Goal: Information Seeking & Learning: Learn about a topic

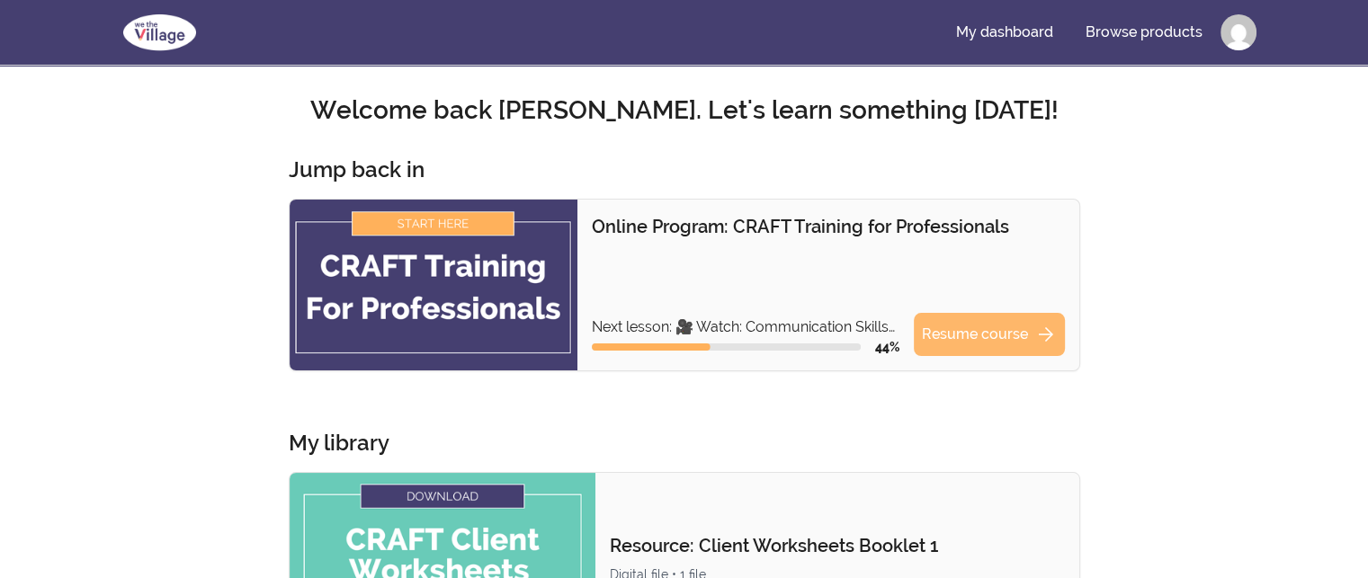
click at [950, 326] on link "Resume course arrow_forward" at bounding box center [989, 334] width 151 height 43
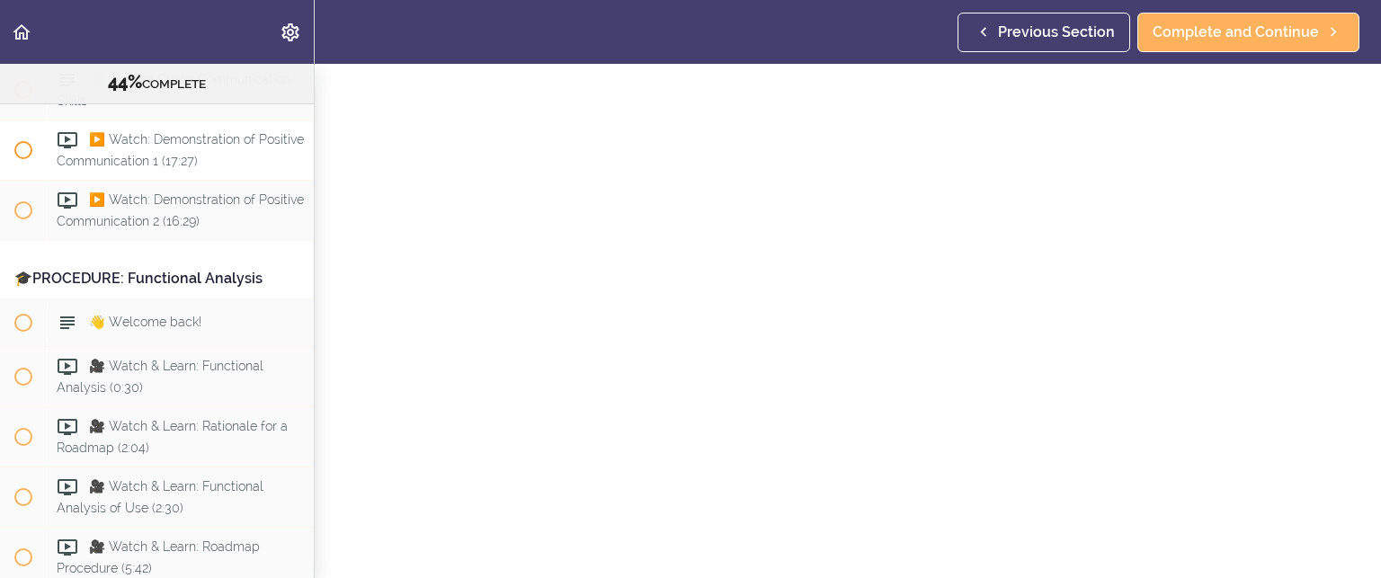
scroll to position [5880, 0]
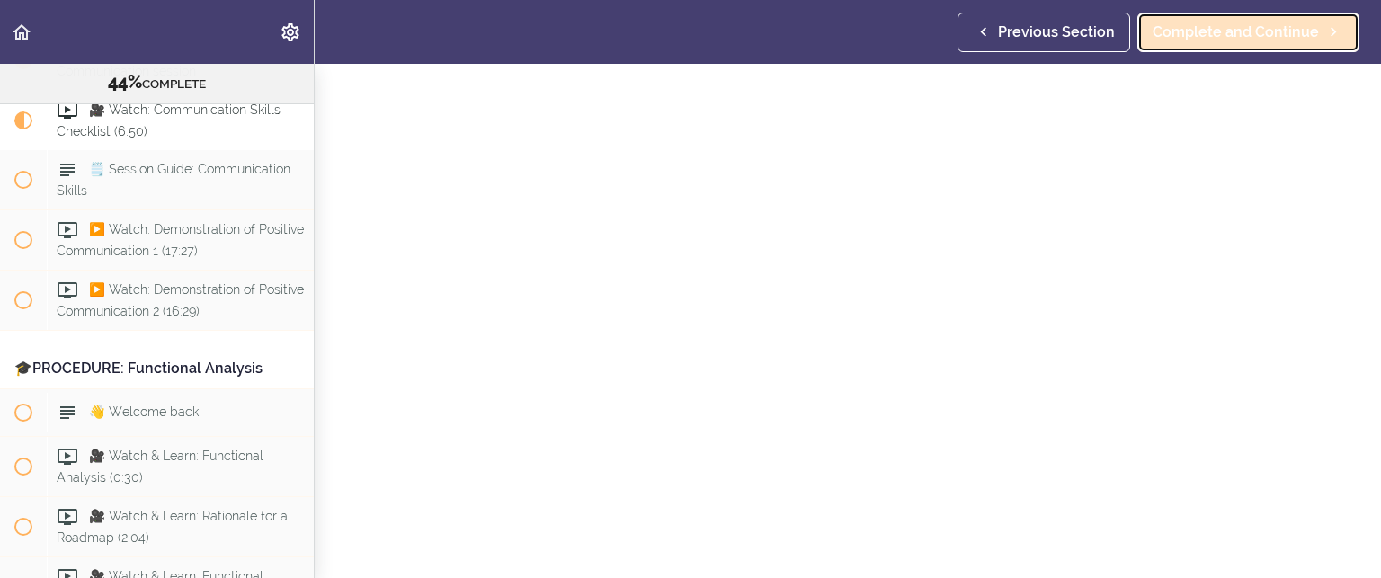
click at [1184, 31] on span "Complete and Continue" at bounding box center [1236, 33] width 166 height 22
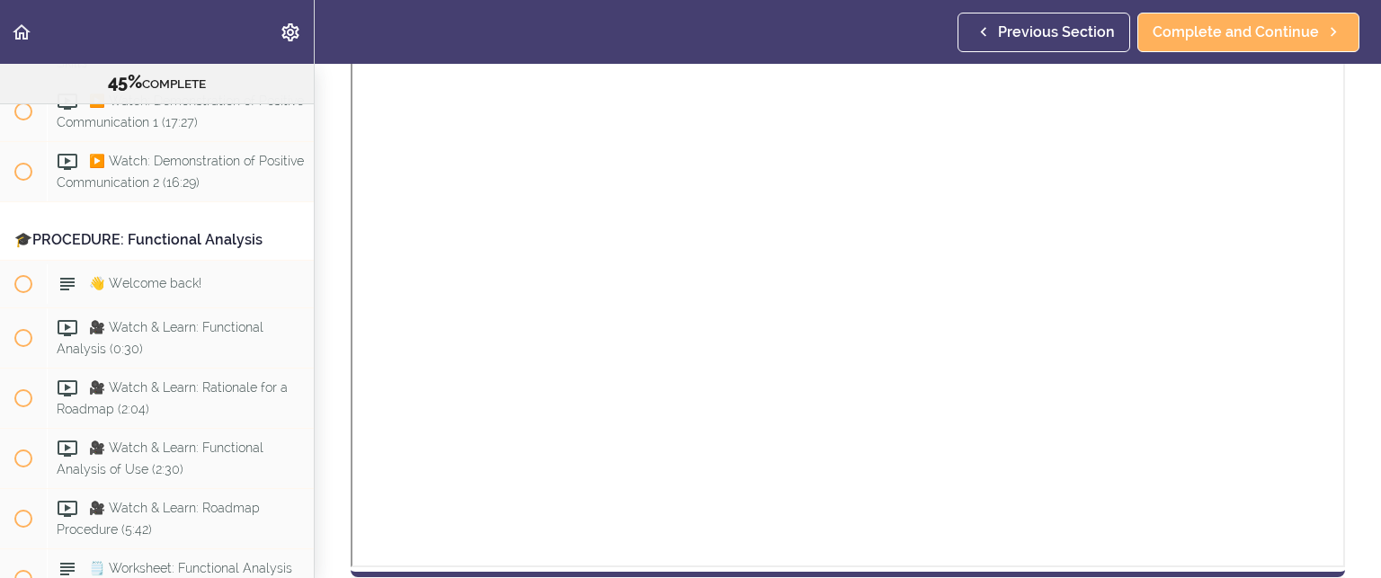
scroll to position [577, 0]
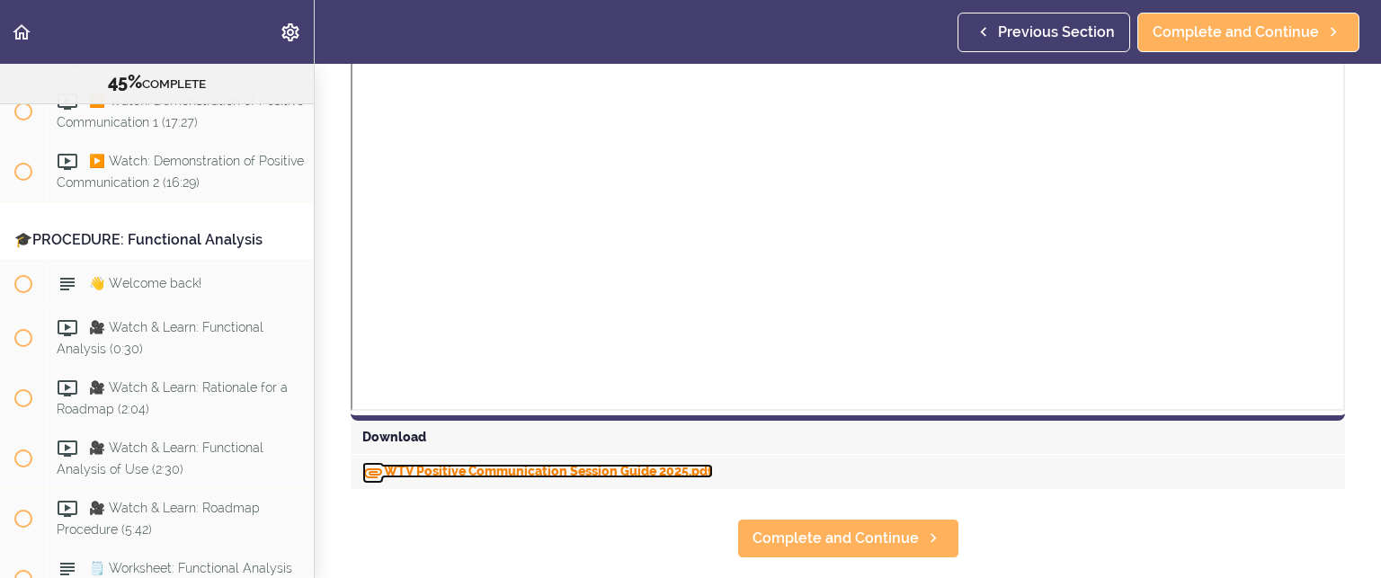
click at [521, 466] on link "WTV Positive Communication Session Guide 2025.pdf" at bounding box center [537, 471] width 351 height 14
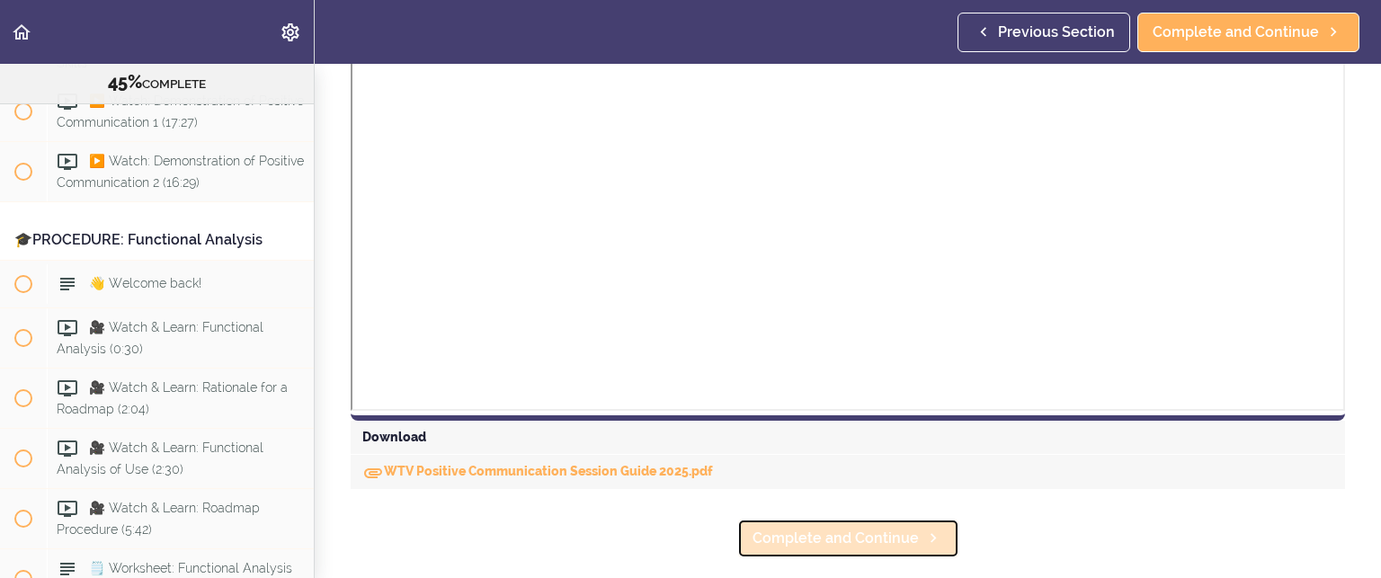
click at [816, 530] on span "Complete and Continue" at bounding box center [836, 539] width 166 height 22
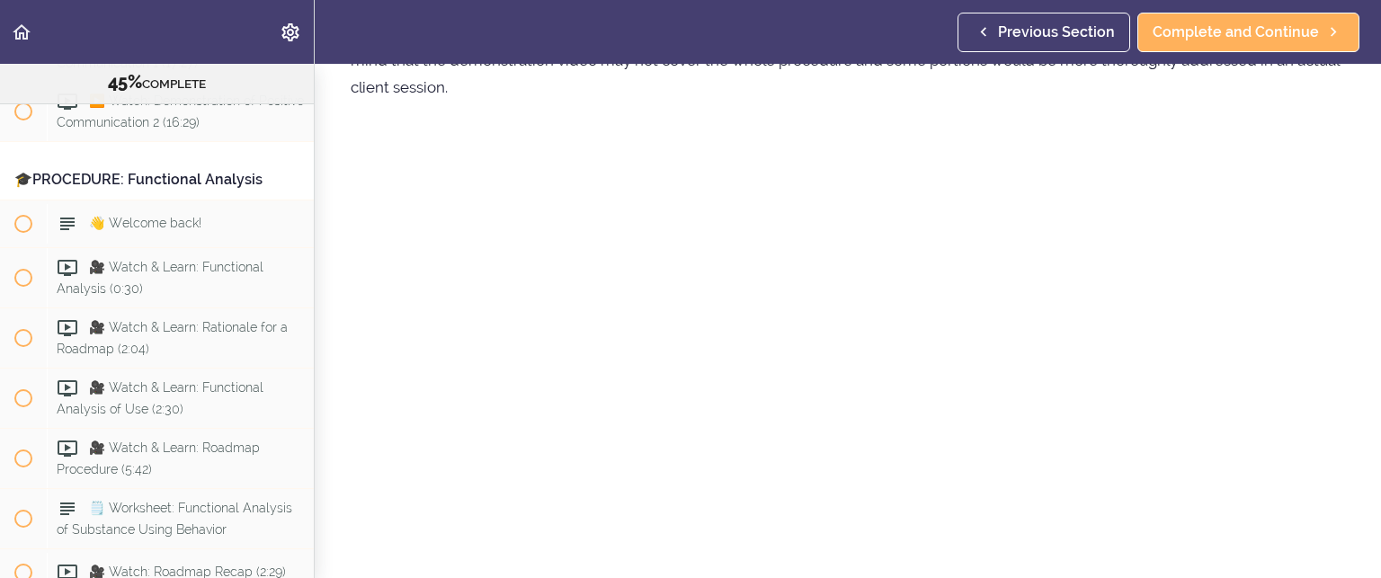
scroll to position [270, 0]
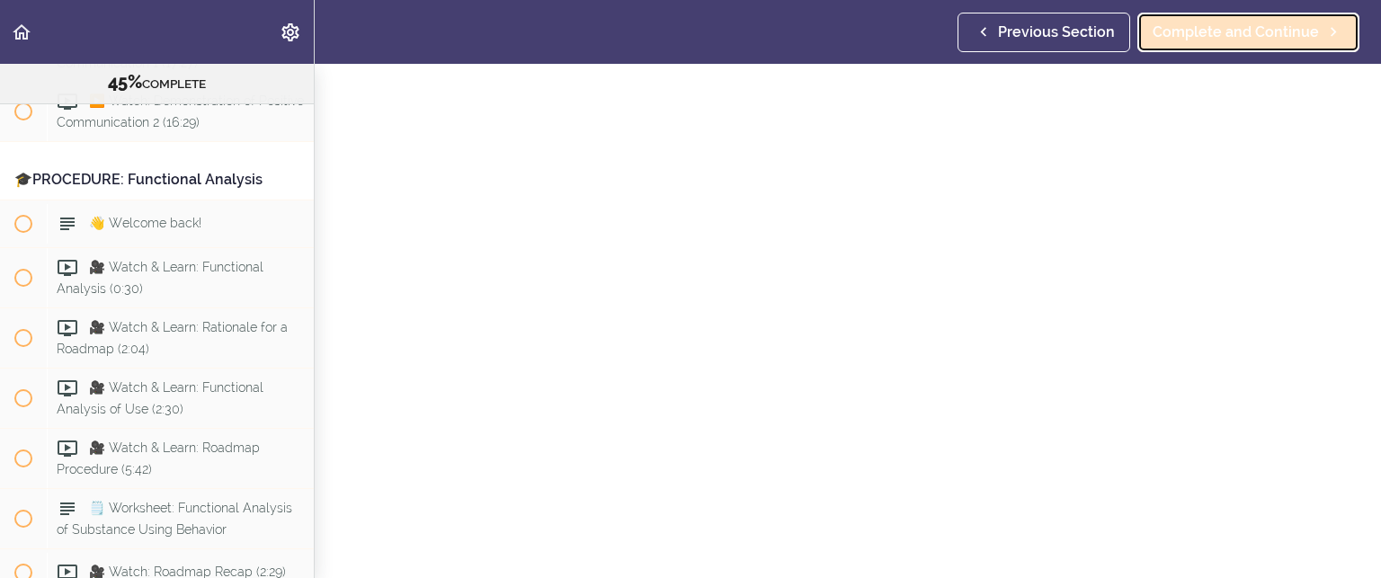
click at [1206, 24] on span "Complete and Continue" at bounding box center [1236, 33] width 166 height 22
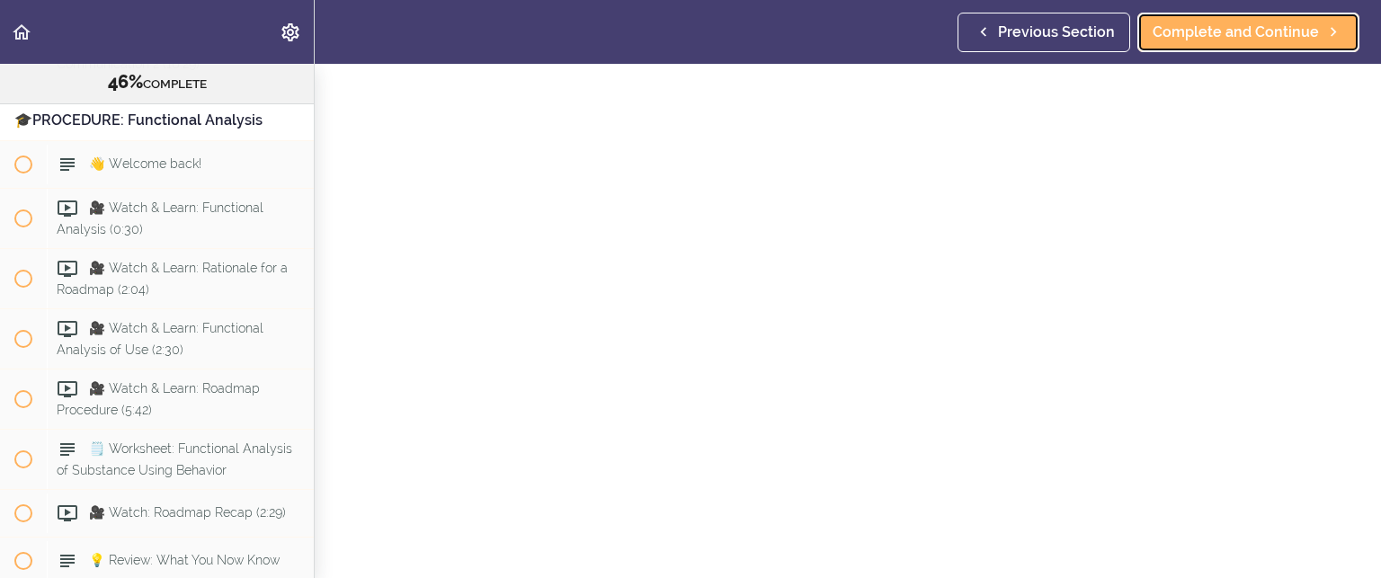
scroll to position [270, 0]
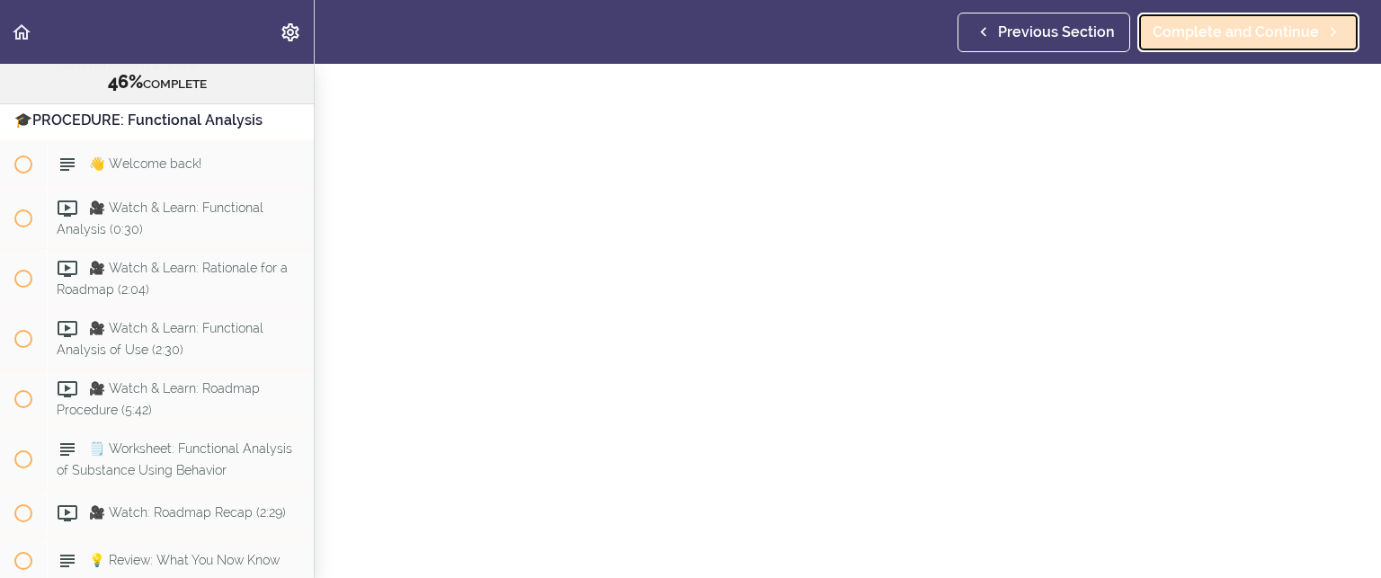
click at [1228, 27] on span "Complete and Continue" at bounding box center [1236, 33] width 166 height 22
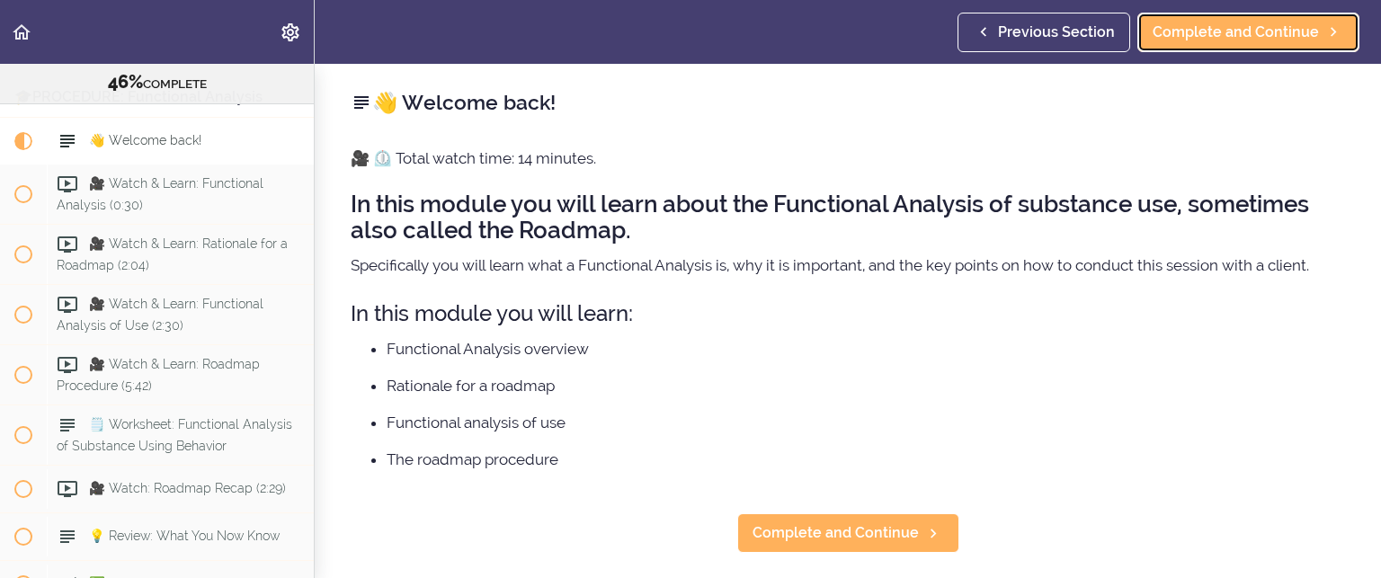
scroll to position [6247, 0]
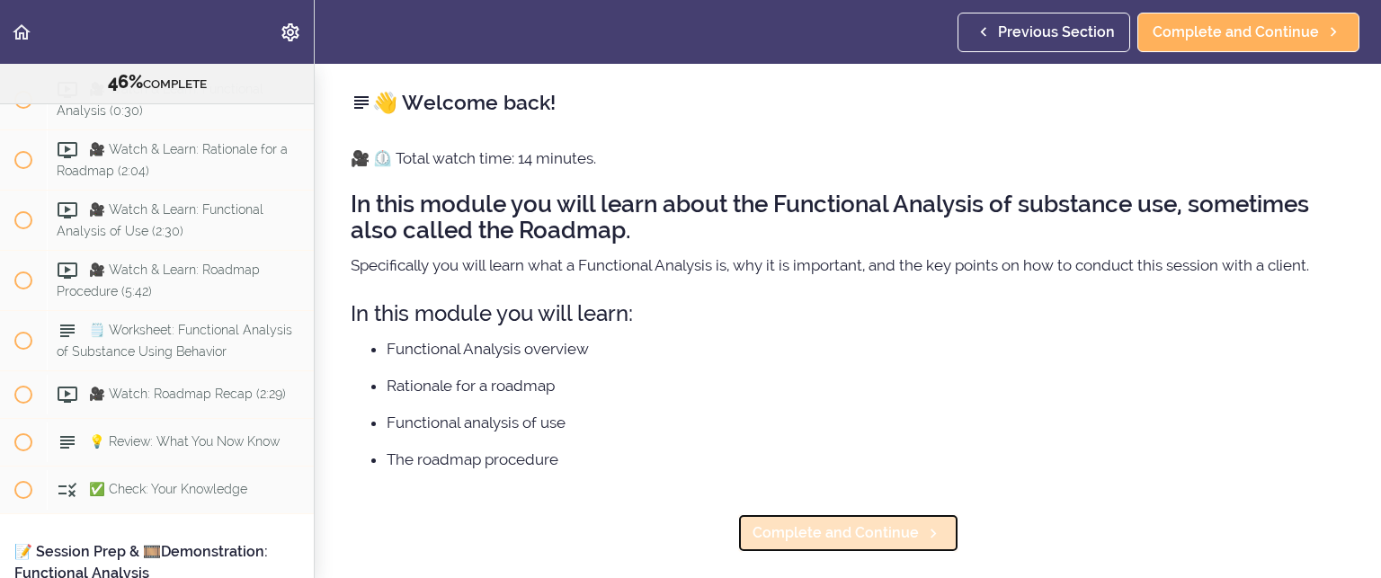
click at [848, 538] on span "Complete and Continue" at bounding box center [836, 533] width 166 height 22
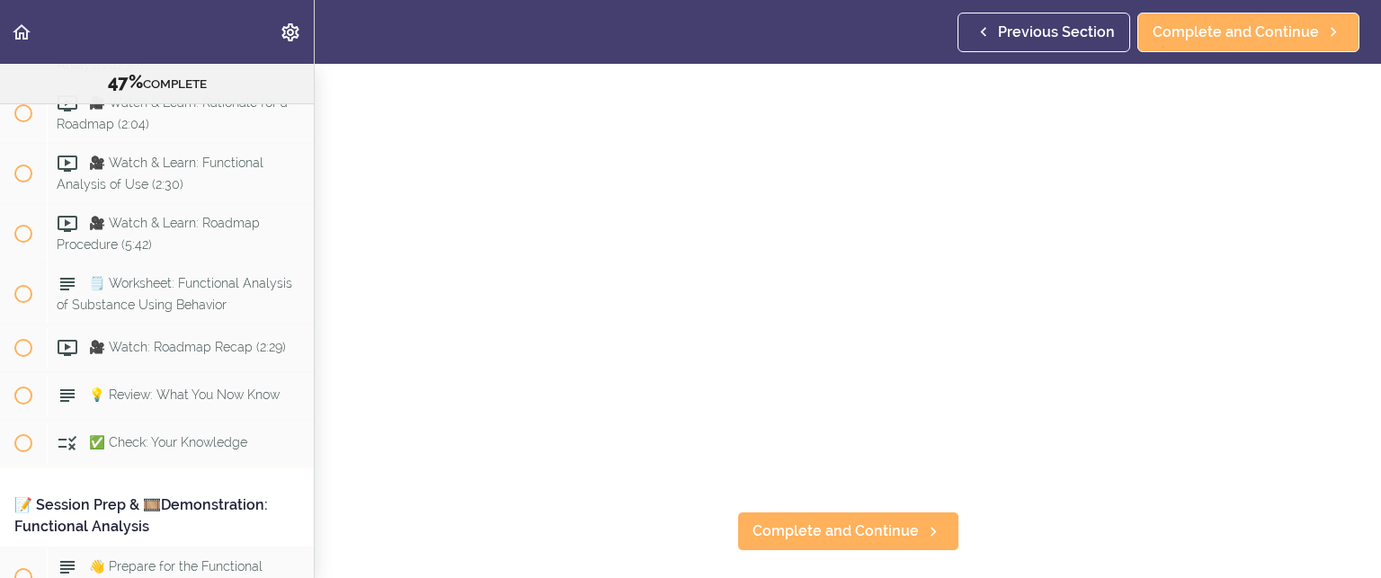
scroll to position [270, 0]
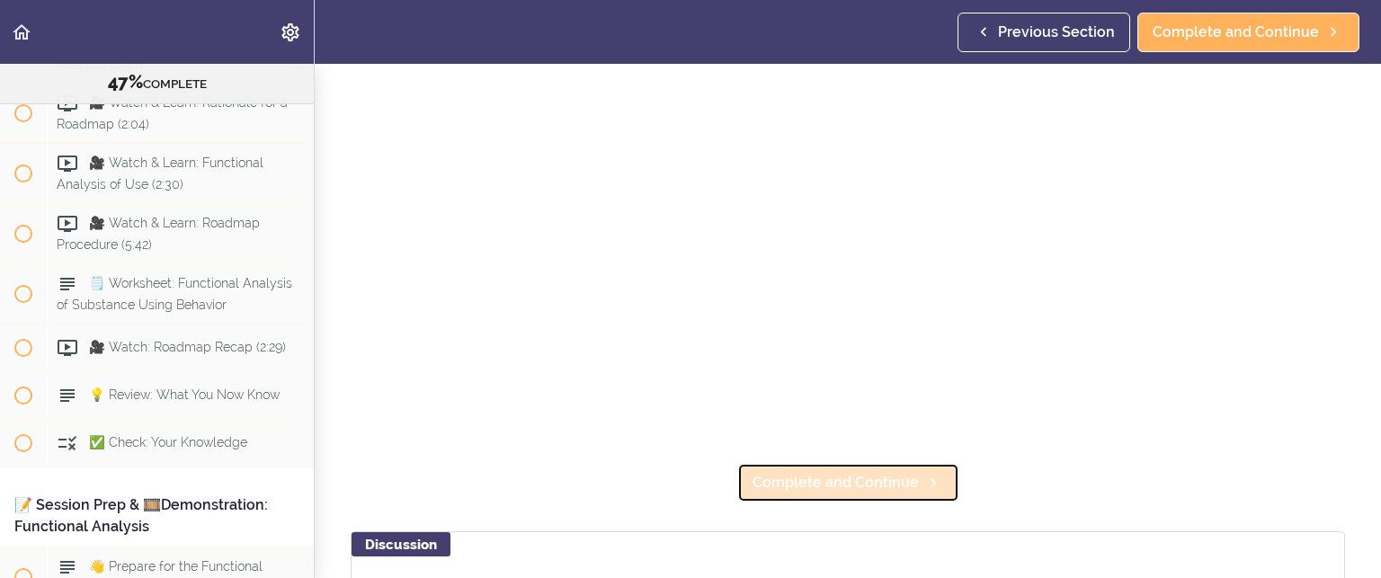
click at [879, 472] on span "Complete and Continue" at bounding box center [836, 483] width 166 height 22
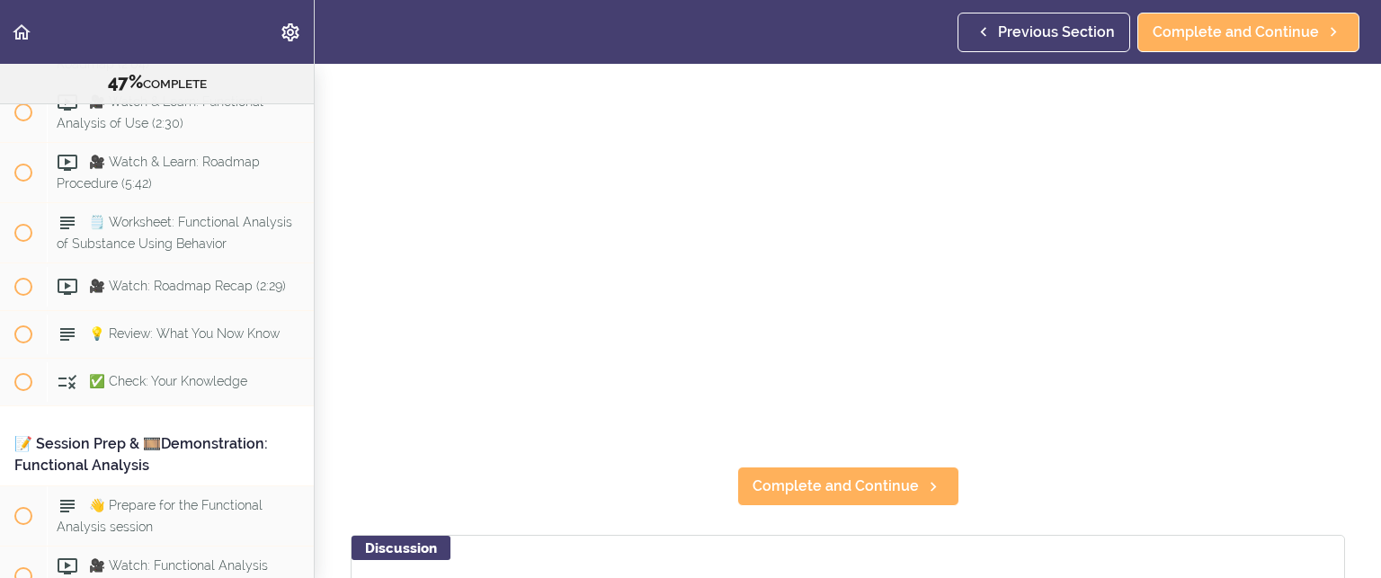
scroll to position [360, 0]
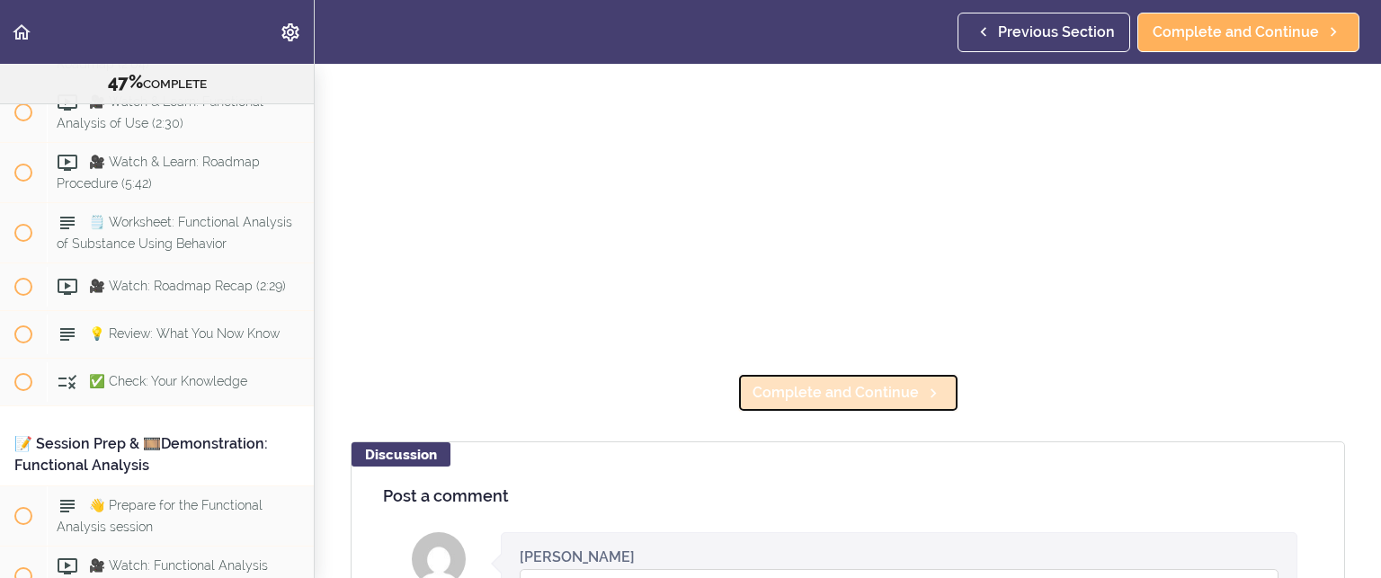
click at [824, 382] on span "Complete and Continue" at bounding box center [836, 393] width 166 height 22
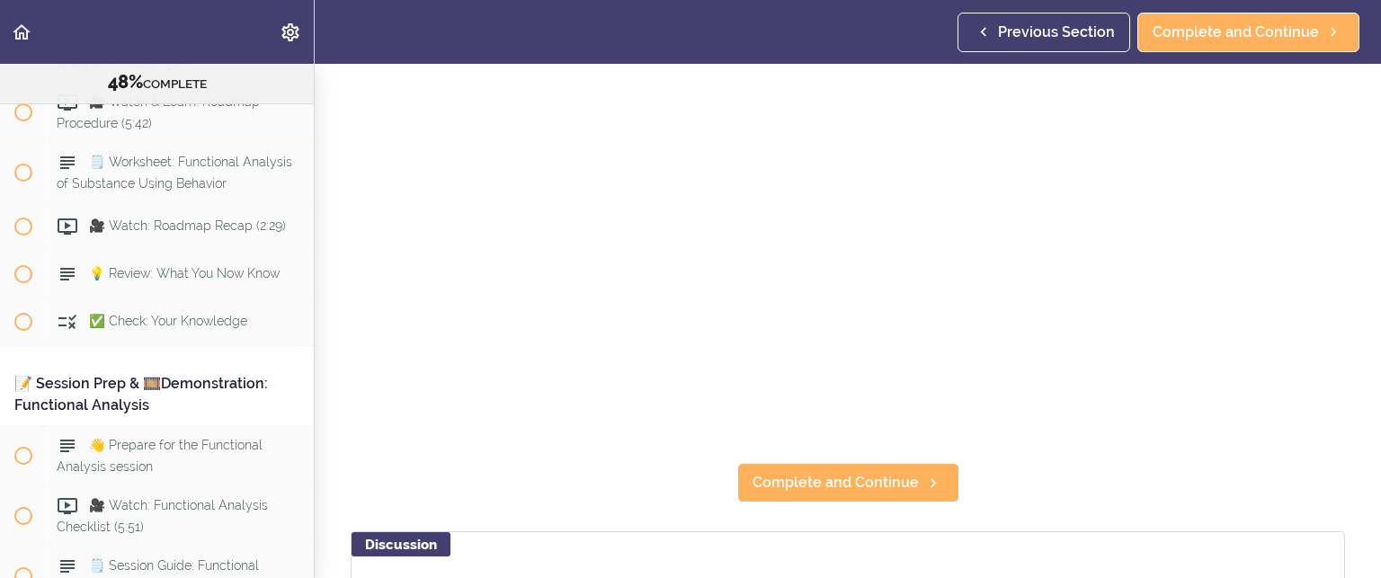
scroll to position [360, 0]
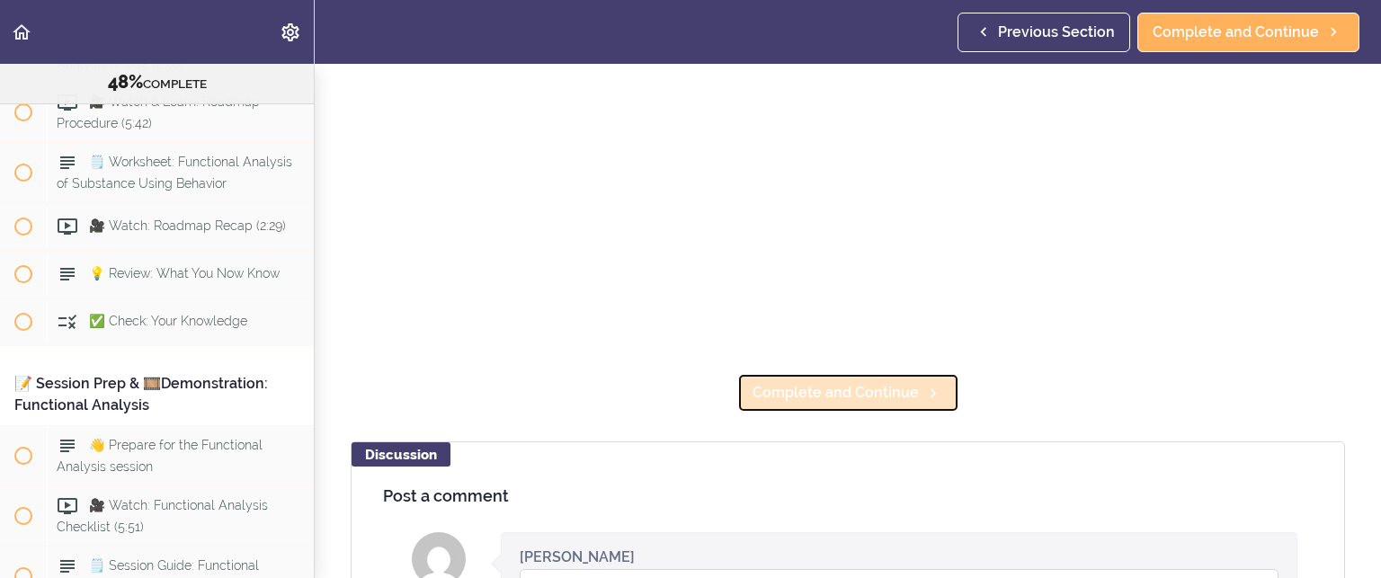
click at [834, 373] on link "Complete and Continue" at bounding box center [848, 393] width 222 height 40
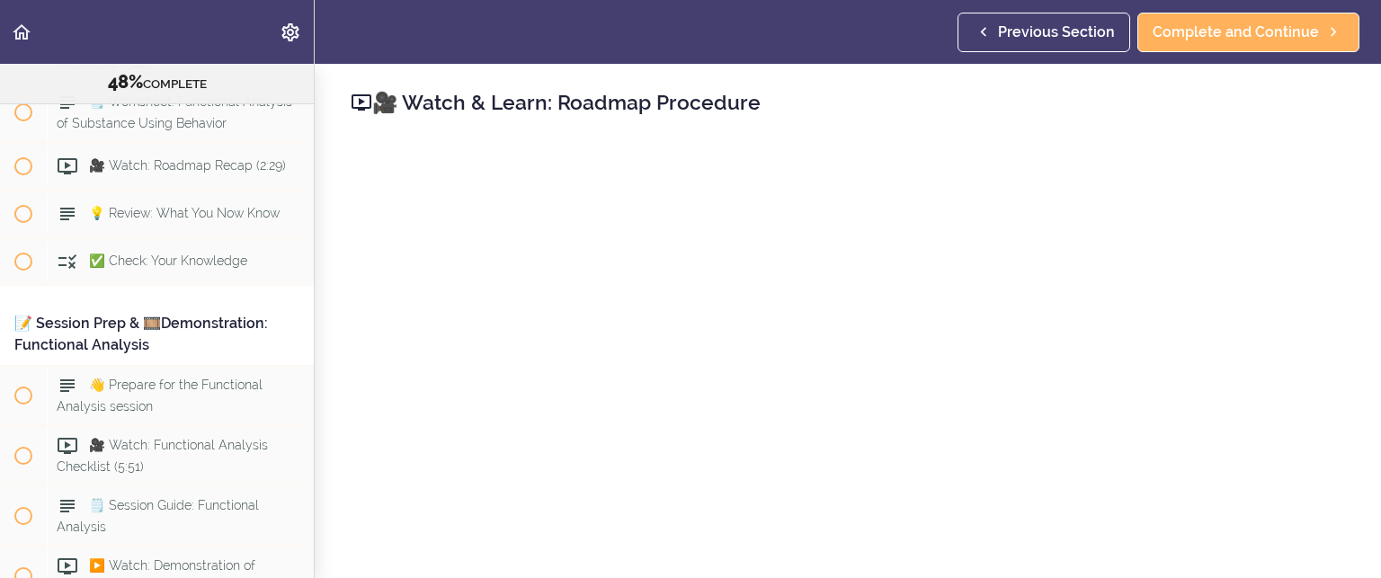
scroll to position [180, 0]
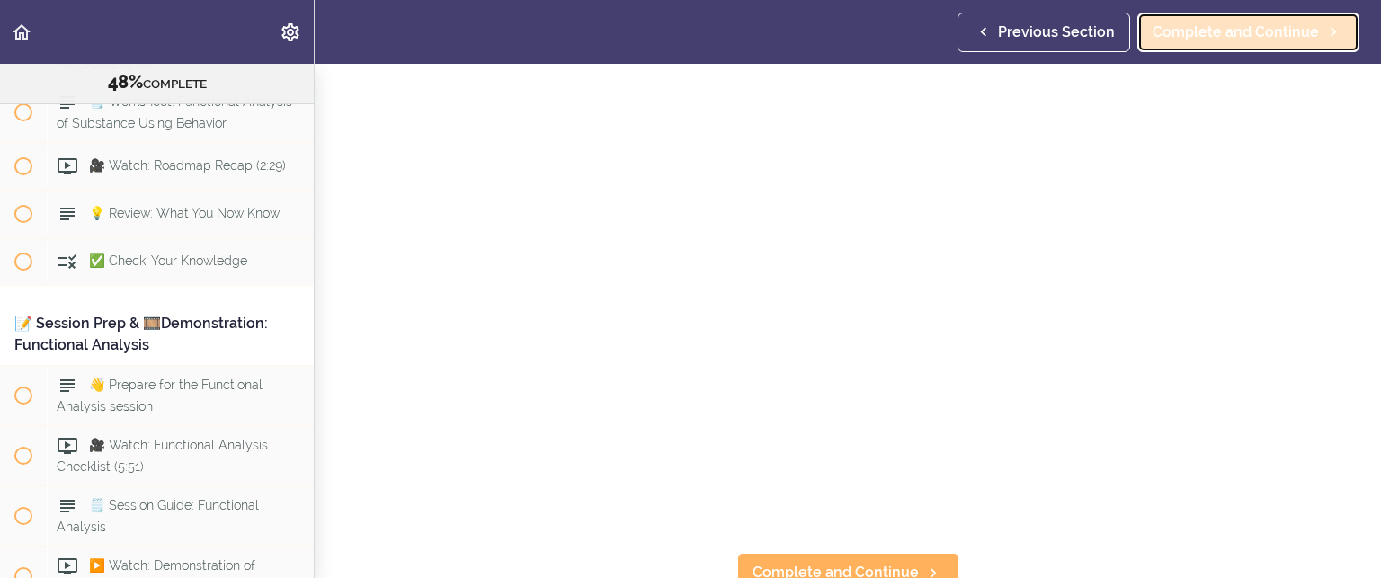
click at [1279, 26] on span "Complete and Continue" at bounding box center [1236, 33] width 166 height 22
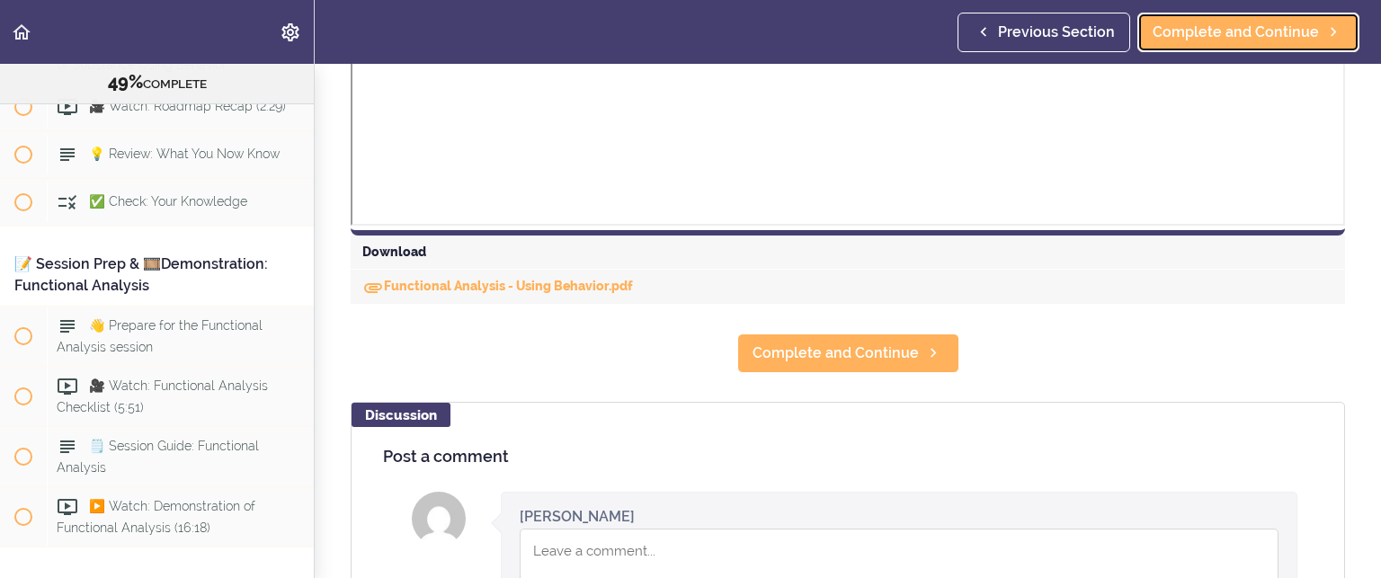
scroll to position [809, 0]
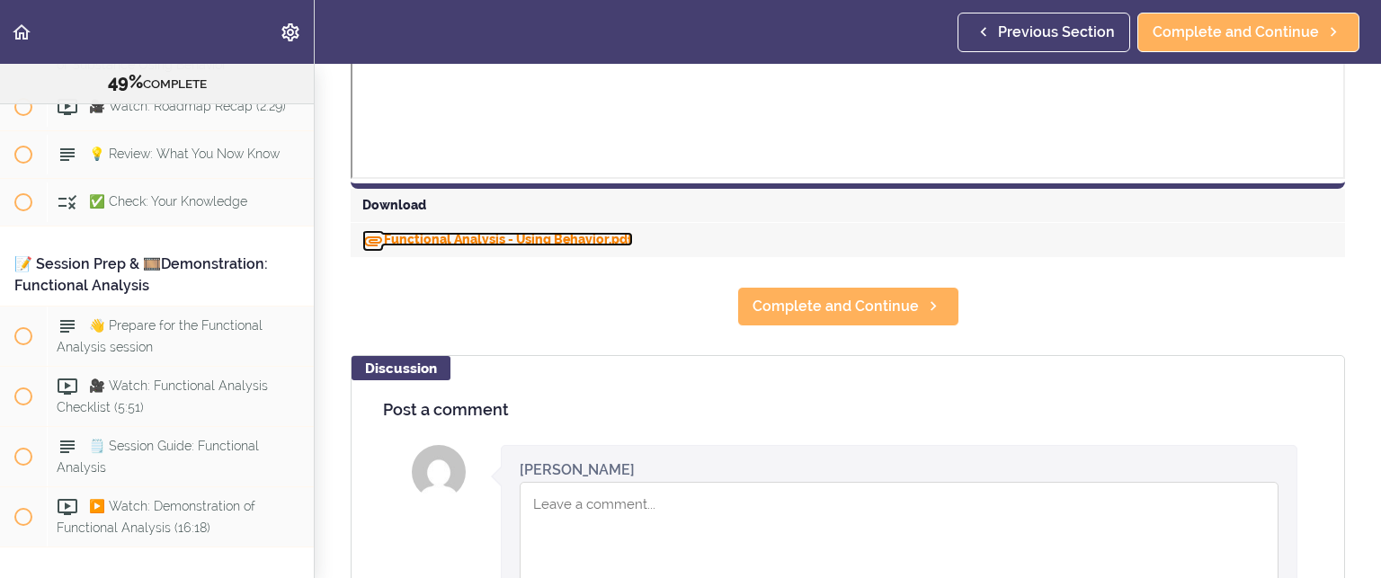
click at [496, 232] on link "Functional Analysis - Using Behavior.pdf" at bounding box center [497, 239] width 271 height 14
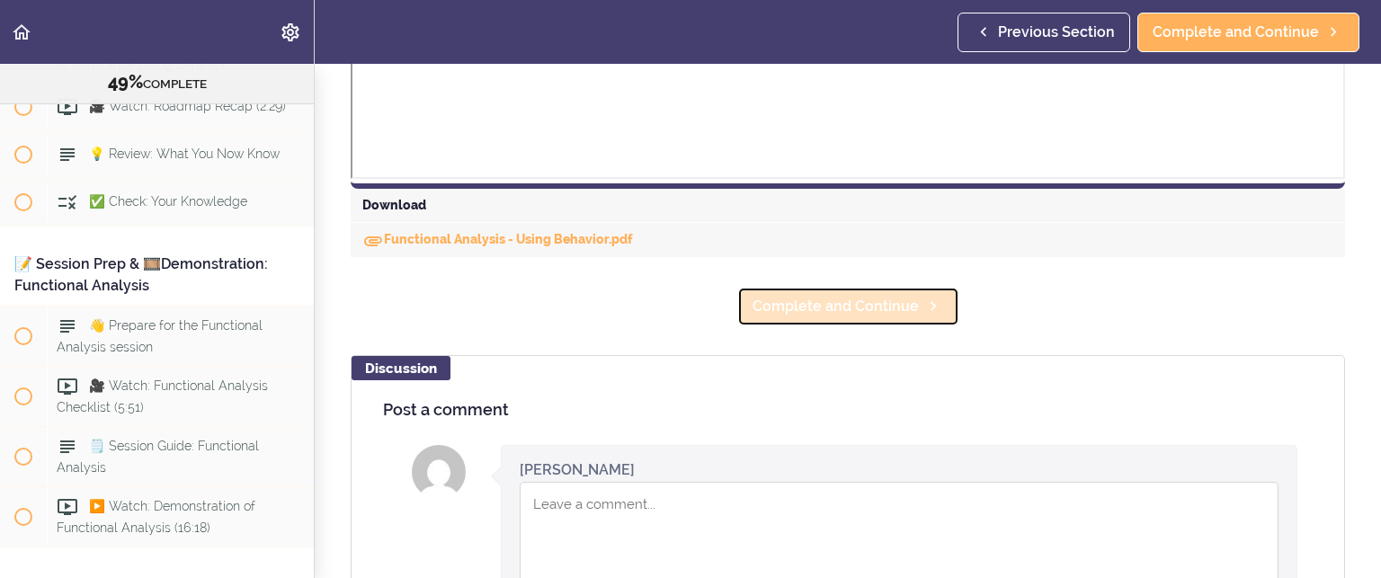
click at [895, 290] on link "Complete and Continue" at bounding box center [848, 307] width 222 height 40
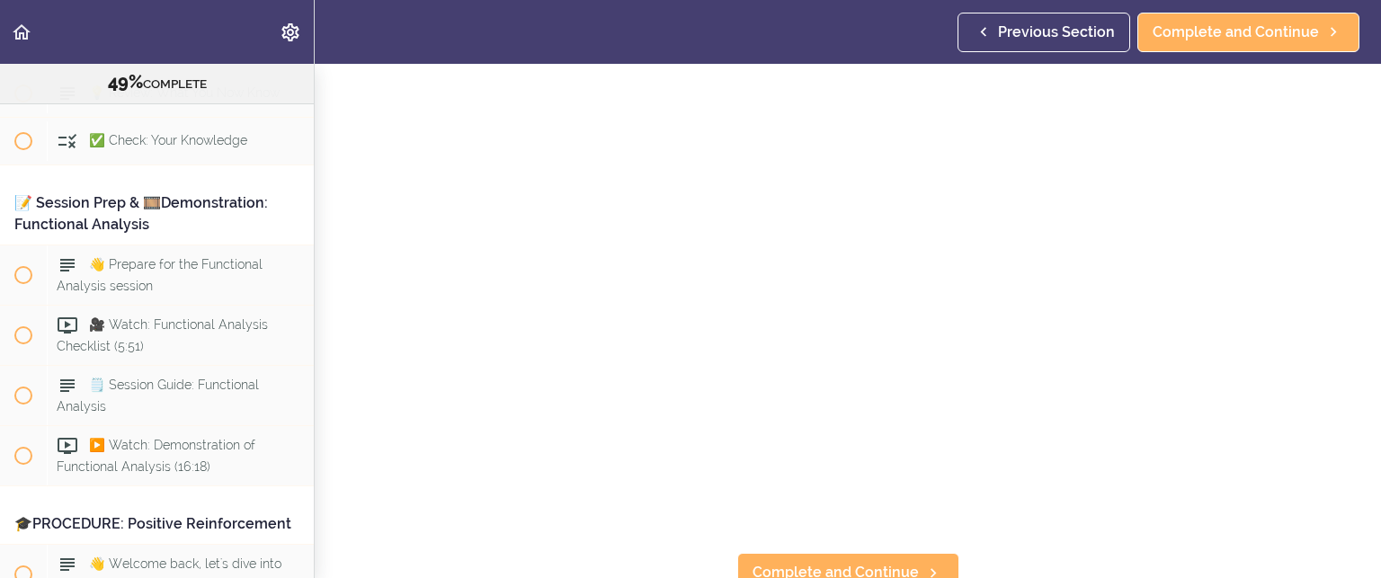
scroll to position [270, 0]
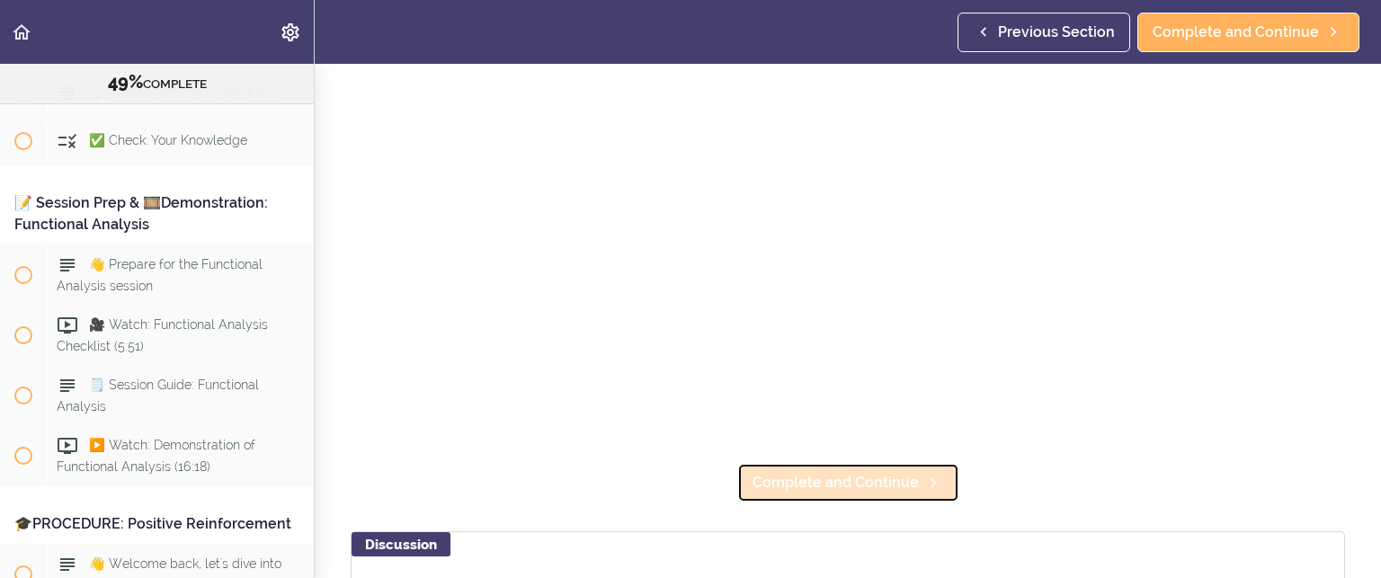
click at [831, 472] on span "Complete and Continue" at bounding box center [836, 483] width 166 height 22
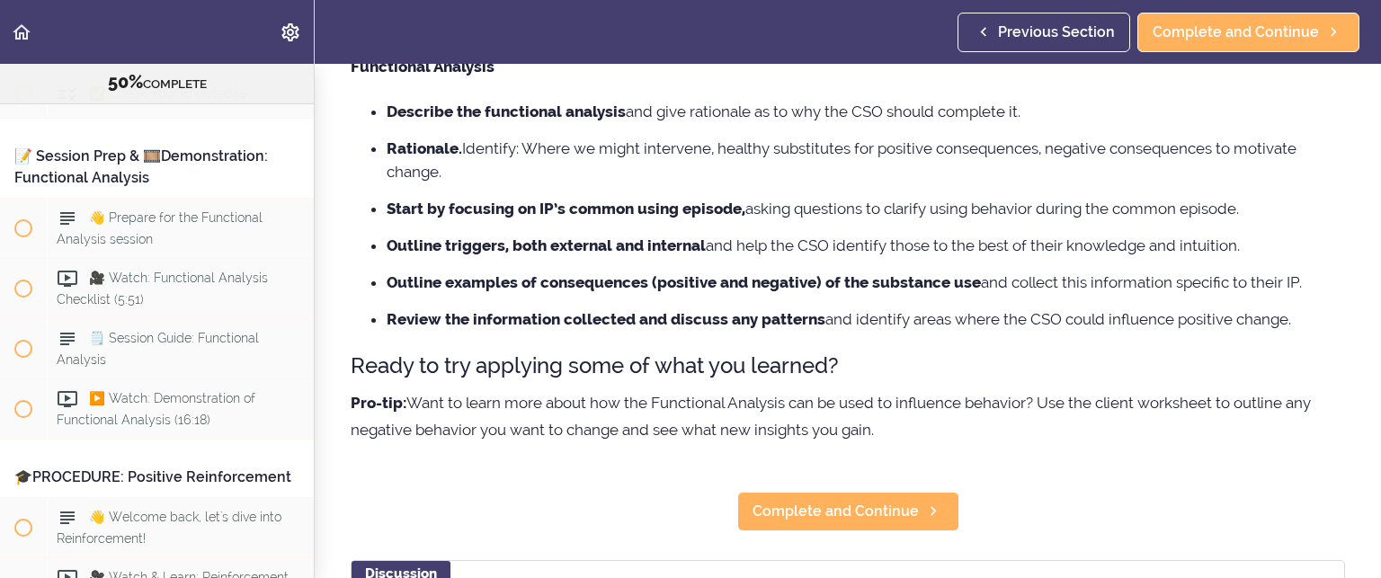
scroll to position [360, 0]
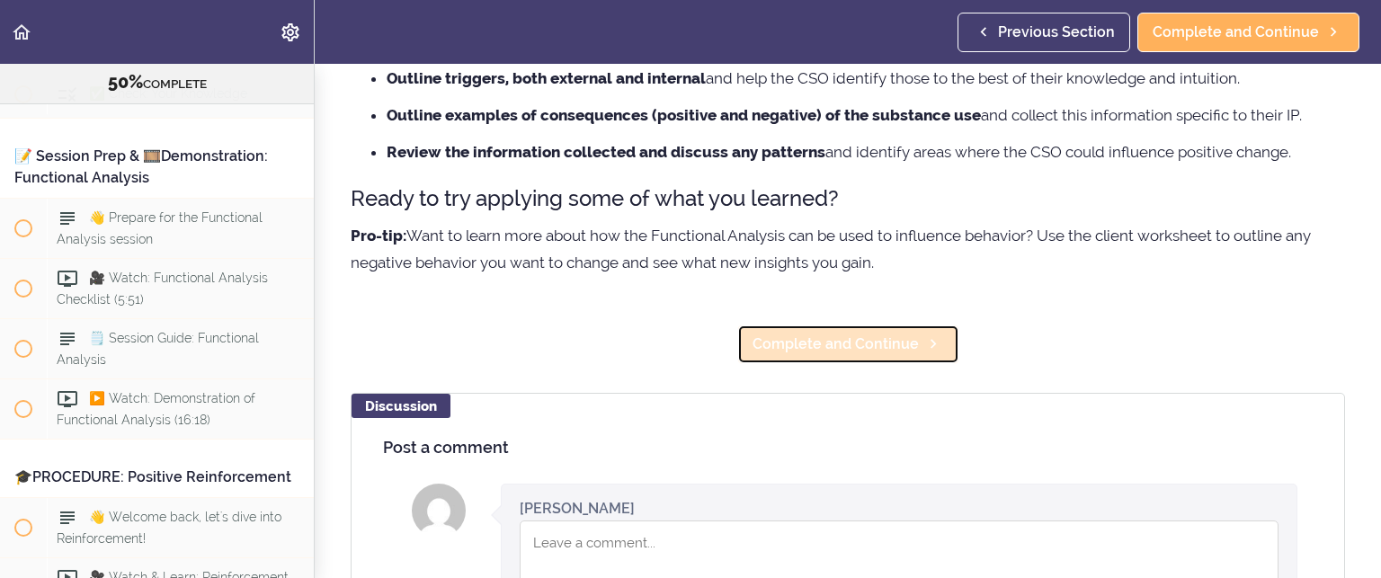
click at [810, 348] on span "Complete and Continue" at bounding box center [836, 345] width 166 height 22
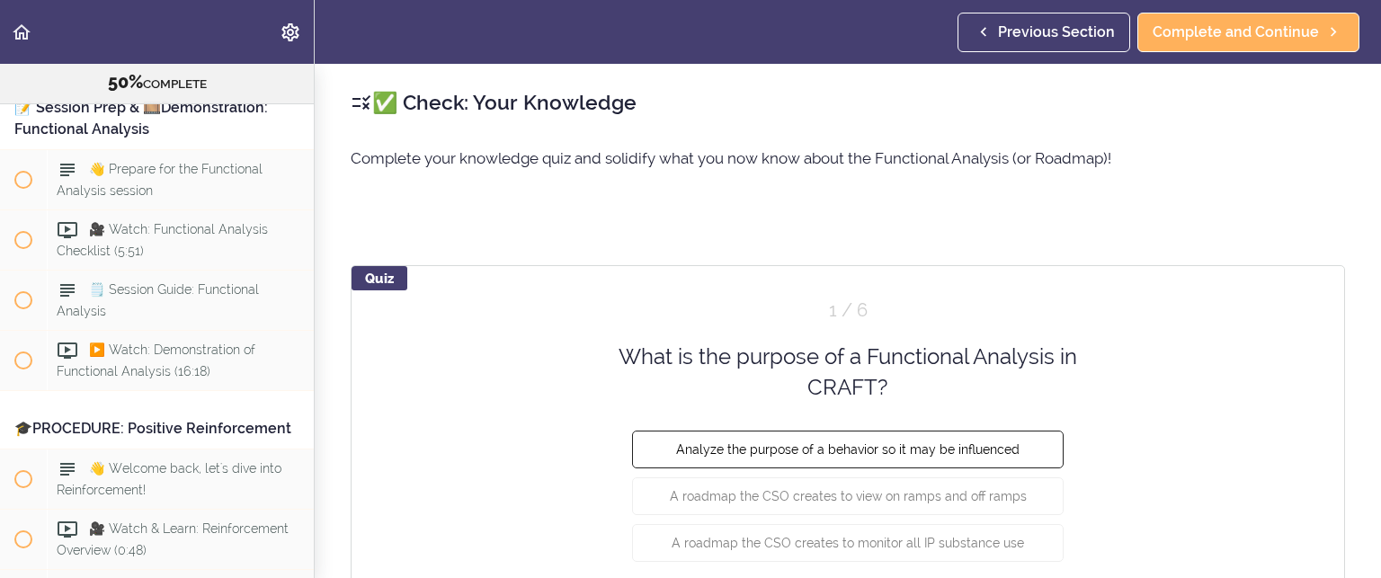
scroll to position [90, 0]
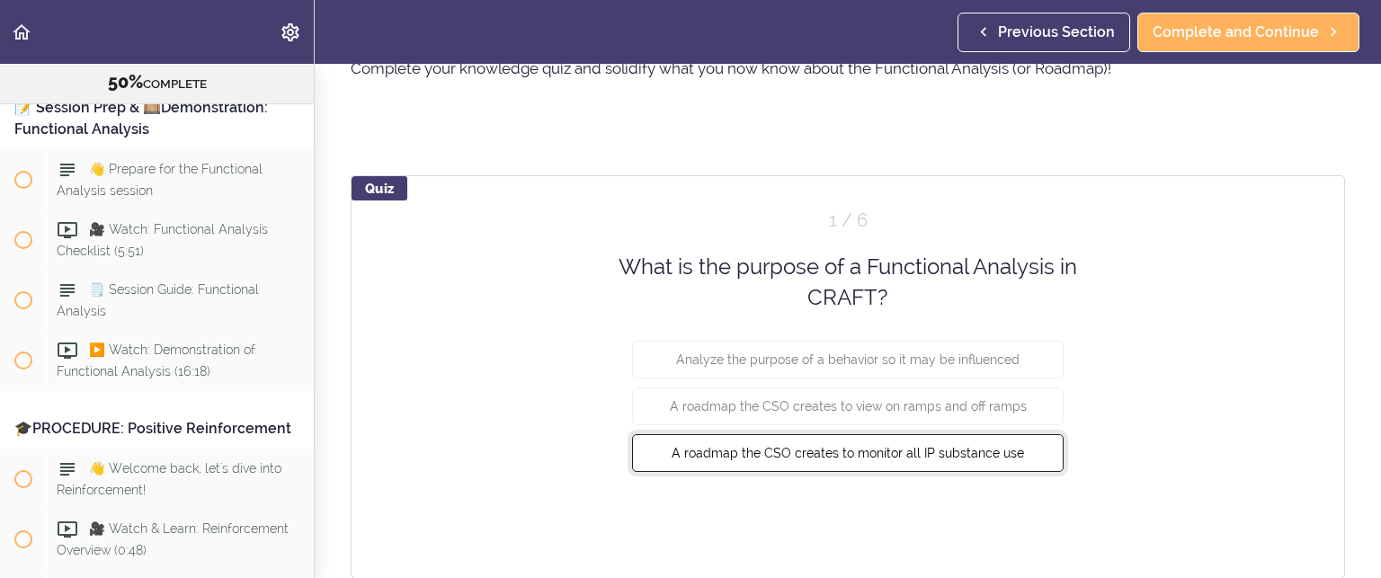
click at [869, 449] on span "A roadmap the CSO creates to monitor all IP substance use" at bounding box center [848, 452] width 352 height 14
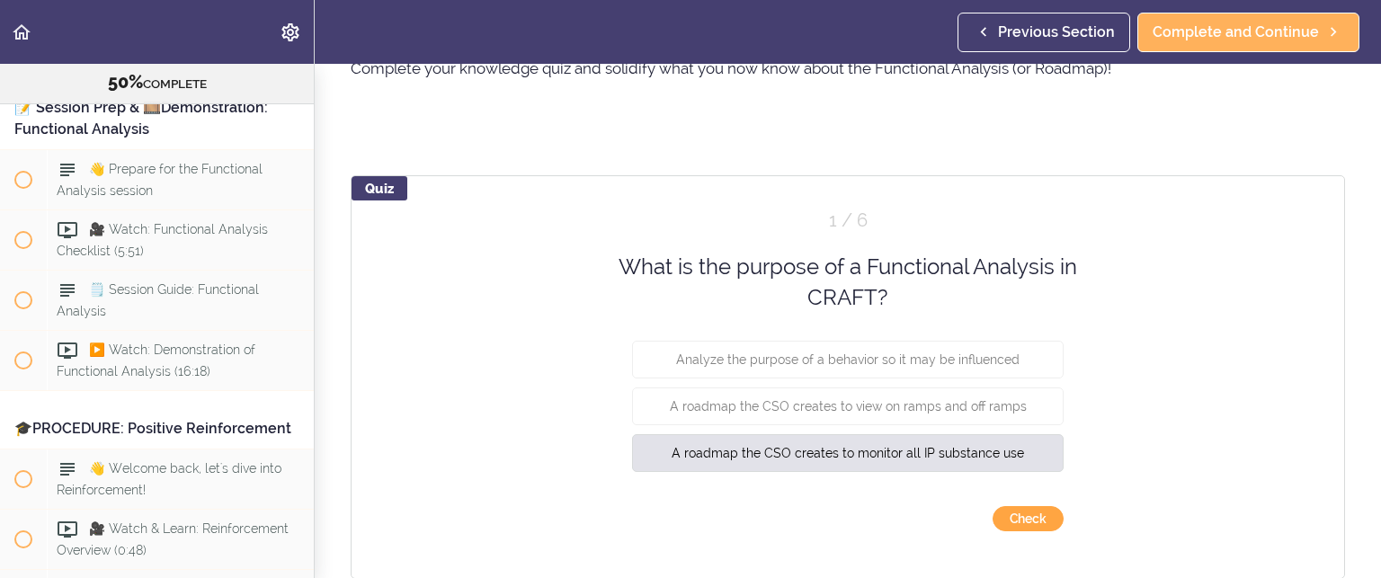
click at [1021, 516] on button "Check" at bounding box center [1028, 518] width 71 height 25
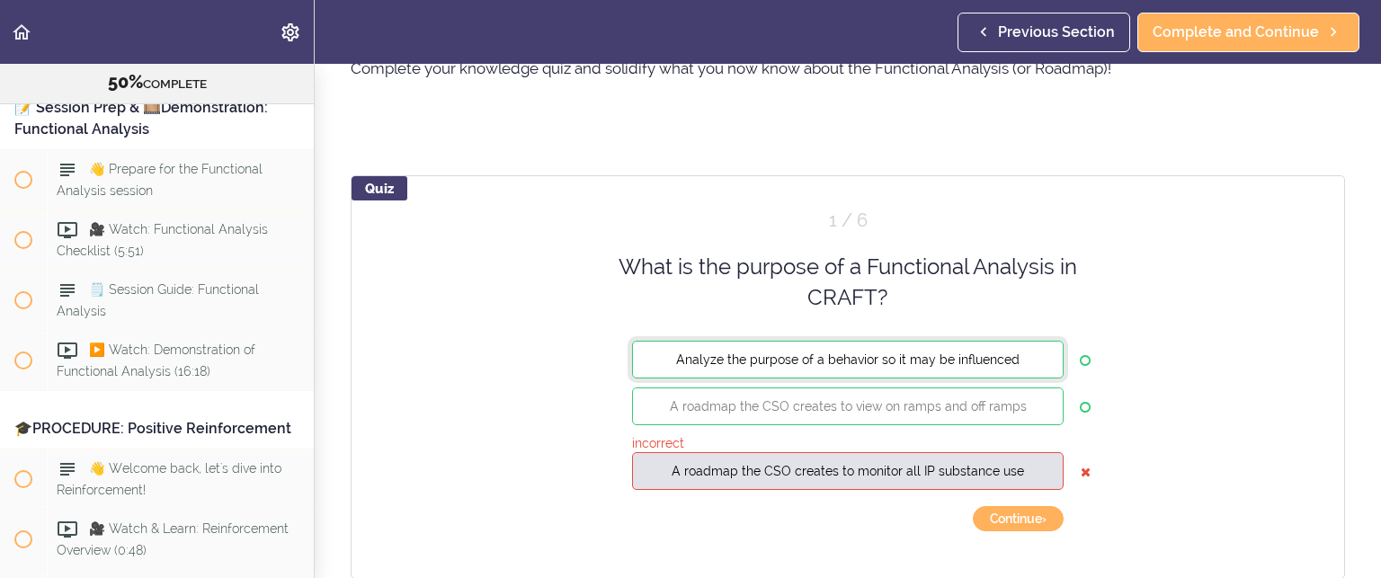
click at [949, 359] on span "Analyze the purpose of a behavior so it may be influenced" at bounding box center [847, 359] width 343 height 14
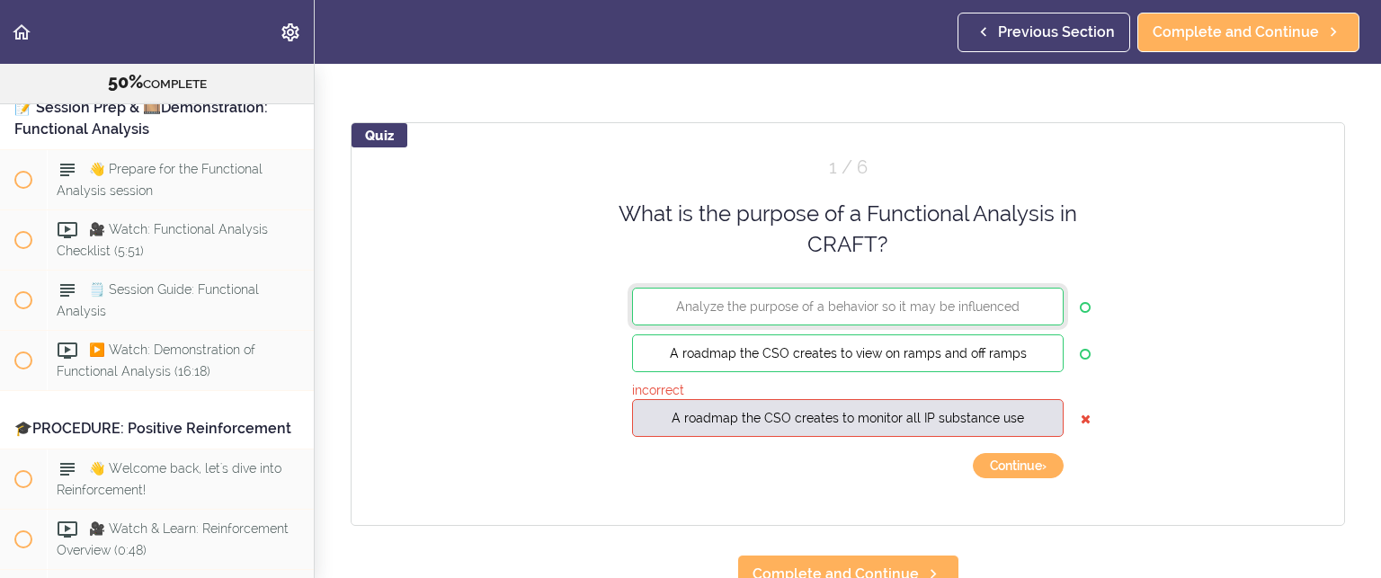
scroll to position [172, 0]
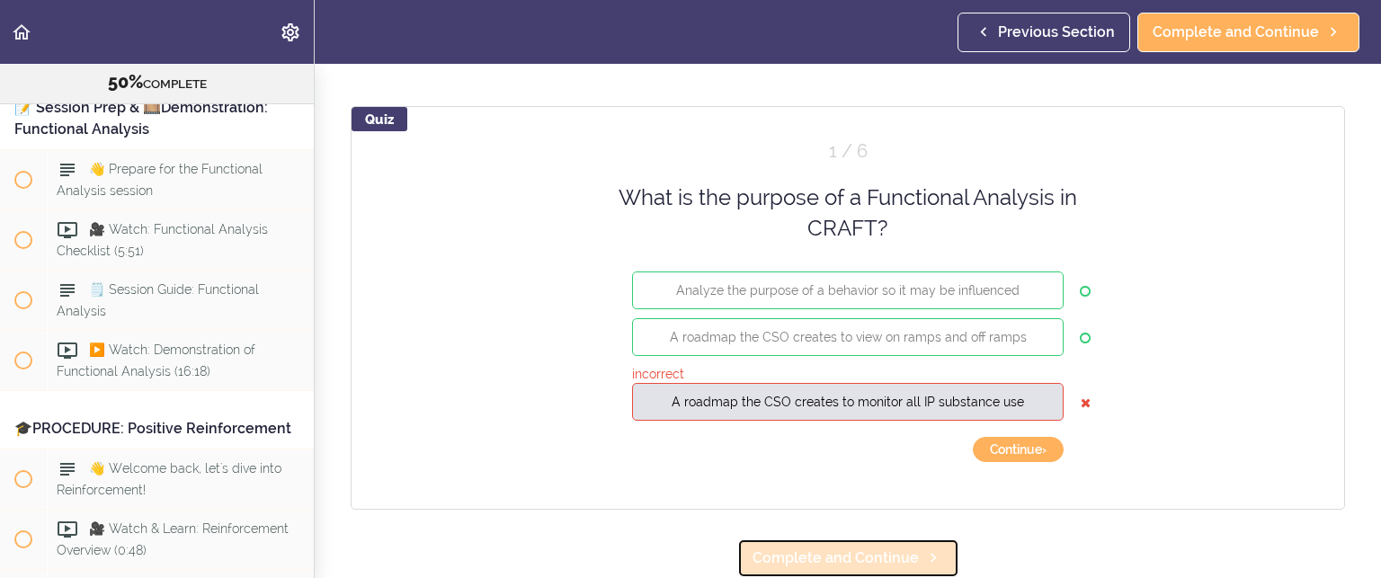
click at [795, 548] on span "Complete and Continue" at bounding box center [836, 559] width 166 height 22
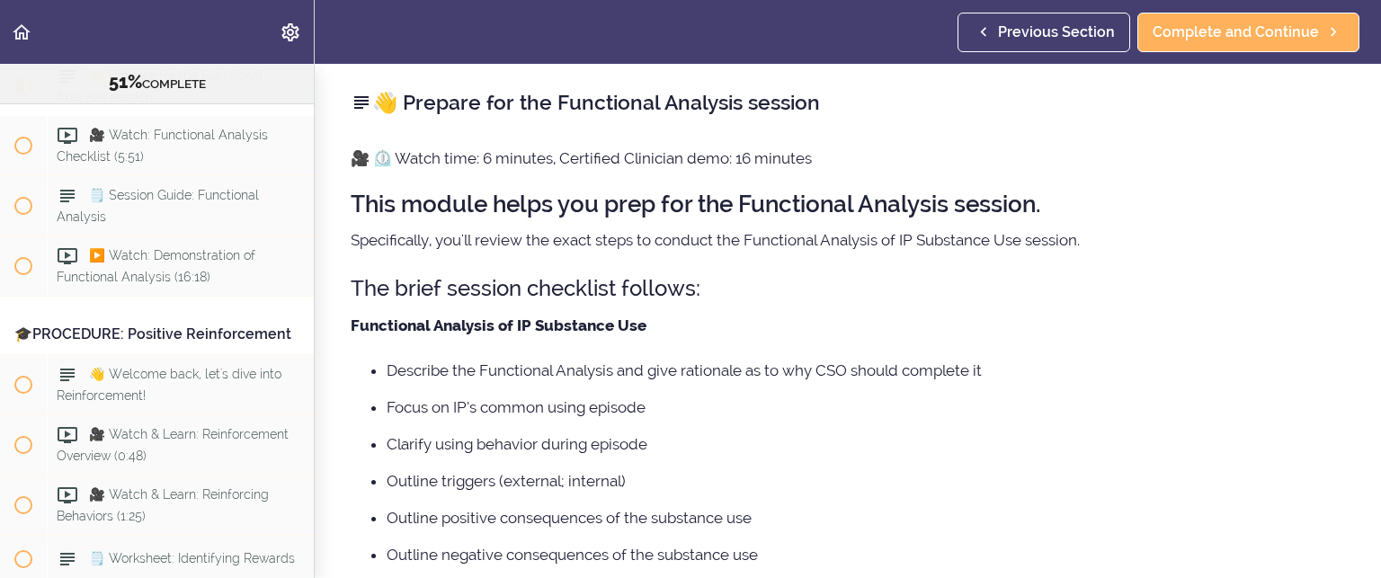
scroll to position [6818, 0]
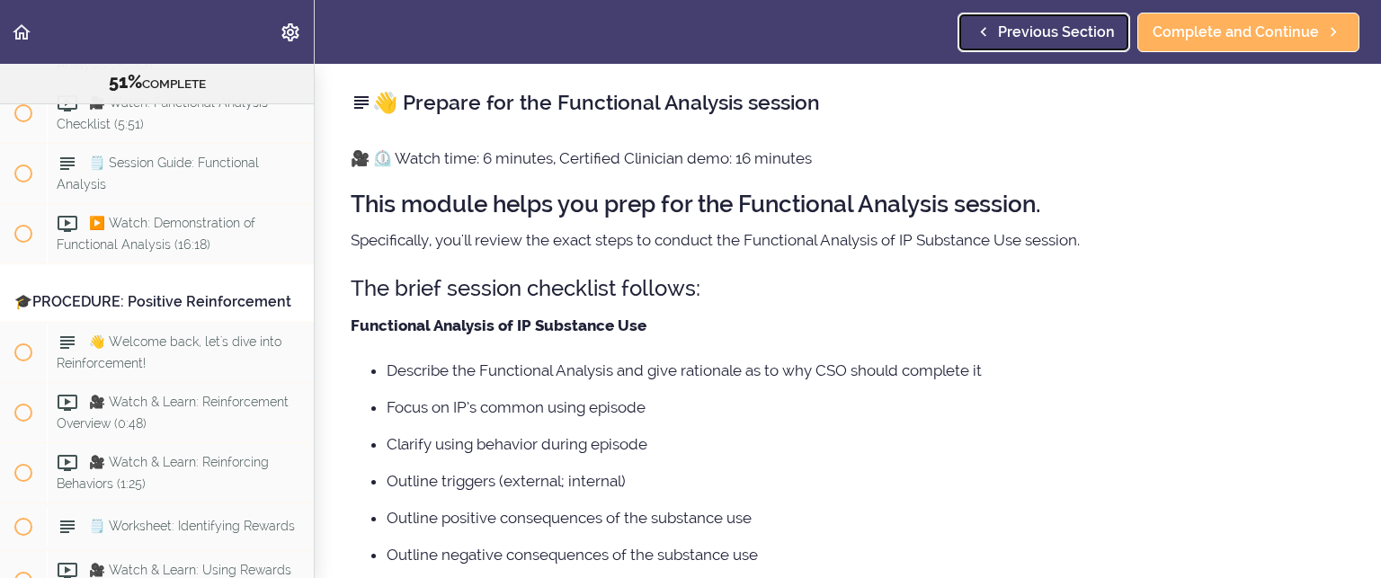
click at [1087, 28] on span "Previous Section" at bounding box center [1056, 33] width 117 height 22
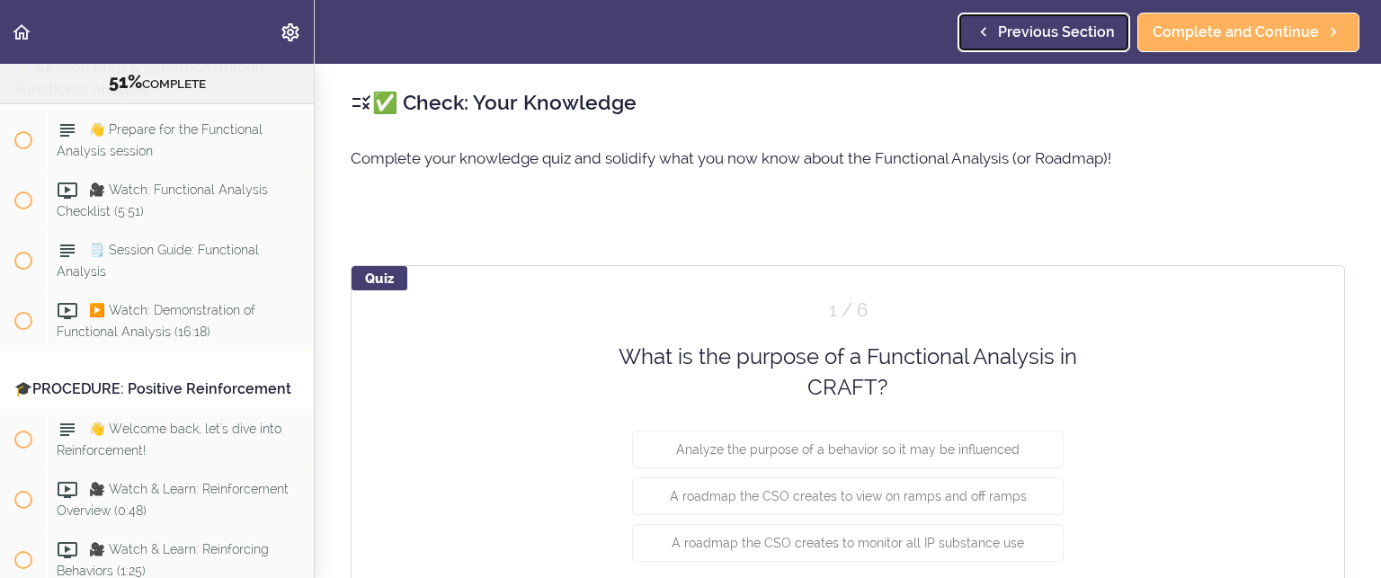
scroll to position [6691, 0]
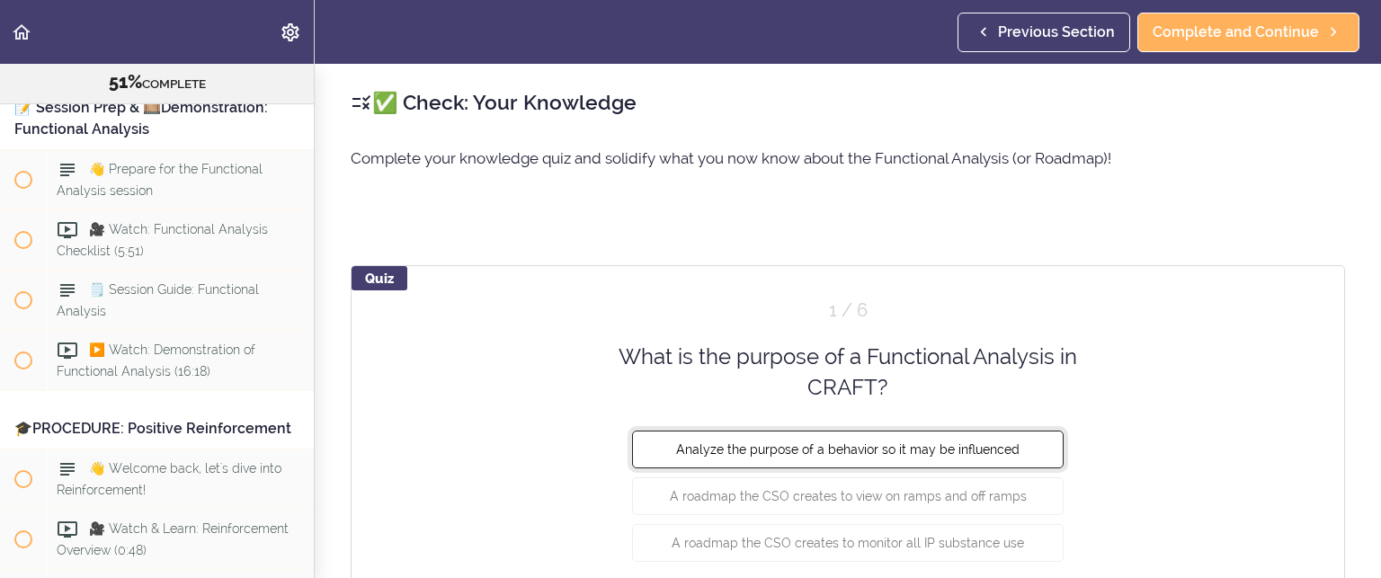
click at [989, 444] on span "Analyze the purpose of a behavior so it may be influenced" at bounding box center [847, 448] width 343 height 14
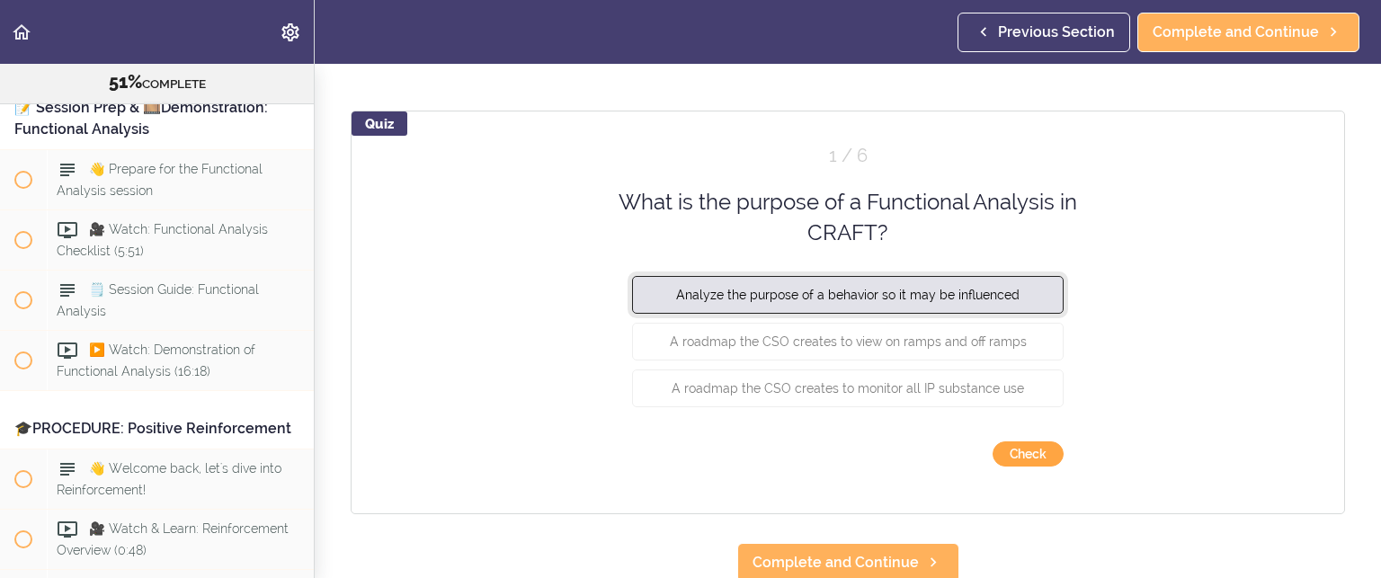
scroll to position [172, 0]
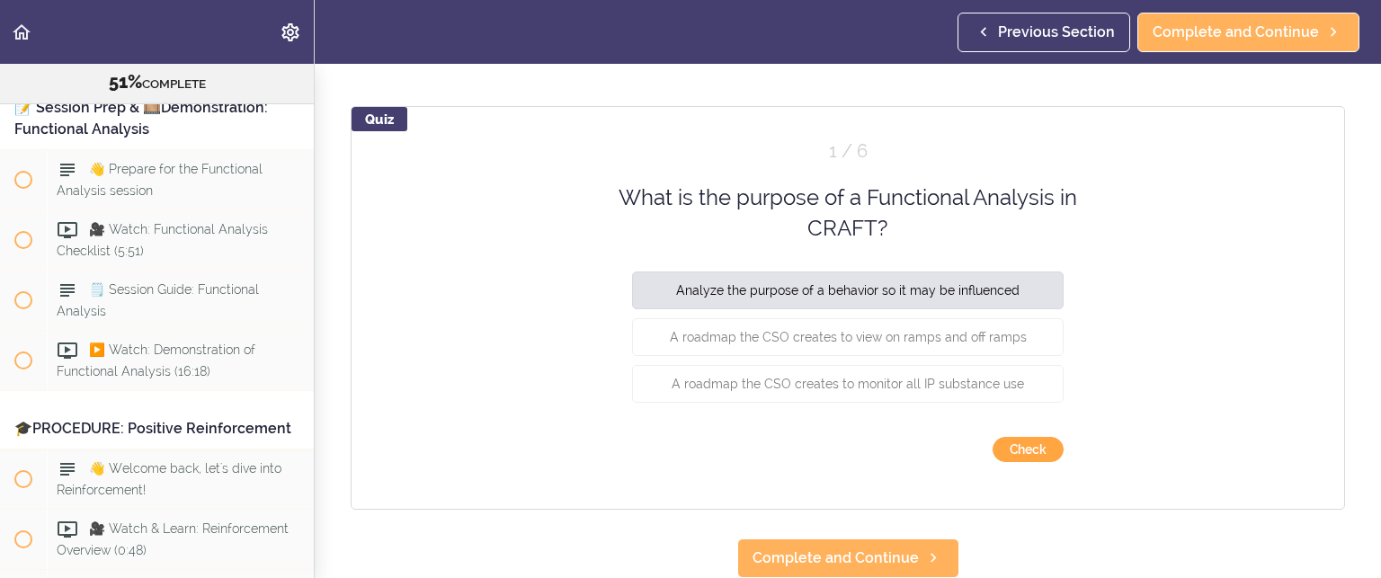
click at [1012, 437] on button "Check" at bounding box center [1028, 449] width 71 height 25
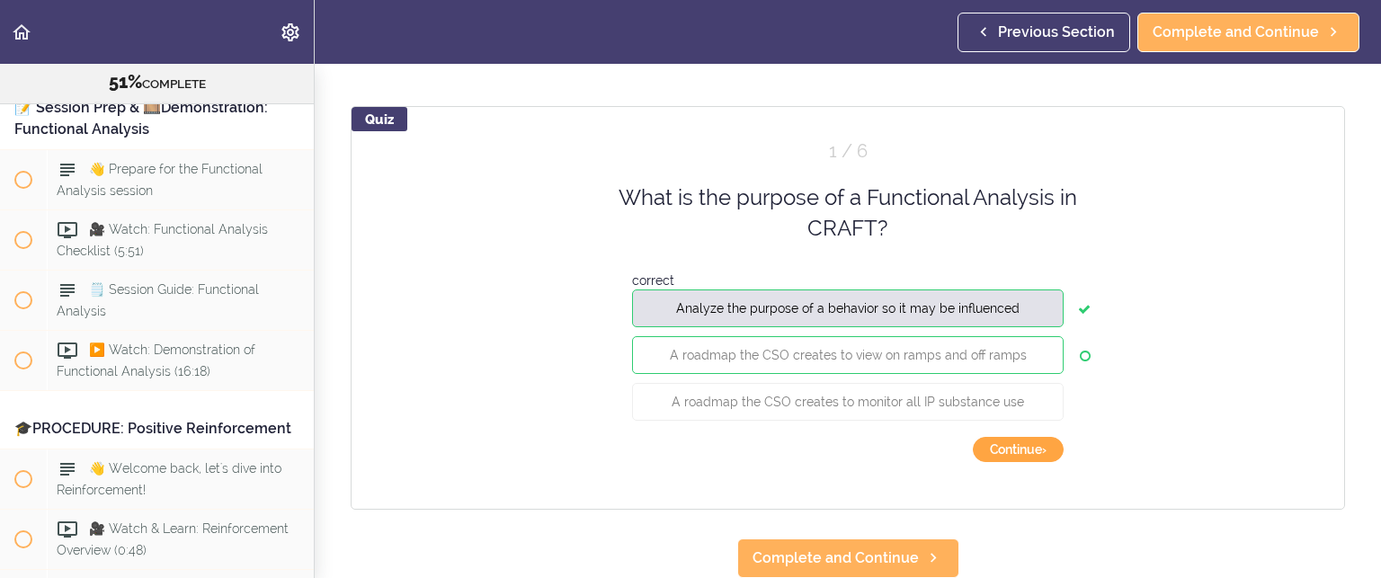
click at [1012, 437] on button "Continue ›" at bounding box center [1018, 449] width 91 height 25
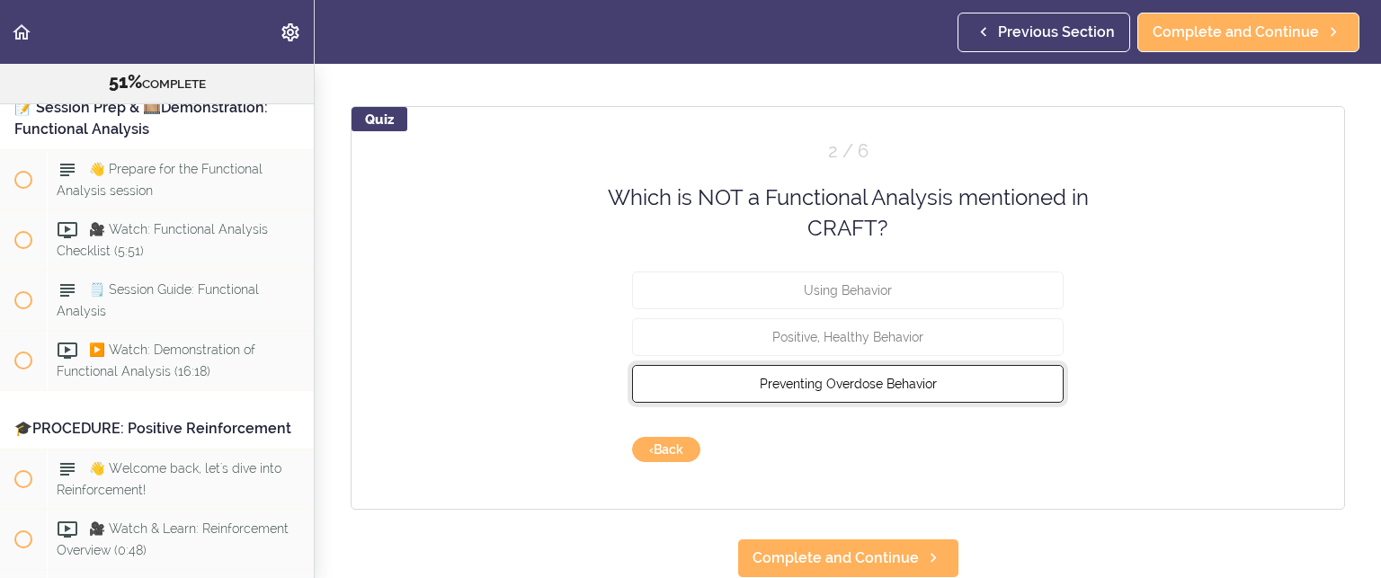
click at [855, 376] on span "Preventing Overdose Behavior" at bounding box center [848, 383] width 177 height 14
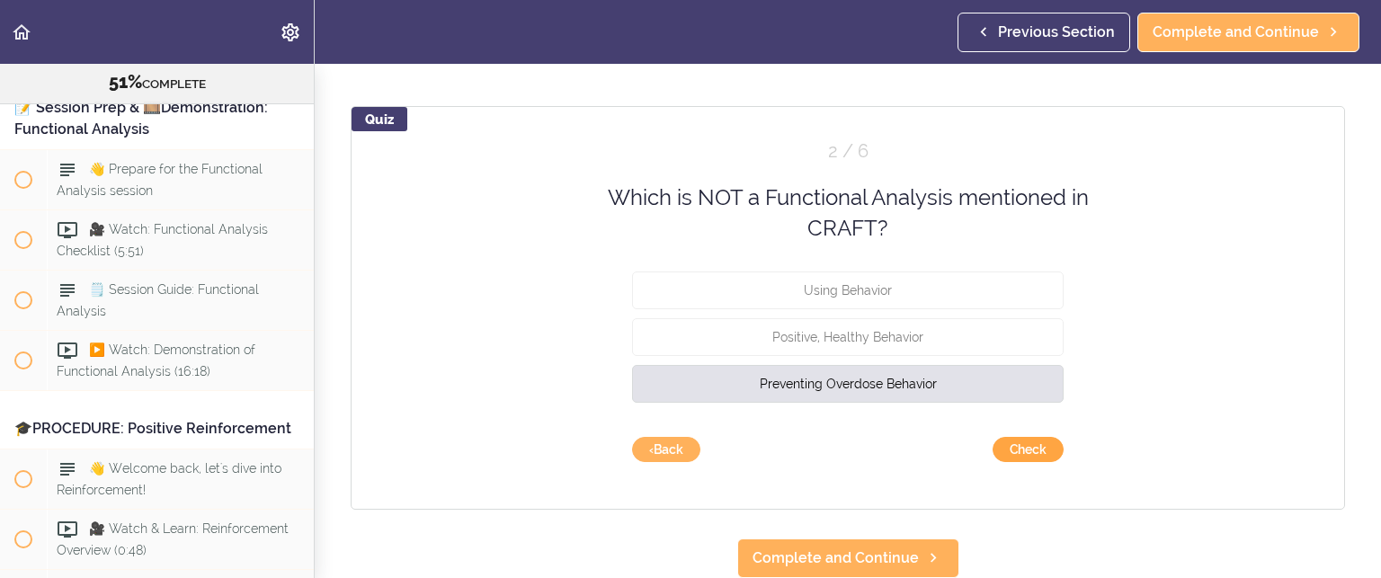
click at [1029, 437] on button "Check" at bounding box center [1028, 449] width 71 height 25
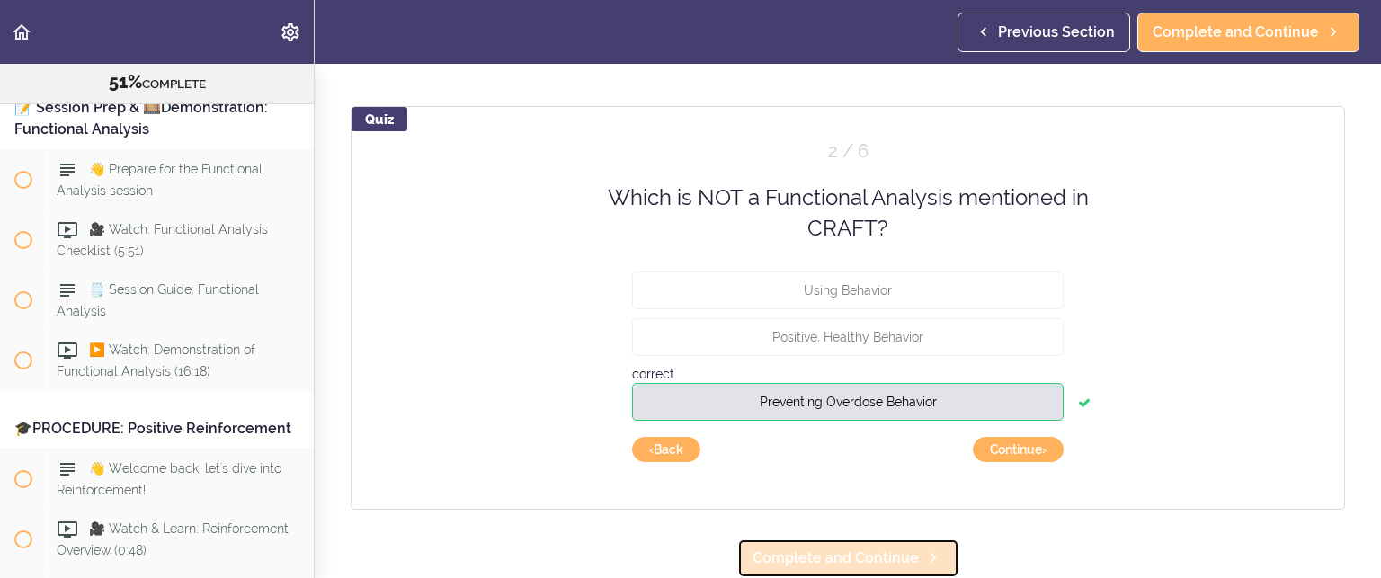
click at [852, 548] on span "Complete and Continue" at bounding box center [836, 559] width 166 height 22
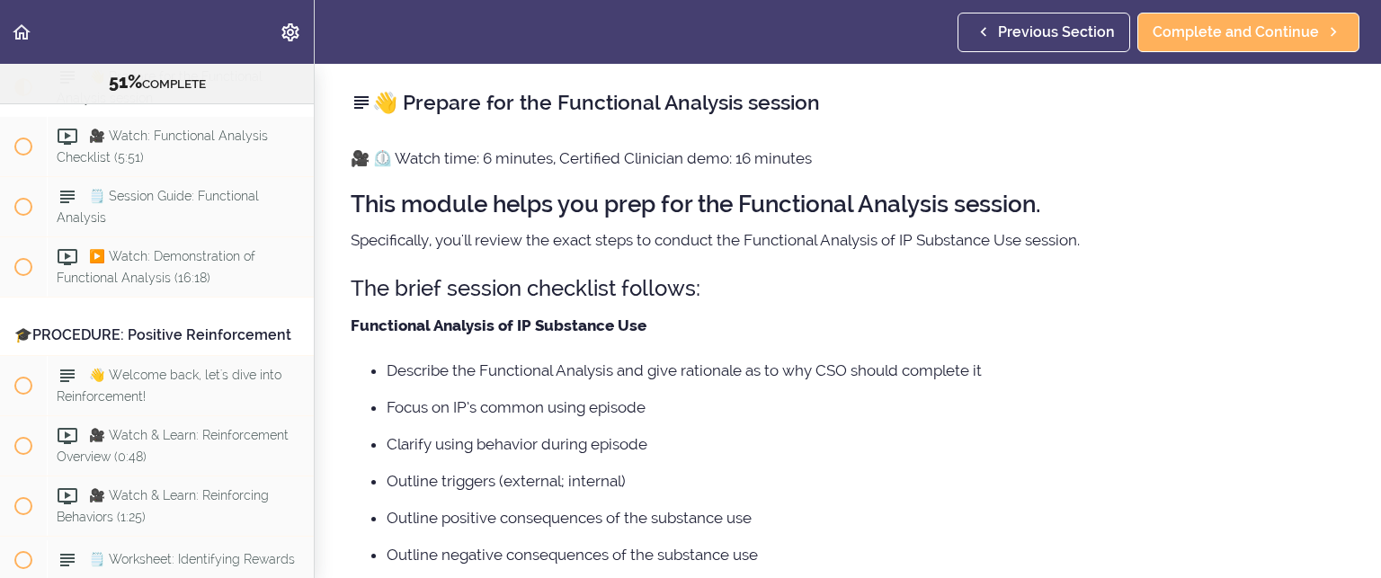
scroll to position [6818, 0]
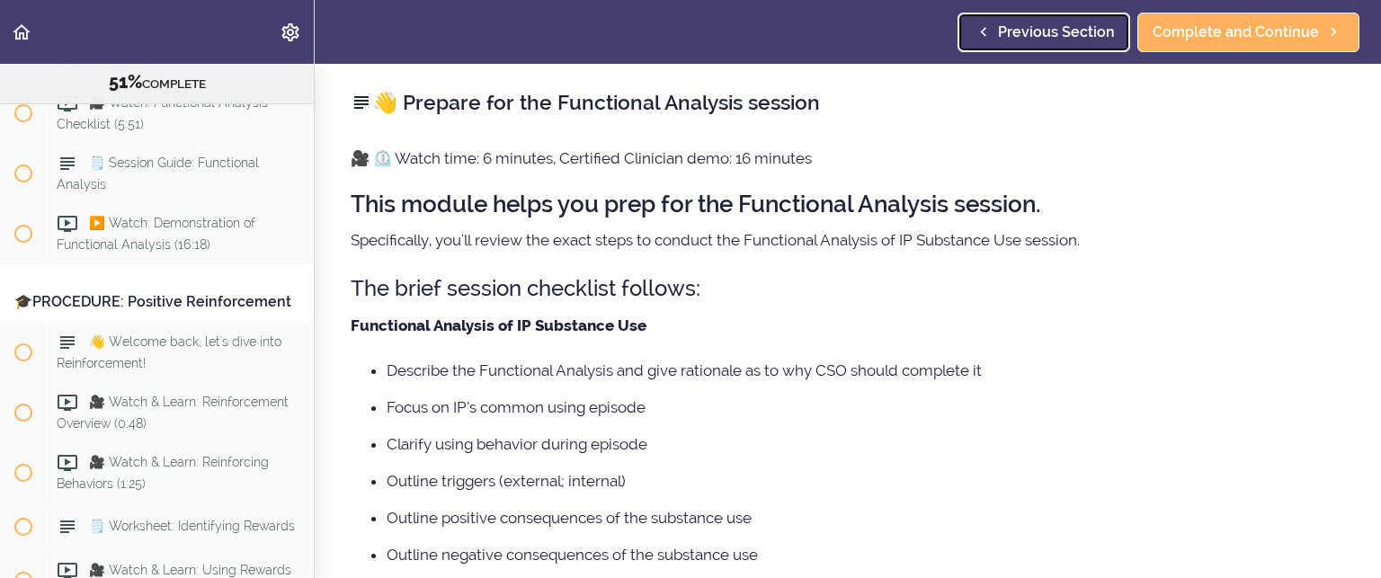
click at [1051, 34] on span "Previous Section" at bounding box center [1056, 33] width 117 height 22
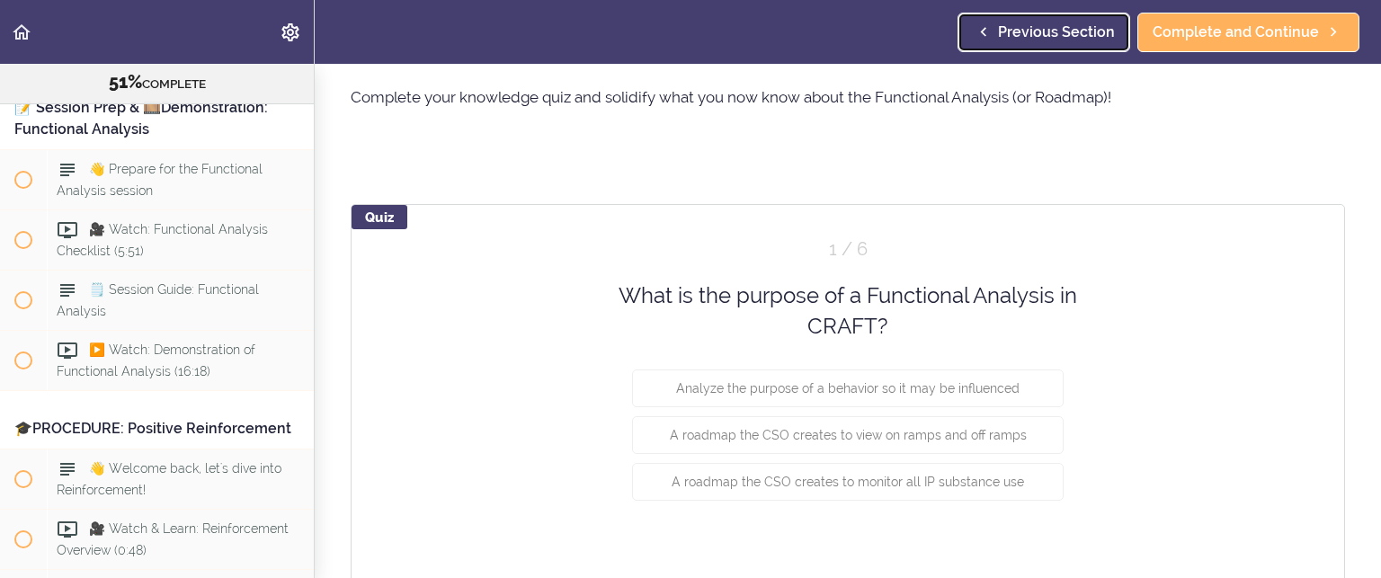
scroll to position [90, 0]
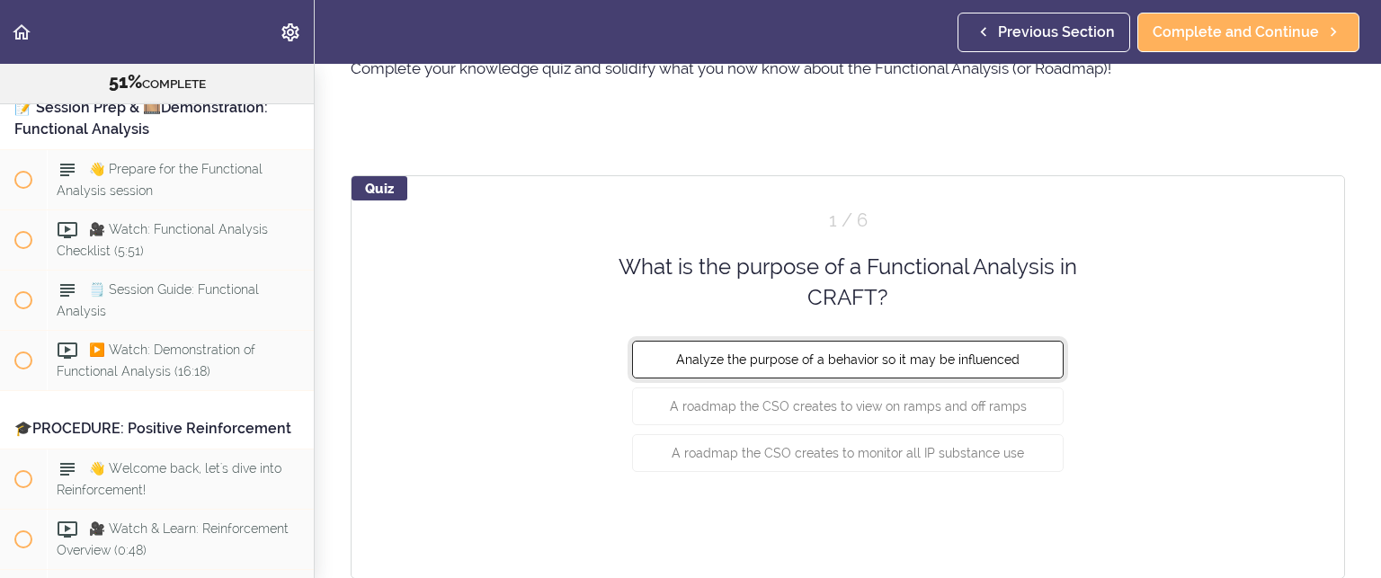
click at [807, 358] on span "Analyze the purpose of a behavior so it may be influenced" at bounding box center [847, 359] width 343 height 14
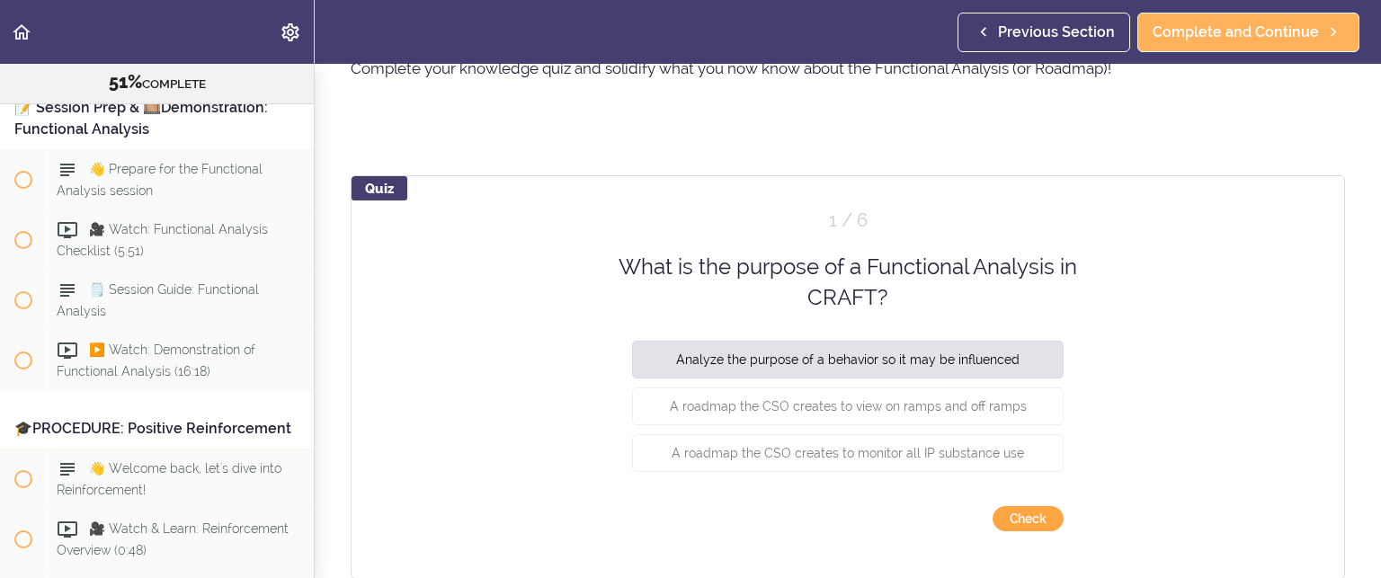
click at [1010, 507] on button "Check" at bounding box center [1028, 518] width 71 height 25
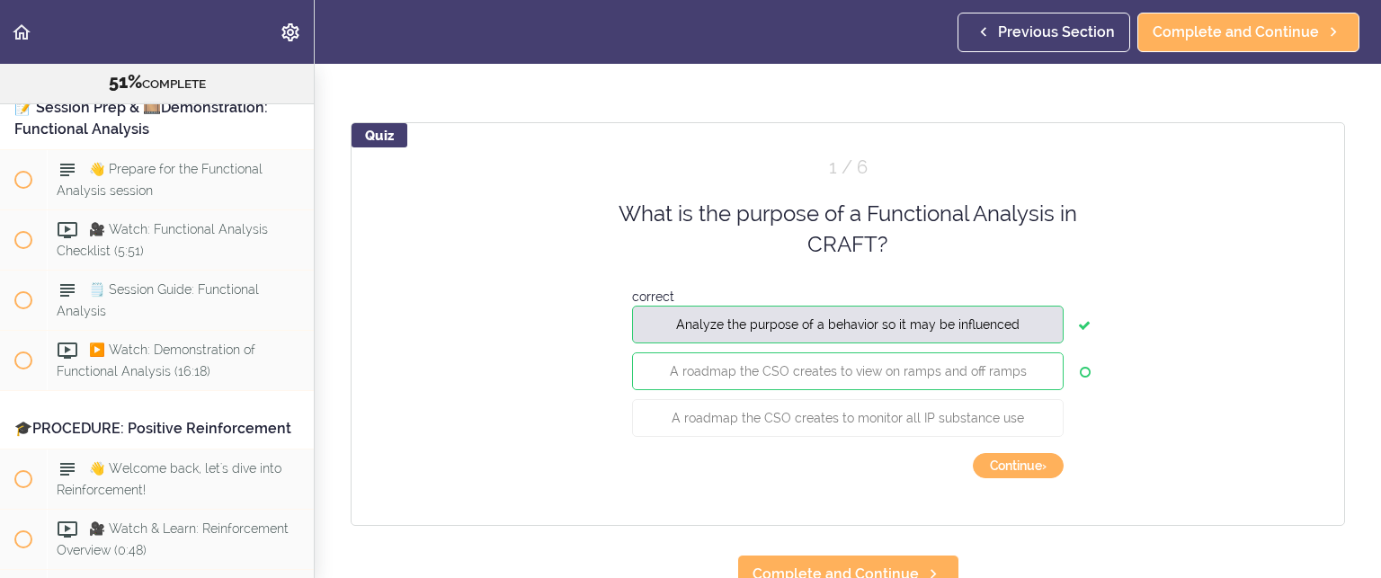
scroll to position [172, 0]
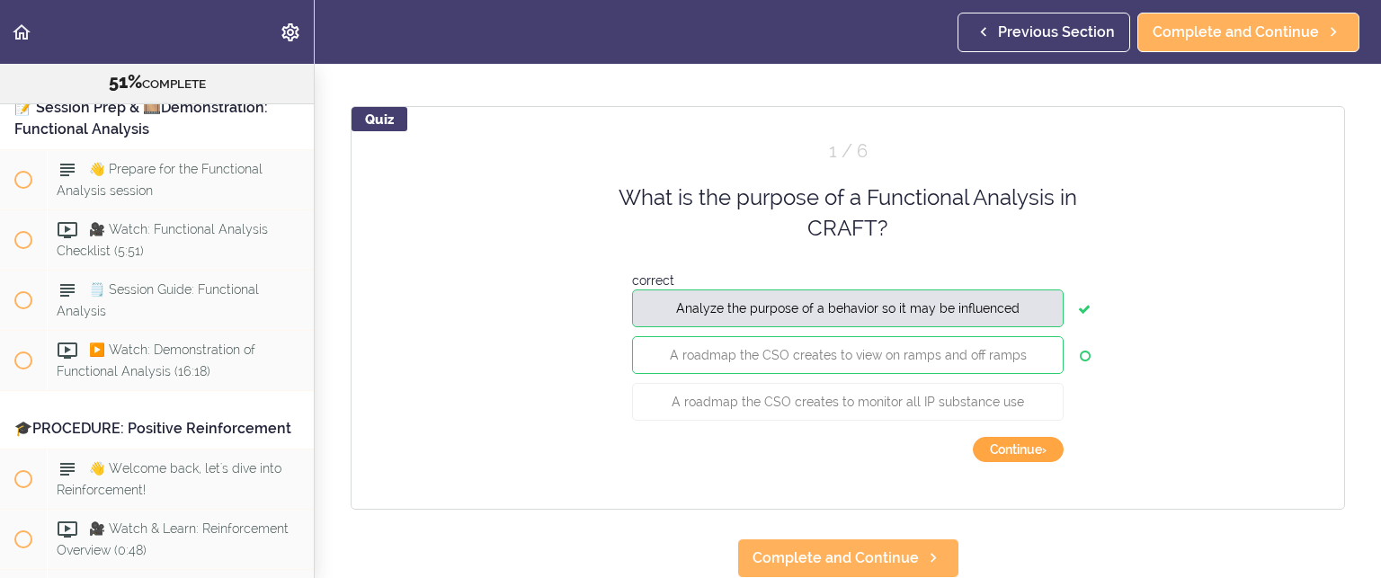
click at [996, 437] on button "Continue ›" at bounding box center [1018, 449] width 91 height 25
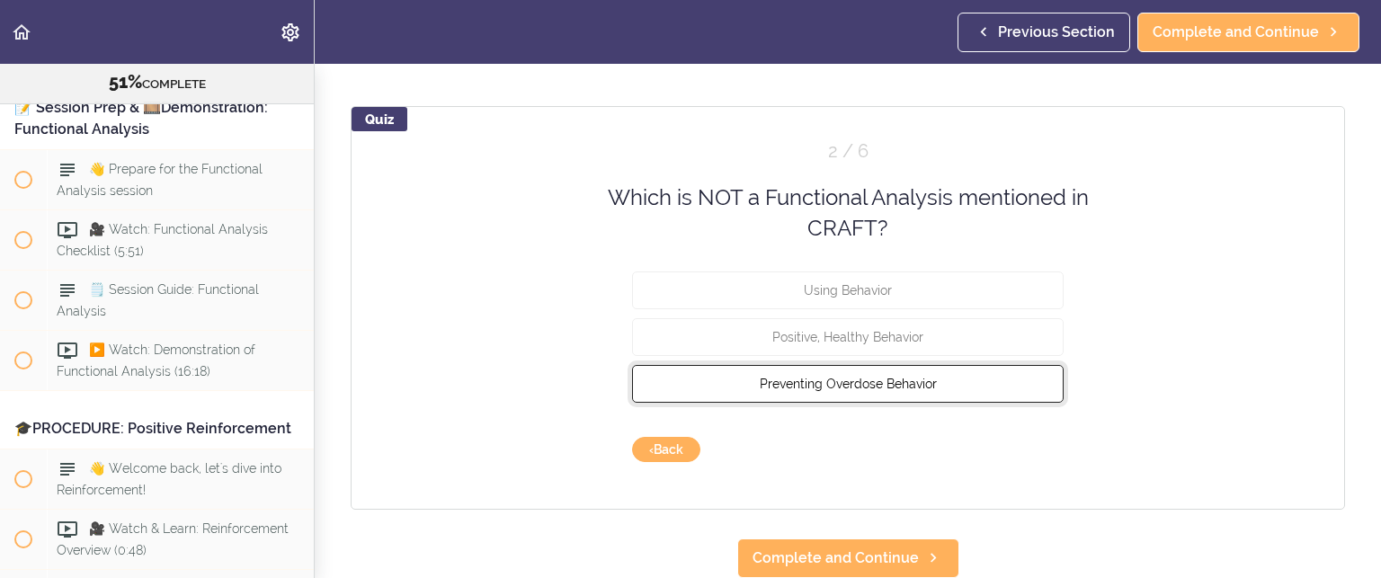
click at [885, 376] on span "Preventing Overdose Behavior" at bounding box center [848, 383] width 177 height 14
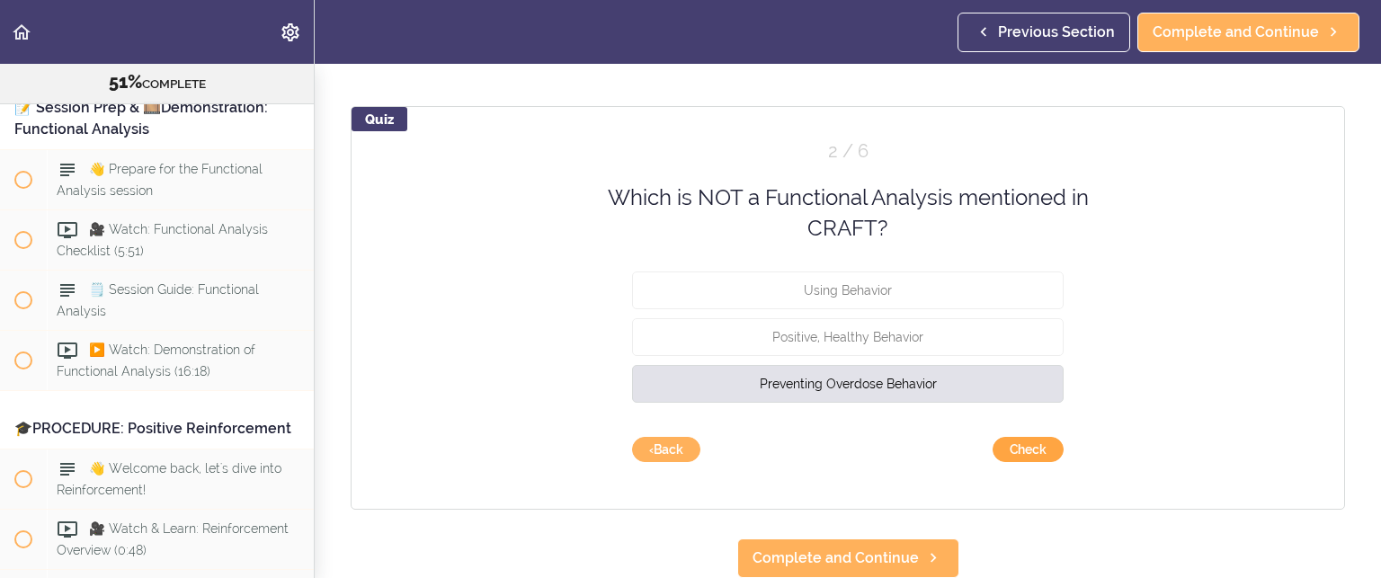
click at [1014, 437] on button "Check" at bounding box center [1028, 449] width 71 height 25
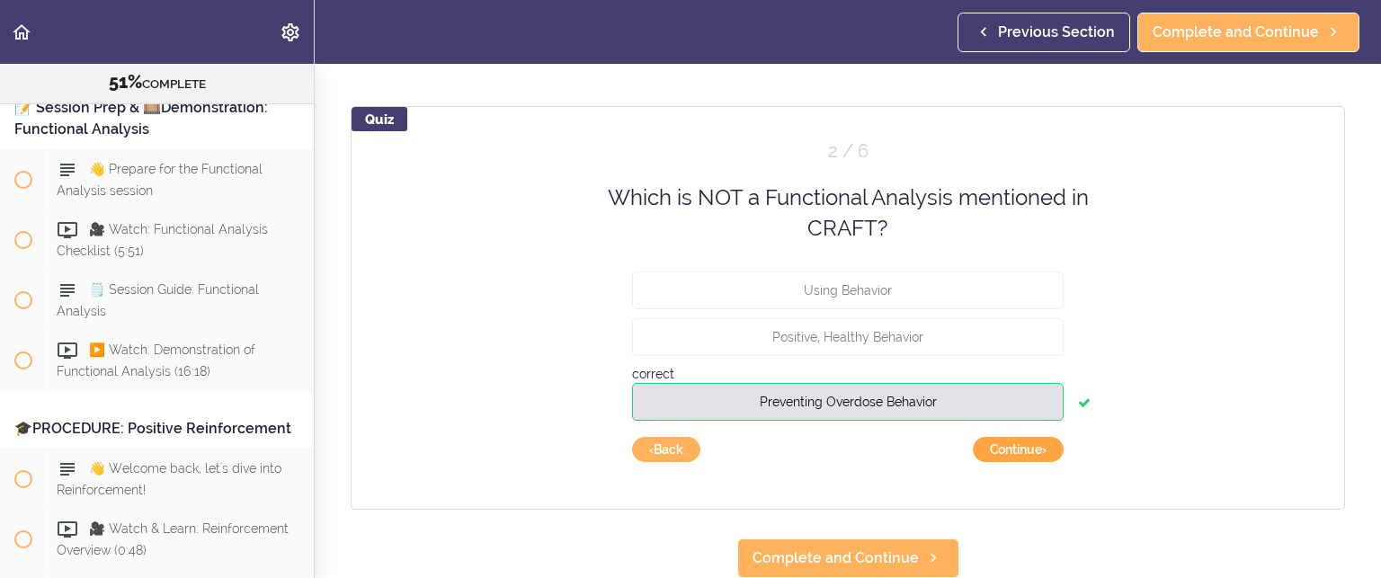
click at [1014, 437] on button "Continue ›" at bounding box center [1018, 449] width 91 height 25
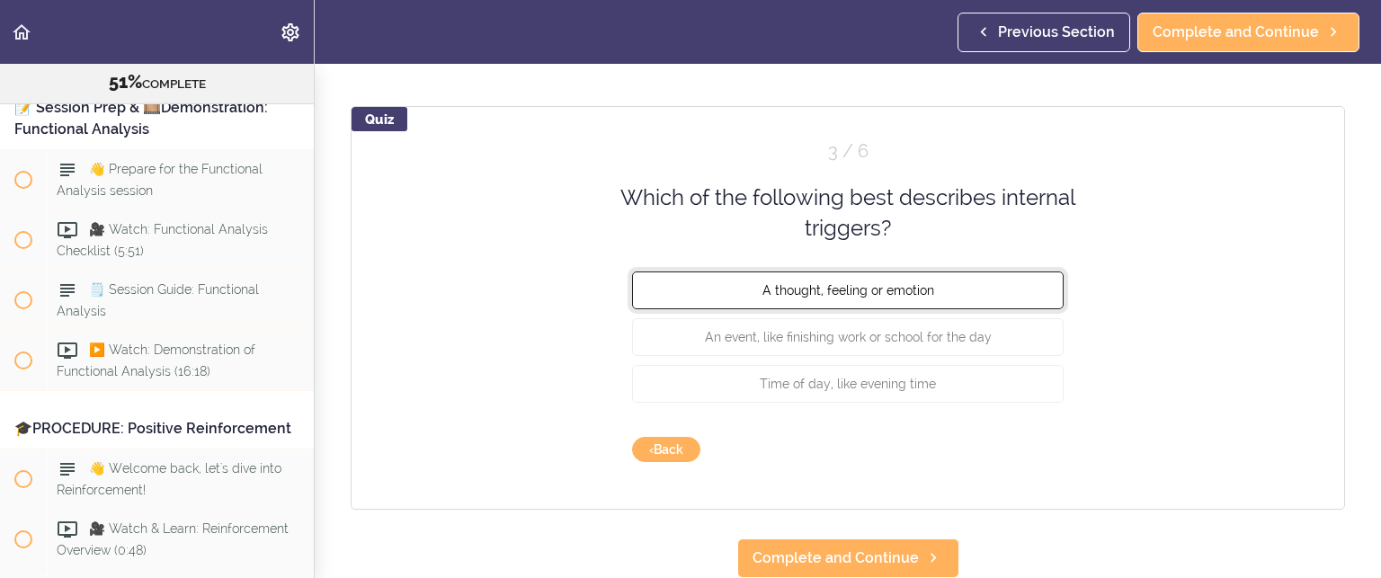
click at [896, 282] on span "A thought, feeling or emotion" at bounding box center [848, 289] width 172 height 14
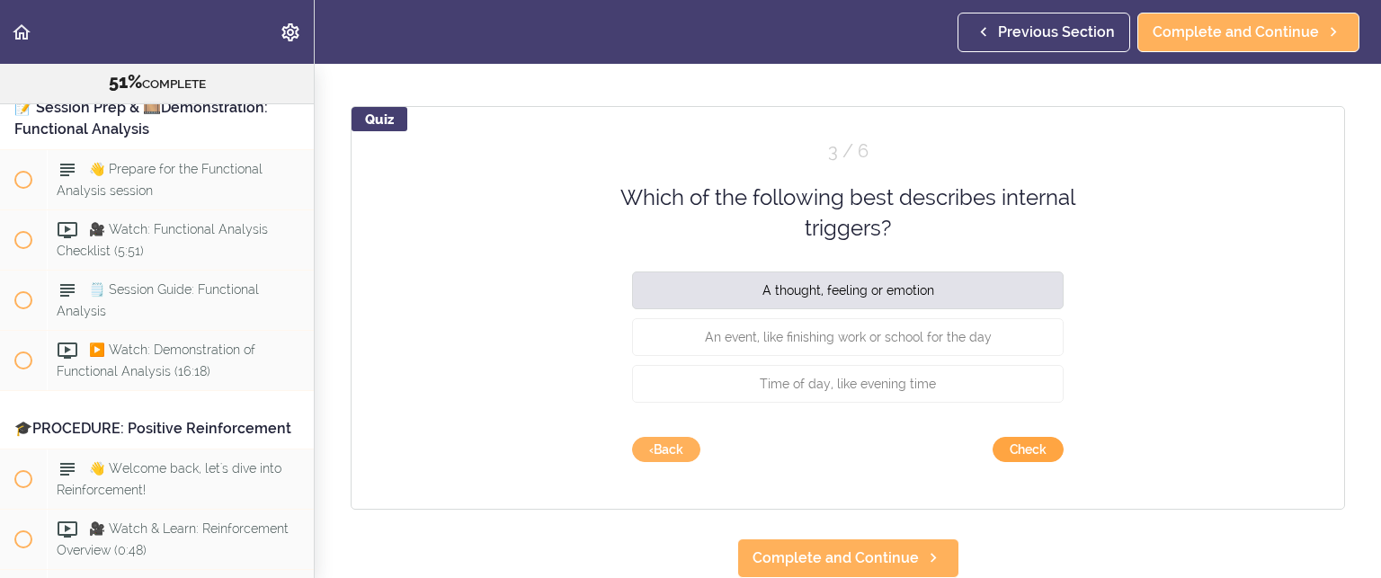
click at [1021, 437] on button "Check" at bounding box center [1028, 449] width 71 height 25
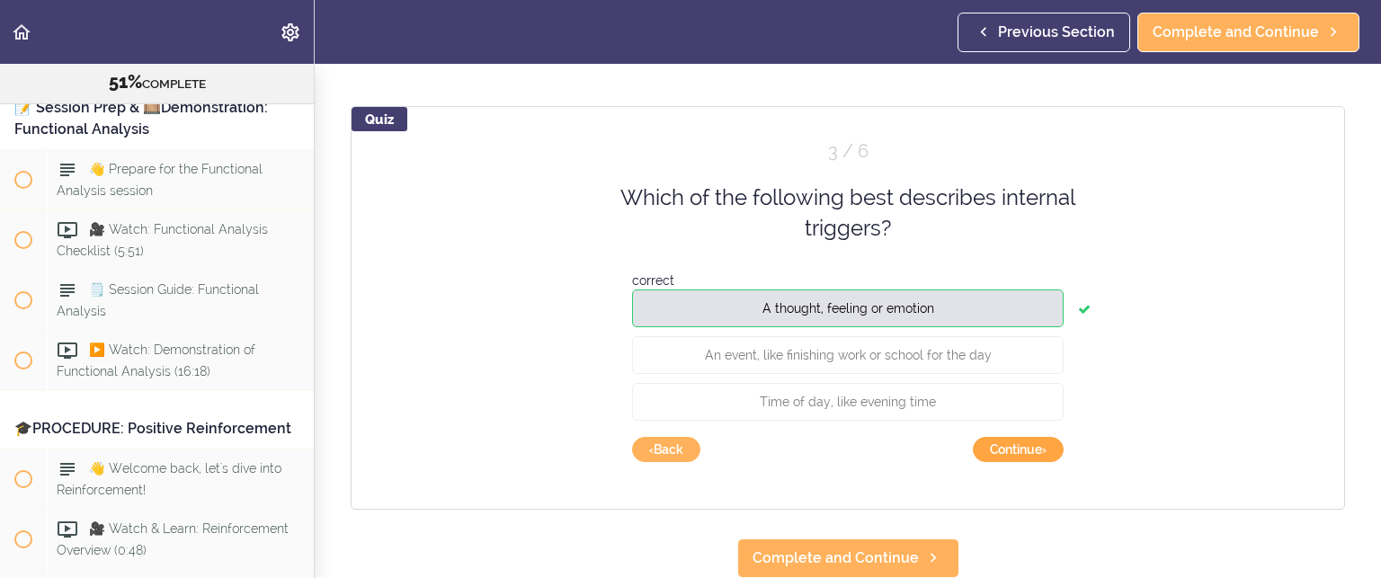
click at [1021, 437] on button "Continue ›" at bounding box center [1018, 449] width 91 height 25
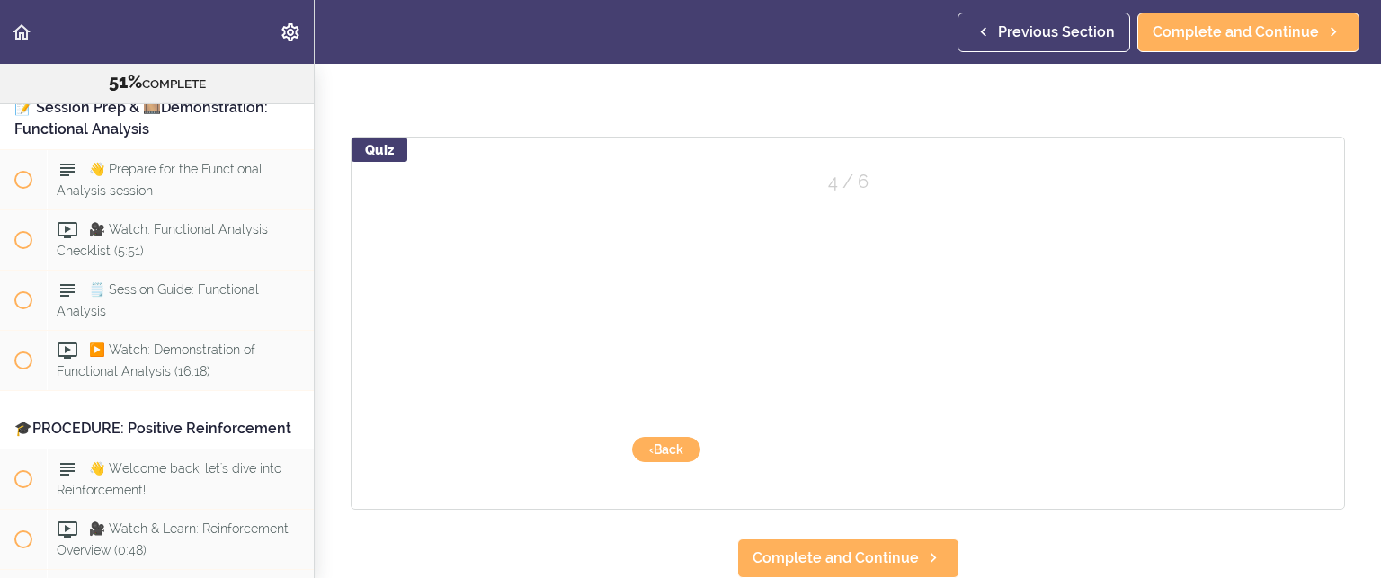
scroll to position [140, 0]
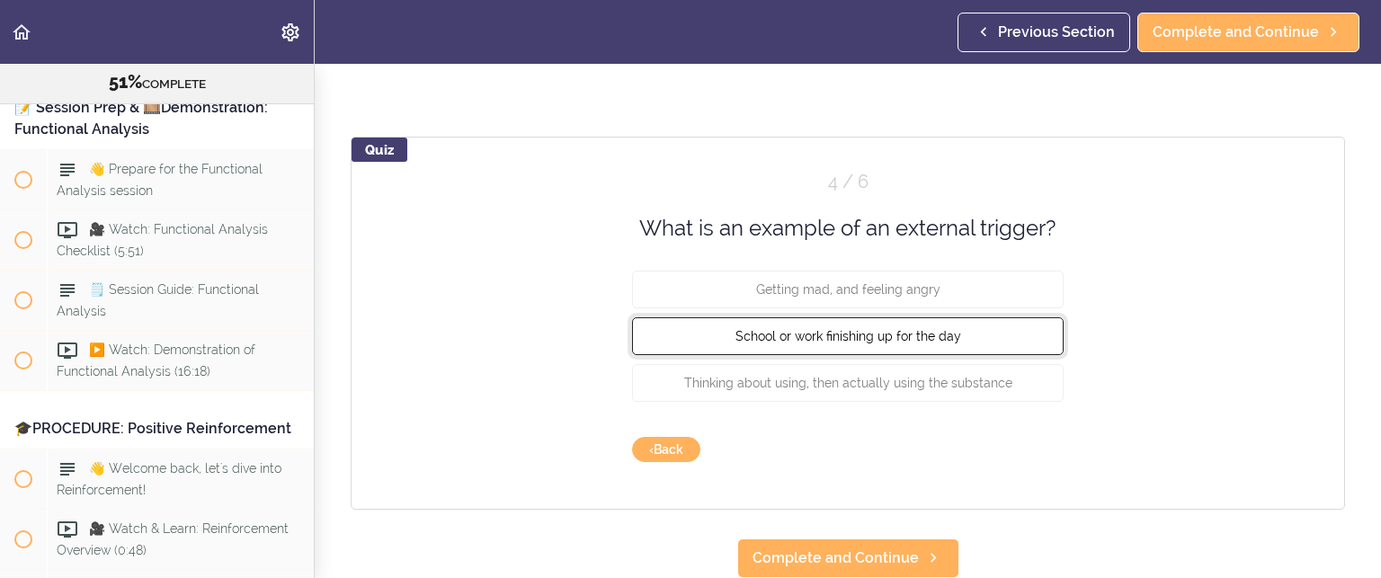
click at [916, 329] on span "School or work finishing up for the day" at bounding box center [849, 336] width 226 height 14
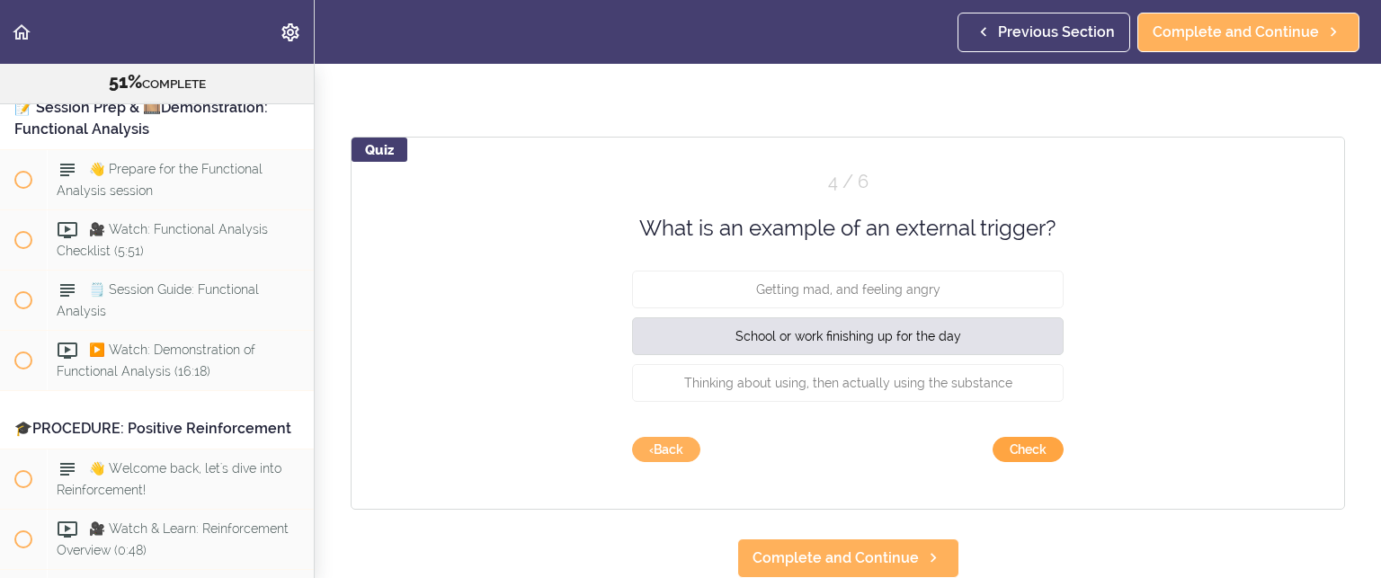
click at [1020, 437] on button "Check" at bounding box center [1028, 449] width 71 height 25
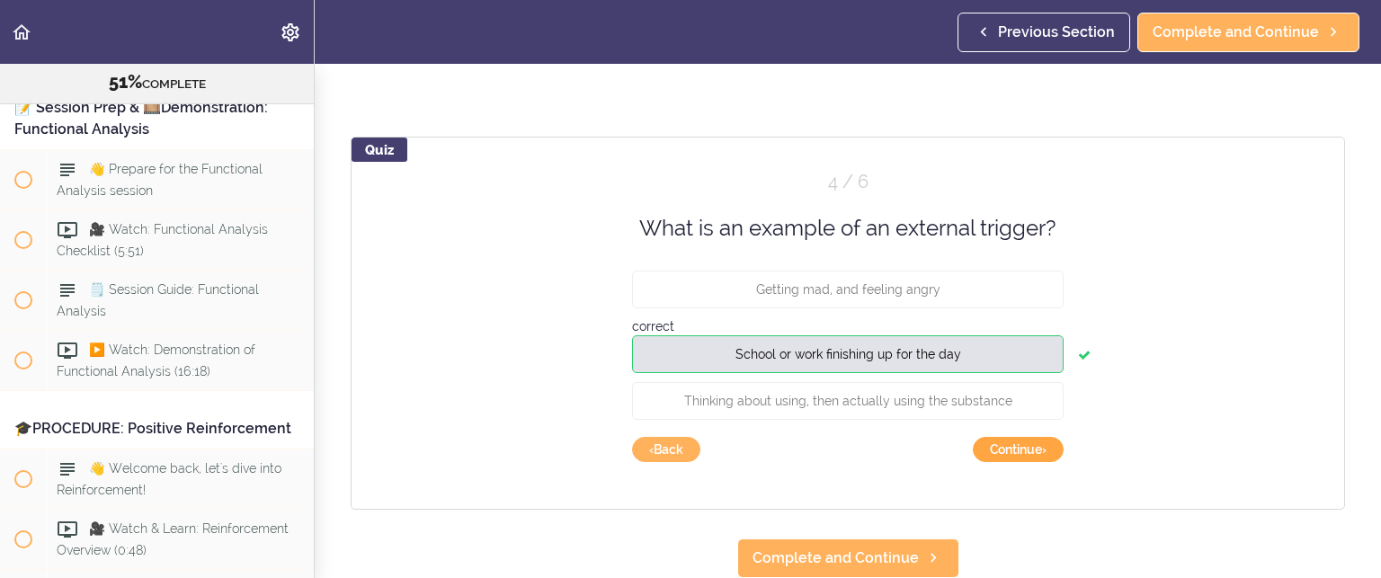
click at [1020, 437] on button "Continue ›" at bounding box center [1018, 449] width 91 height 25
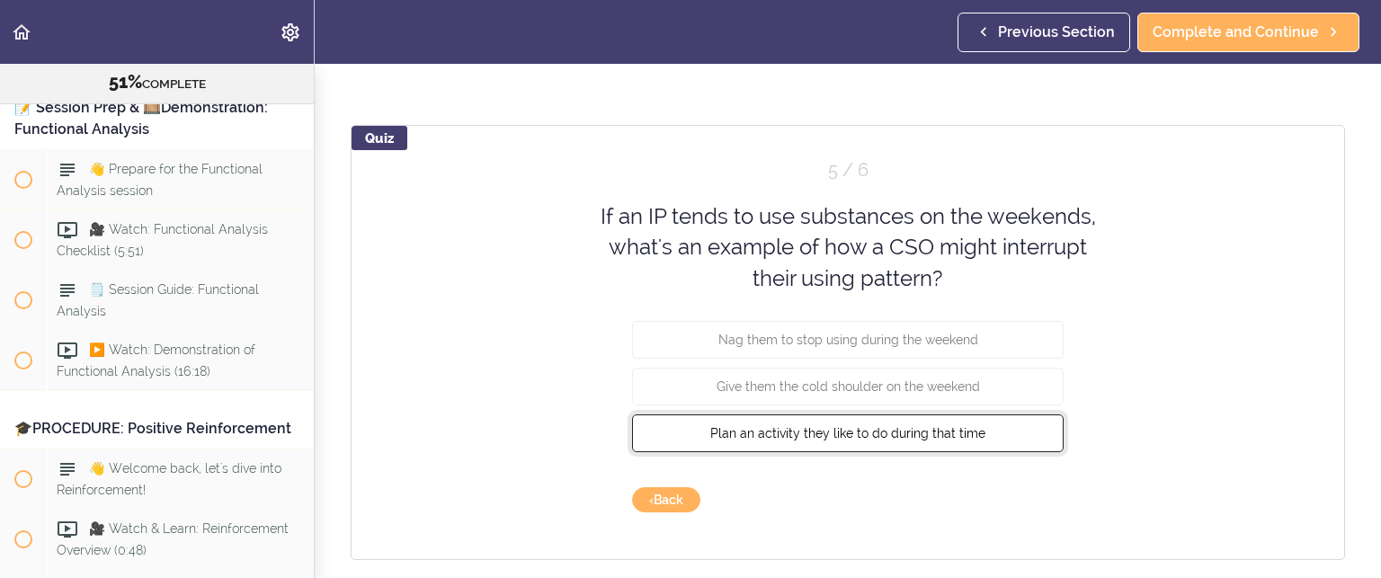
click at [957, 427] on span "Plan an activity they like to do during that time" at bounding box center [847, 433] width 275 height 14
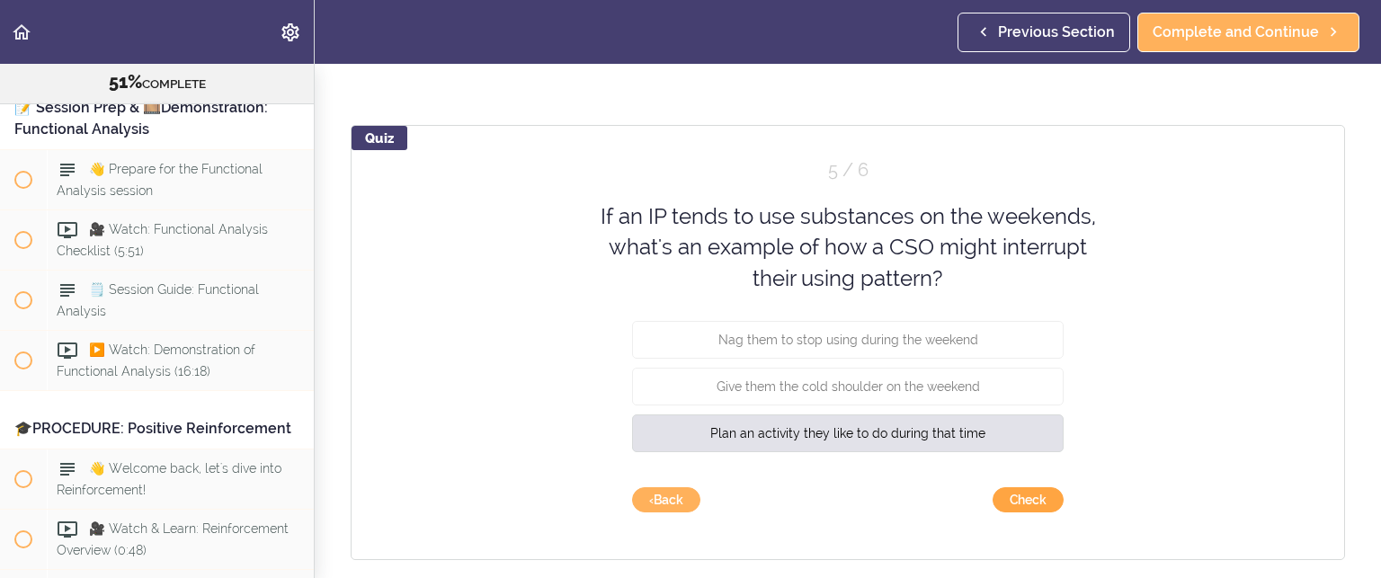
click at [1017, 495] on button "Check" at bounding box center [1028, 499] width 71 height 25
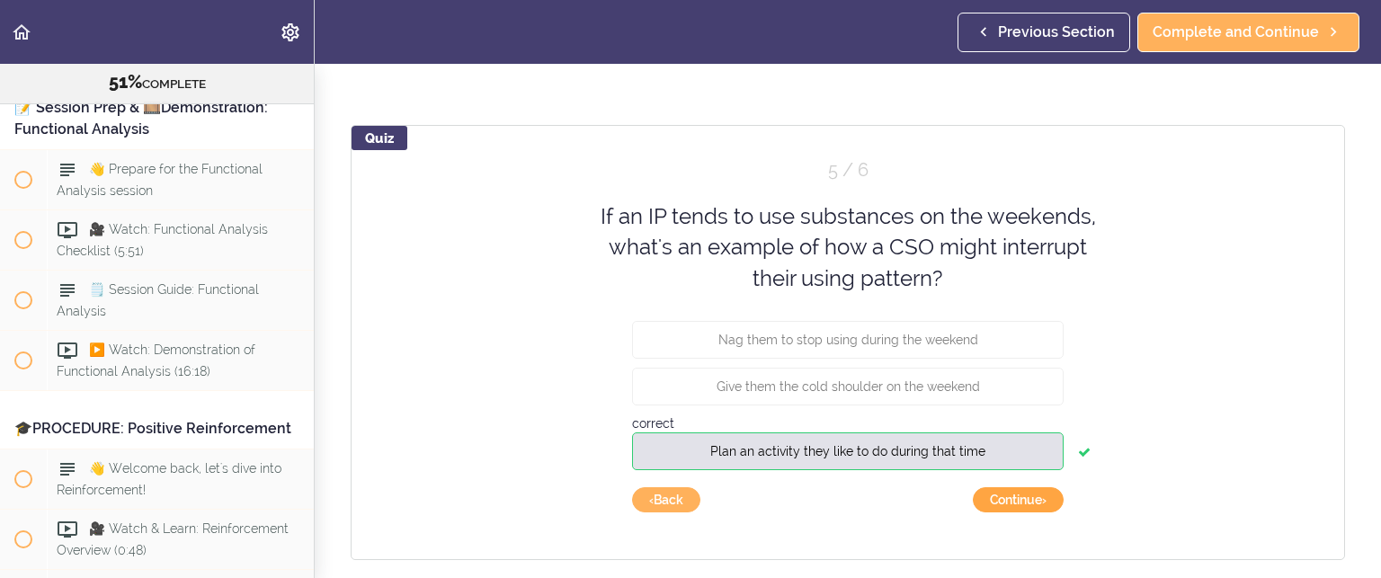
click at [1017, 495] on button "Continue ›" at bounding box center [1018, 499] width 91 height 25
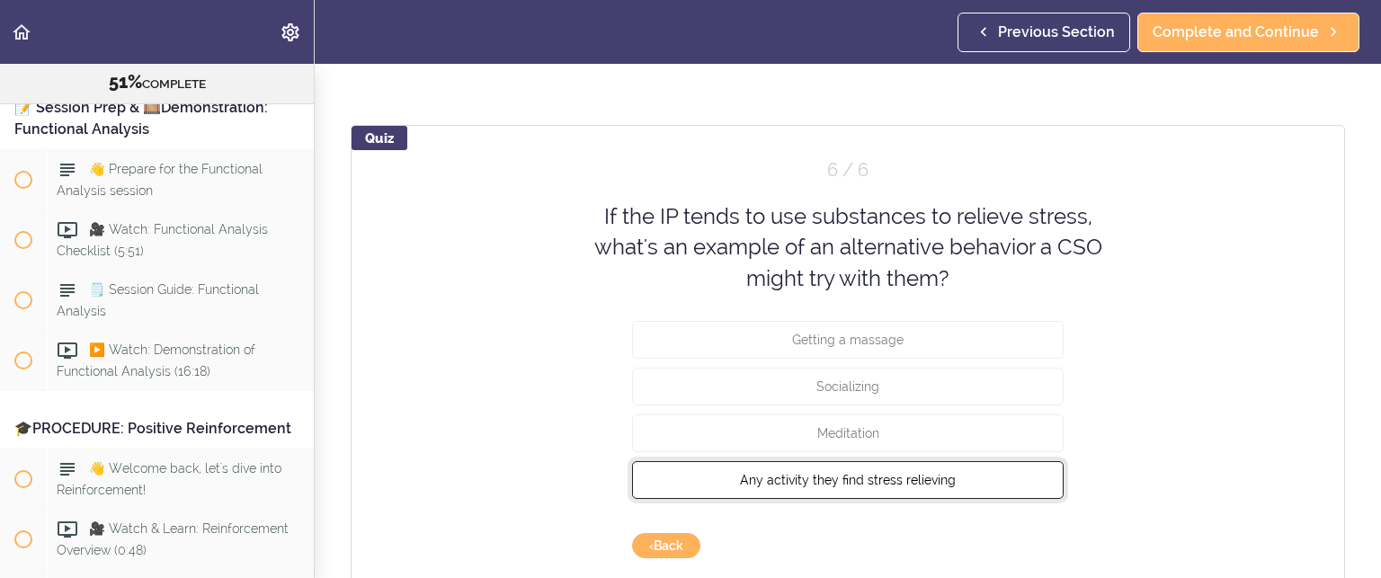
click at [860, 474] on span "Any activity they find stress relieving" at bounding box center [848, 480] width 216 height 14
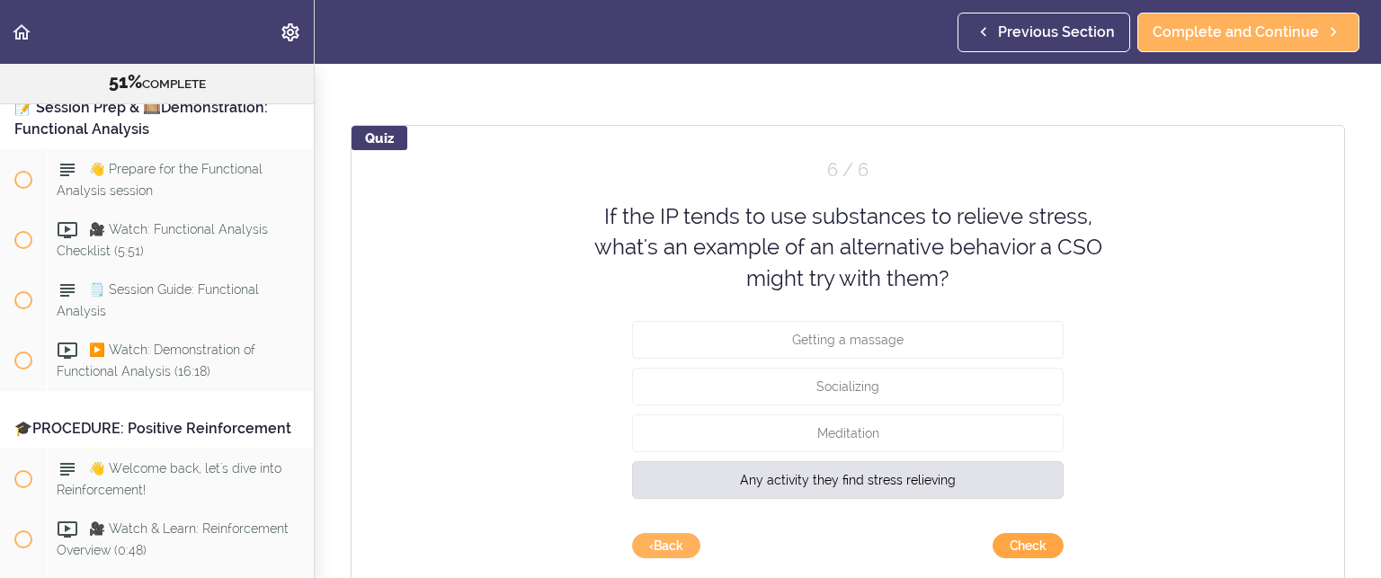
click at [1021, 538] on button "Check" at bounding box center [1028, 545] width 71 height 25
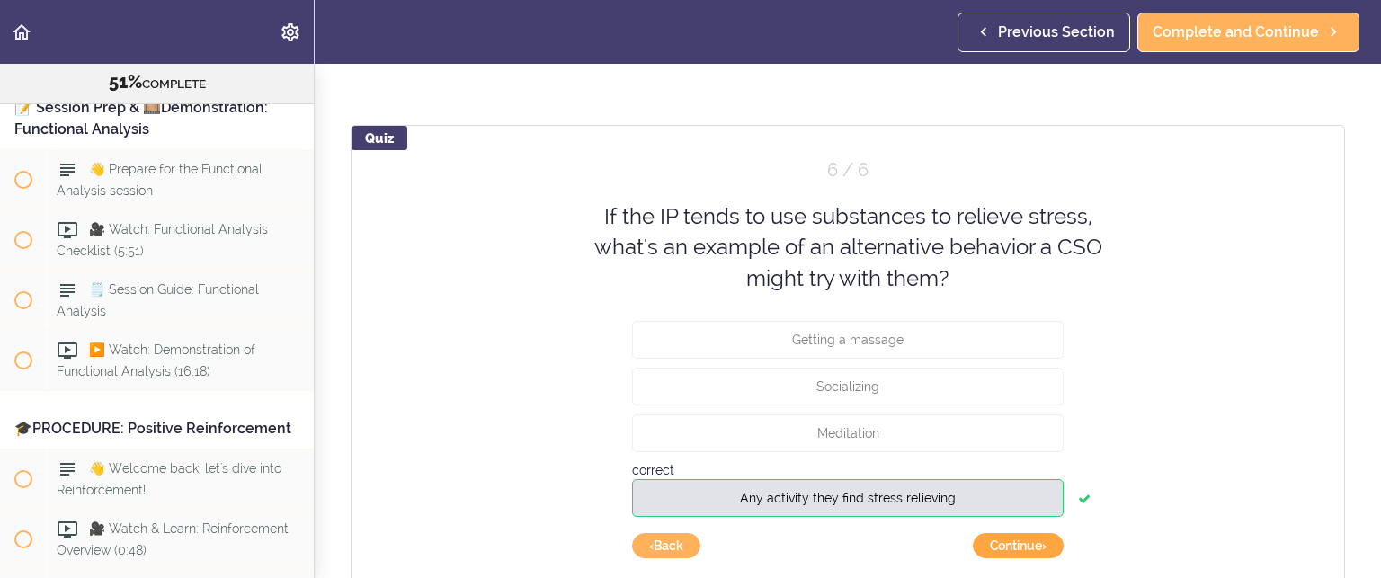
click at [1021, 538] on button "Continue ›" at bounding box center [1018, 545] width 91 height 25
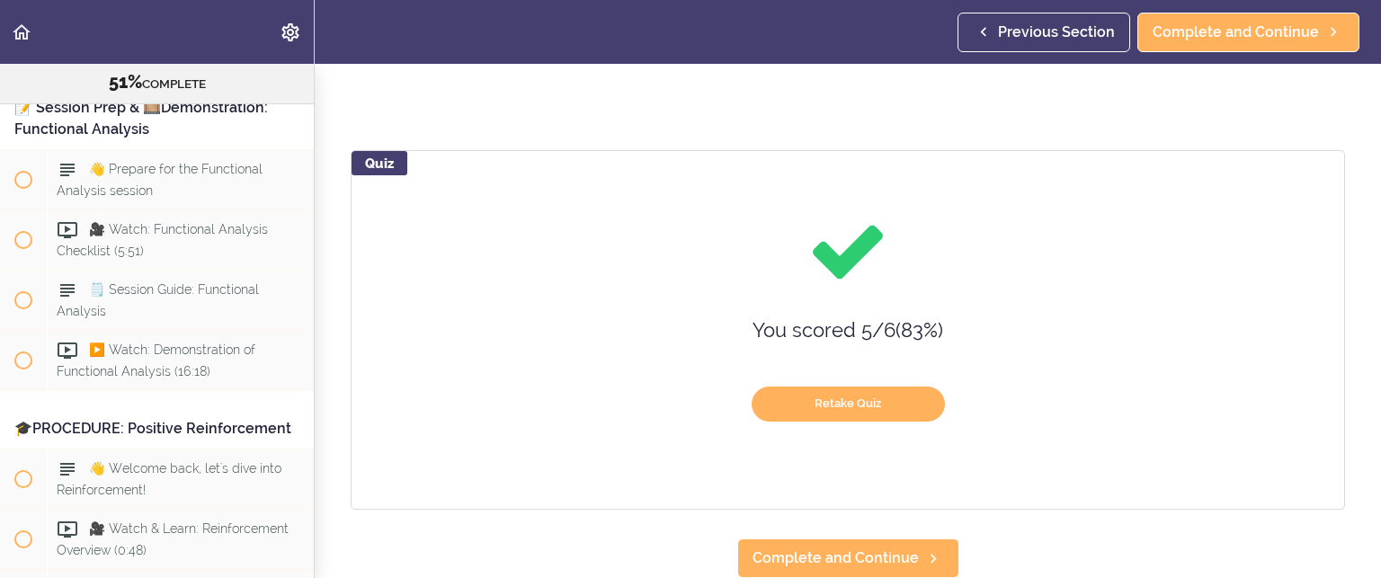
scroll to position [128, 0]
click at [813, 548] on span "Complete and Continue" at bounding box center [836, 559] width 166 height 22
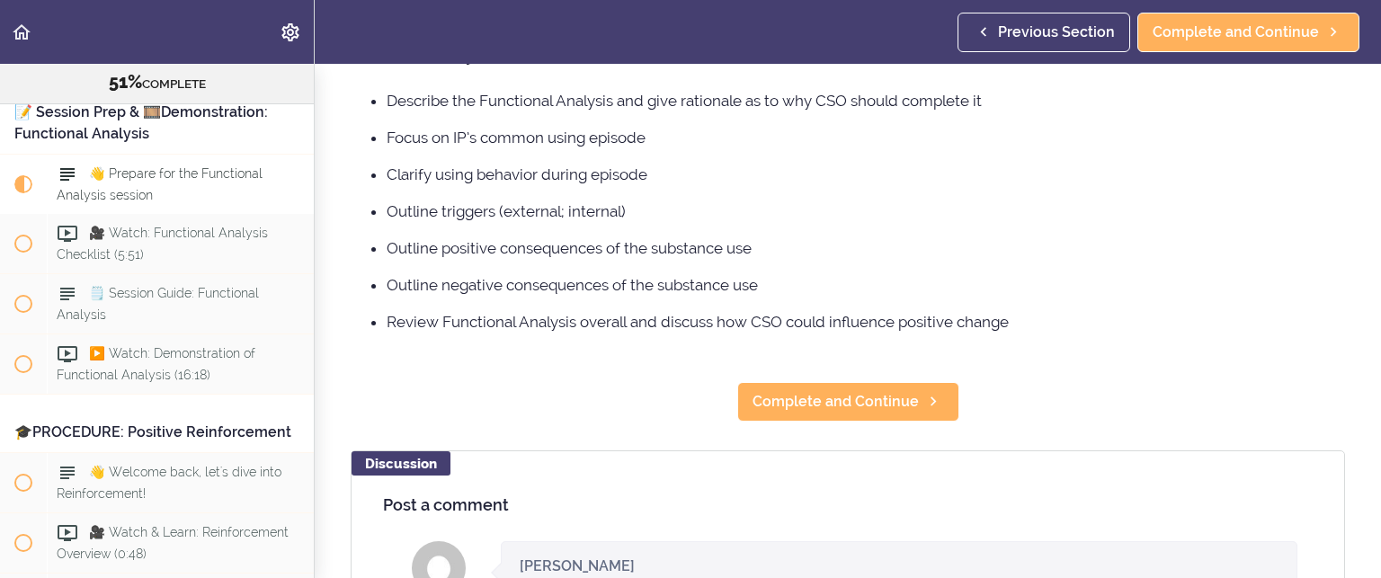
scroll to position [6728, 0]
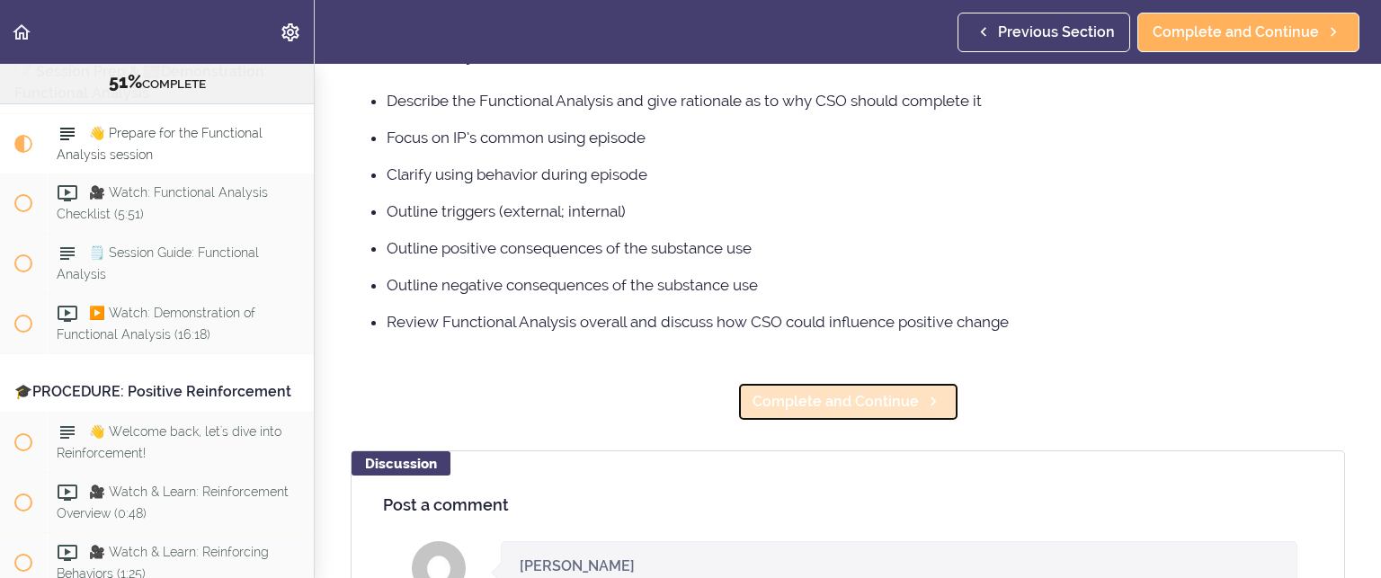
click at [830, 399] on span "Complete and Continue" at bounding box center [836, 402] width 166 height 22
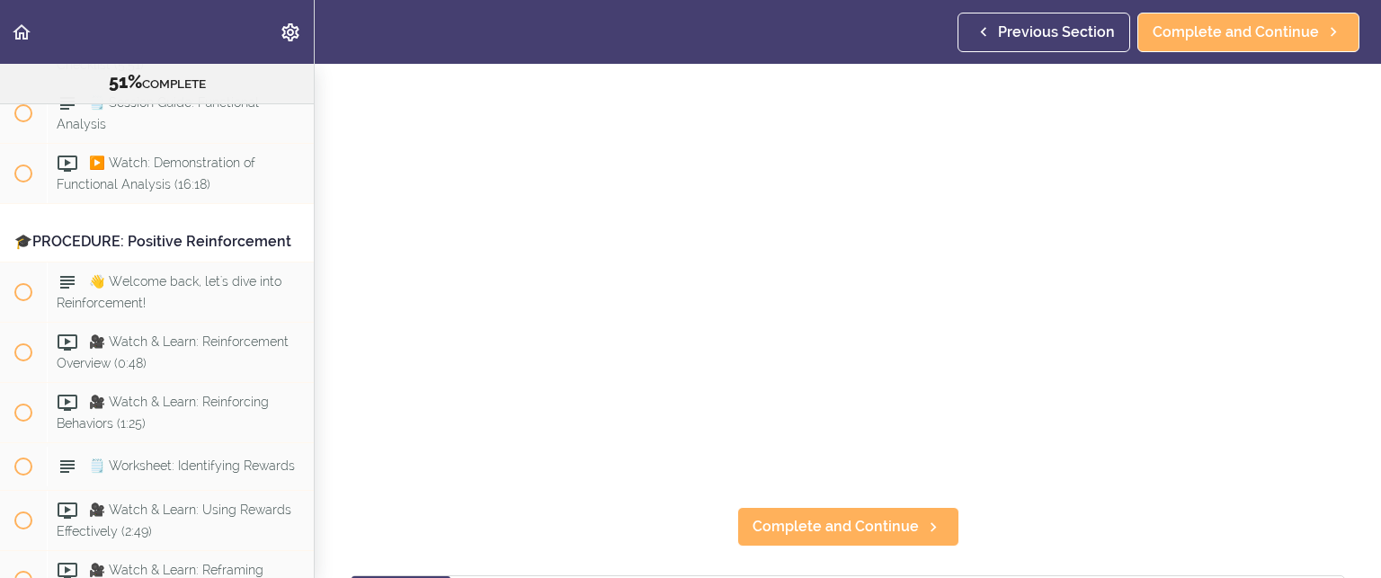
scroll to position [270, 0]
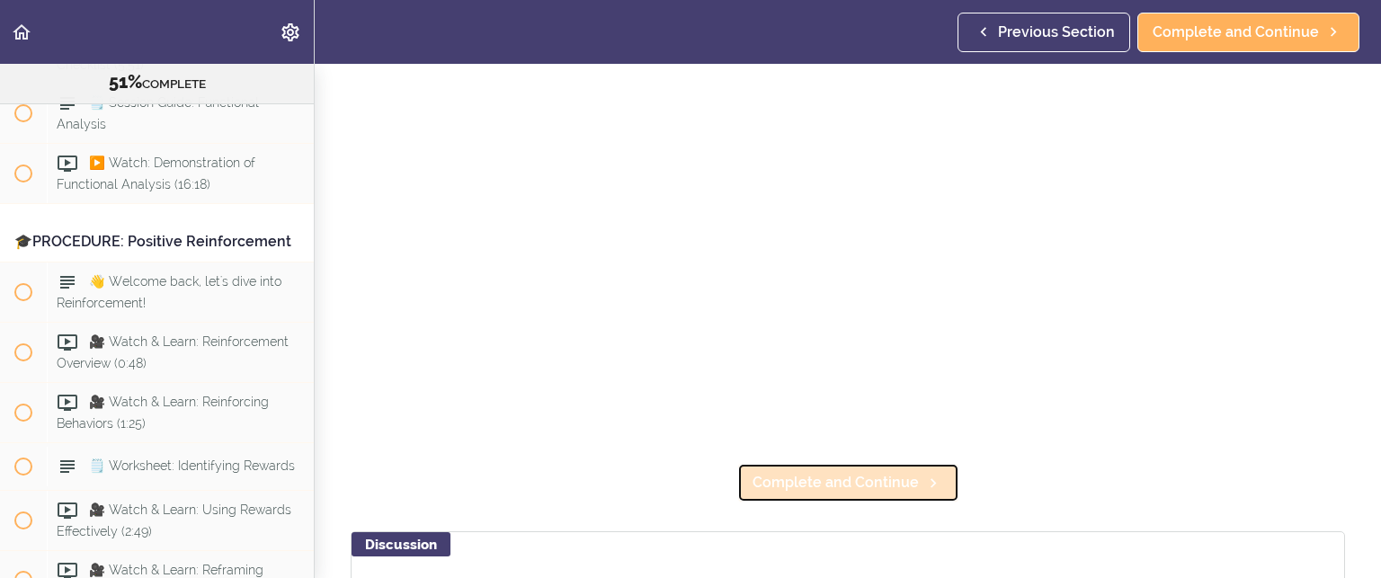
click at [802, 478] on span "Complete and Continue" at bounding box center [836, 483] width 166 height 22
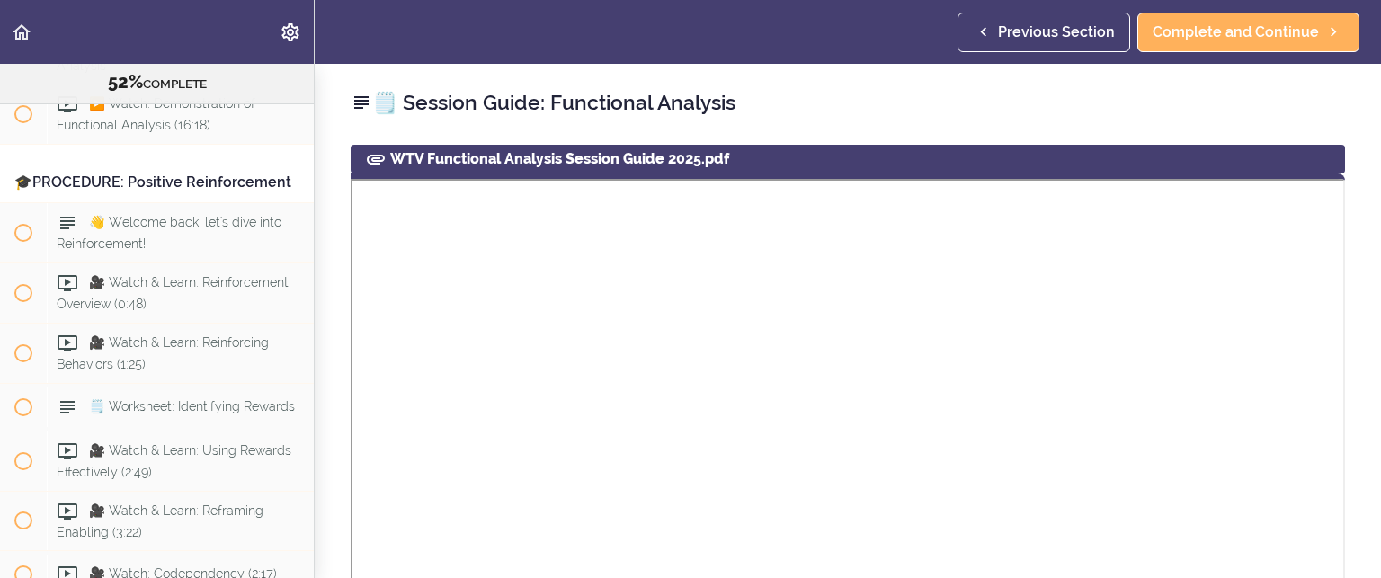
scroll to position [90, 0]
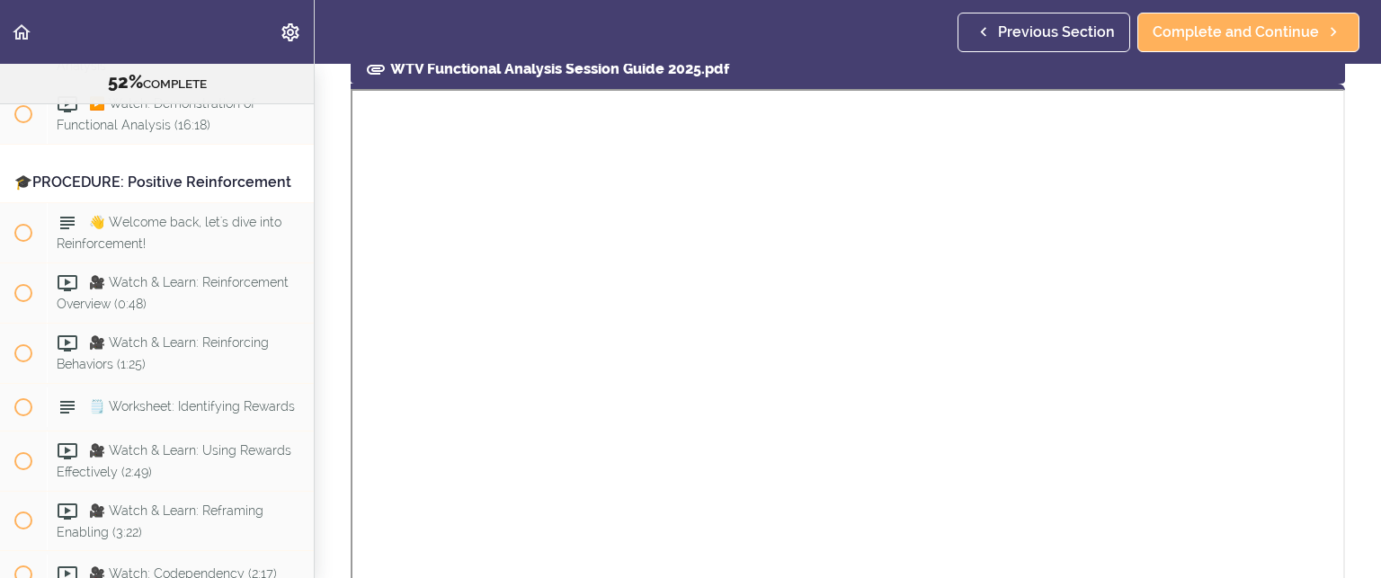
click at [376, 67] on icon at bounding box center [376, 69] width 22 height 22
click at [586, 72] on div "WTV Functional Analysis Session Guide 2025.pdf" at bounding box center [848, 69] width 994 height 29
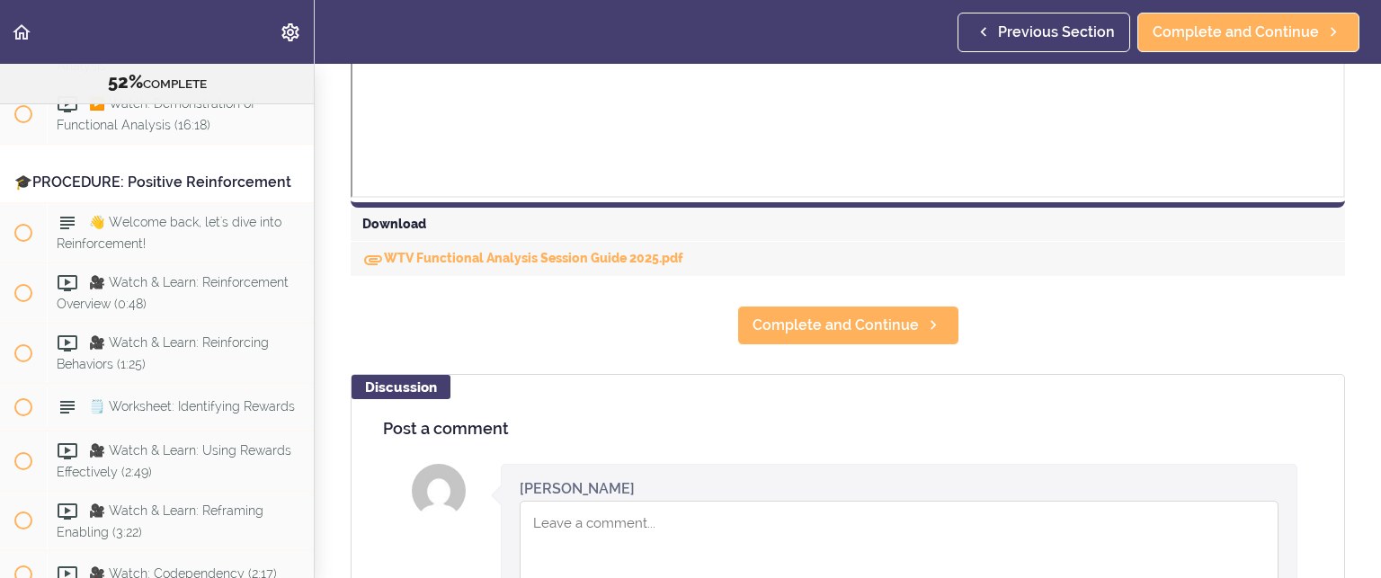
scroll to position [789, 0]
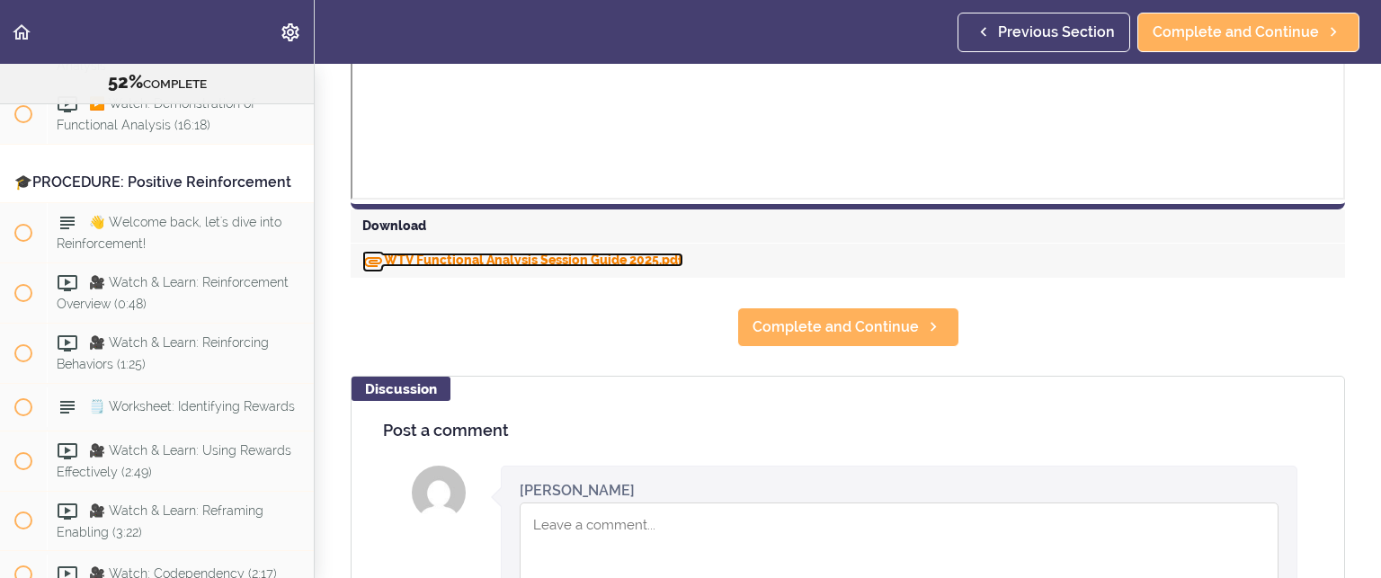
click at [550, 255] on link "WTV Functional Analysis Session Guide 2025.pdf" at bounding box center [522, 260] width 321 height 14
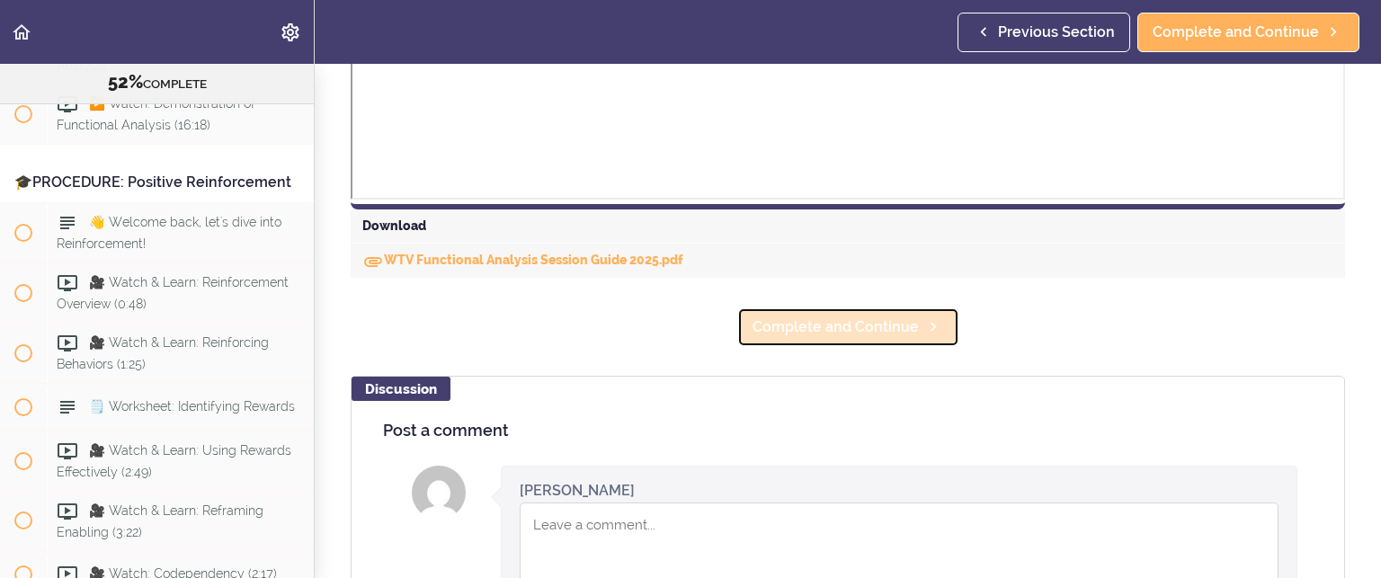
click at [843, 326] on span "Complete and Continue" at bounding box center [836, 328] width 166 height 22
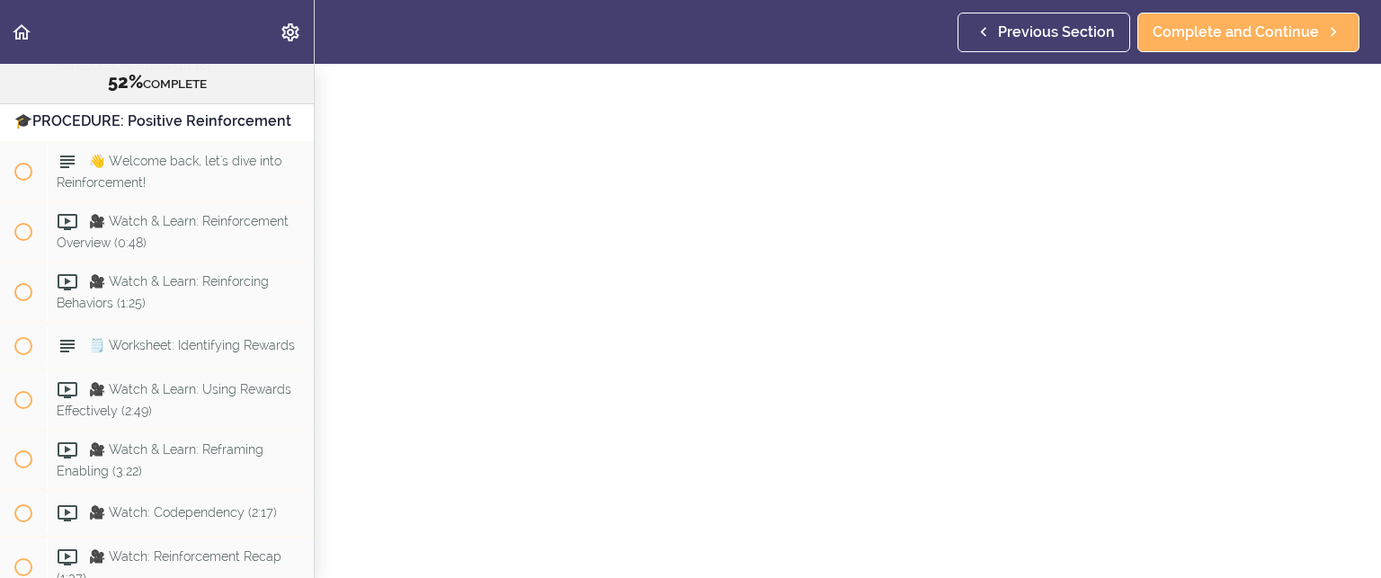
scroll to position [270, 0]
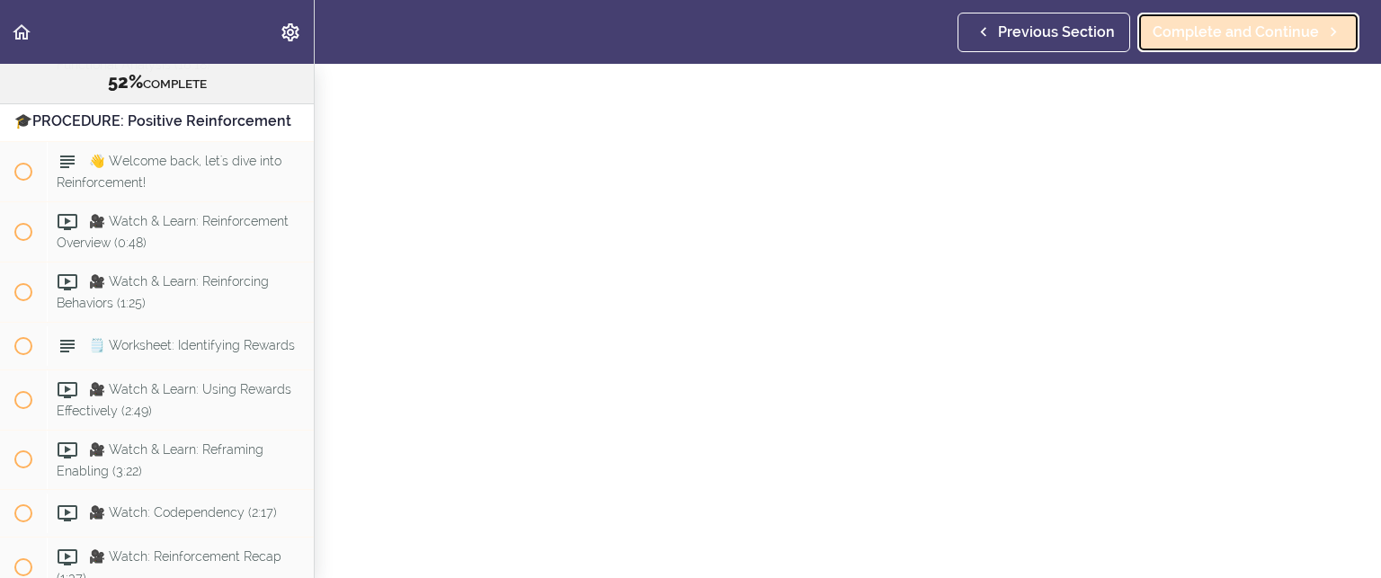
click at [1207, 23] on span "Complete and Continue" at bounding box center [1236, 33] width 166 height 22
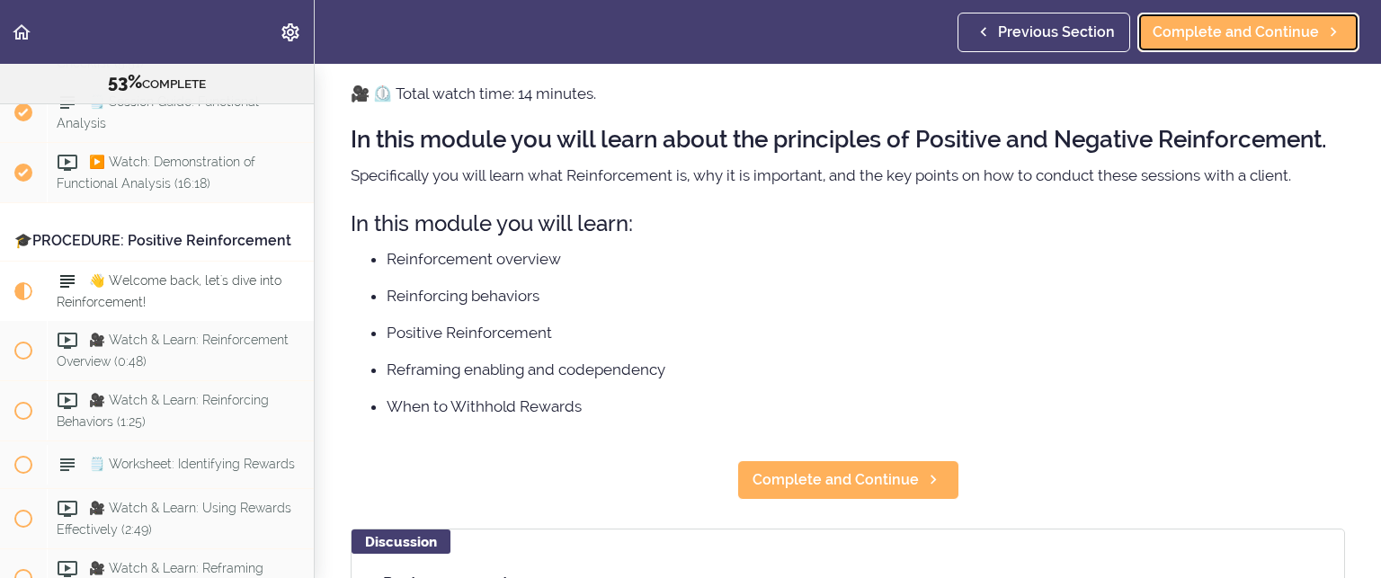
scroll to position [6870, 0]
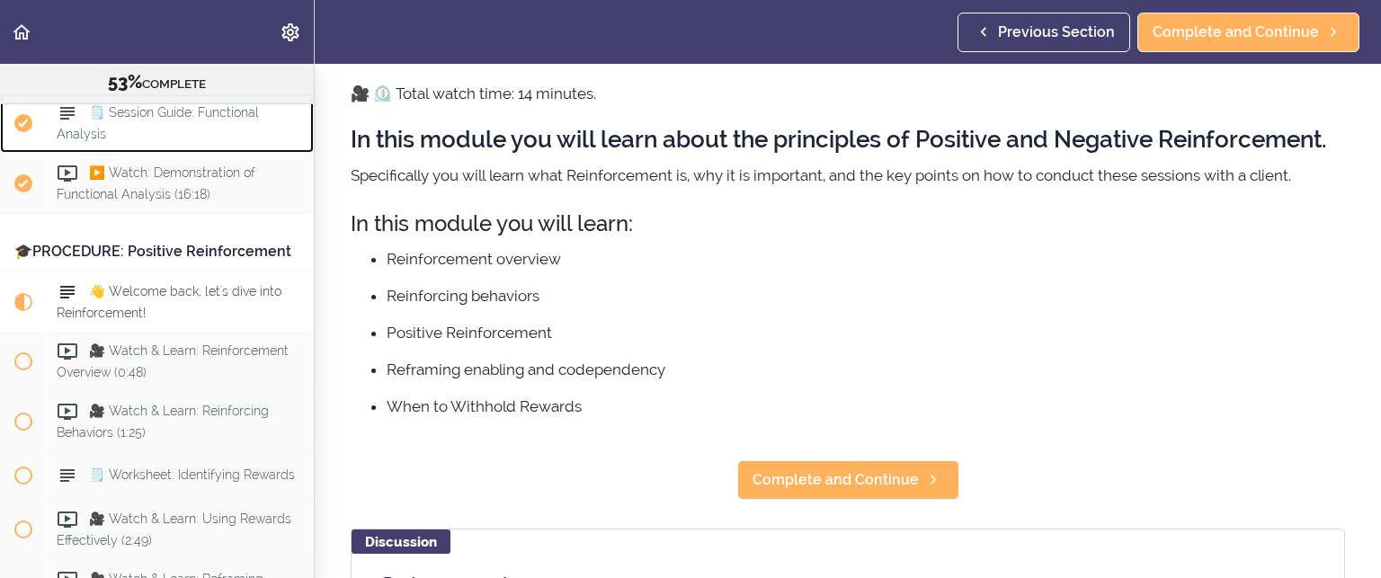
click at [257, 140] on span "🗒️ Session Guide: Functional Analysis" at bounding box center [158, 122] width 202 height 35
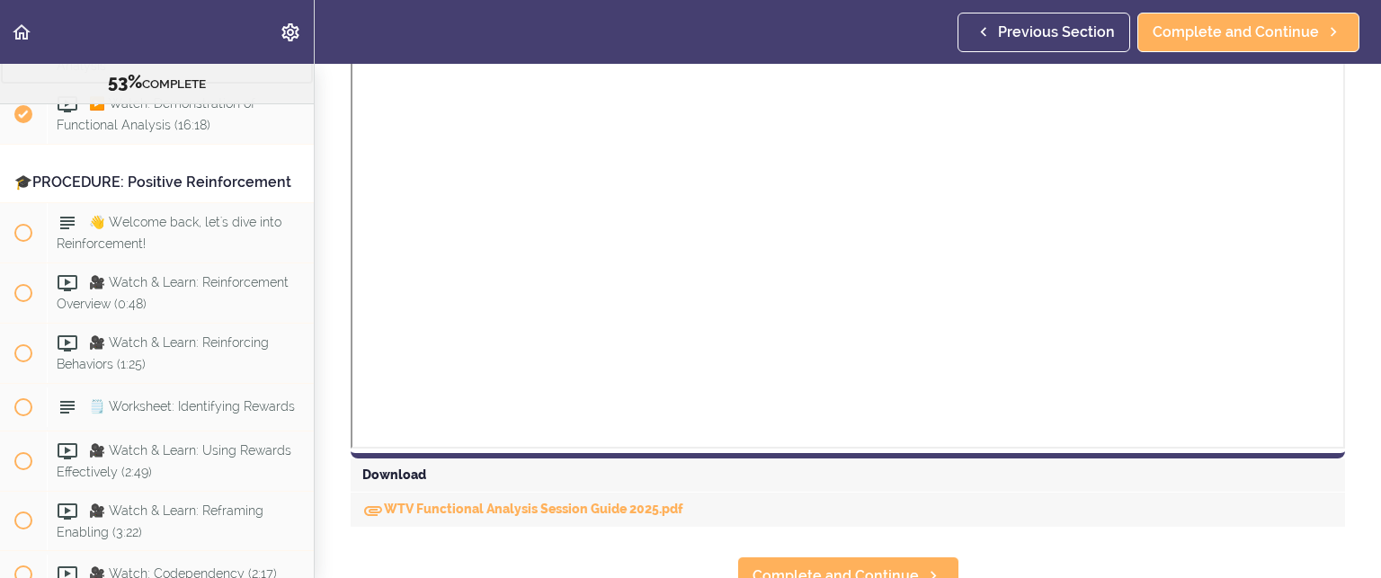
scroll to position [629, 0]
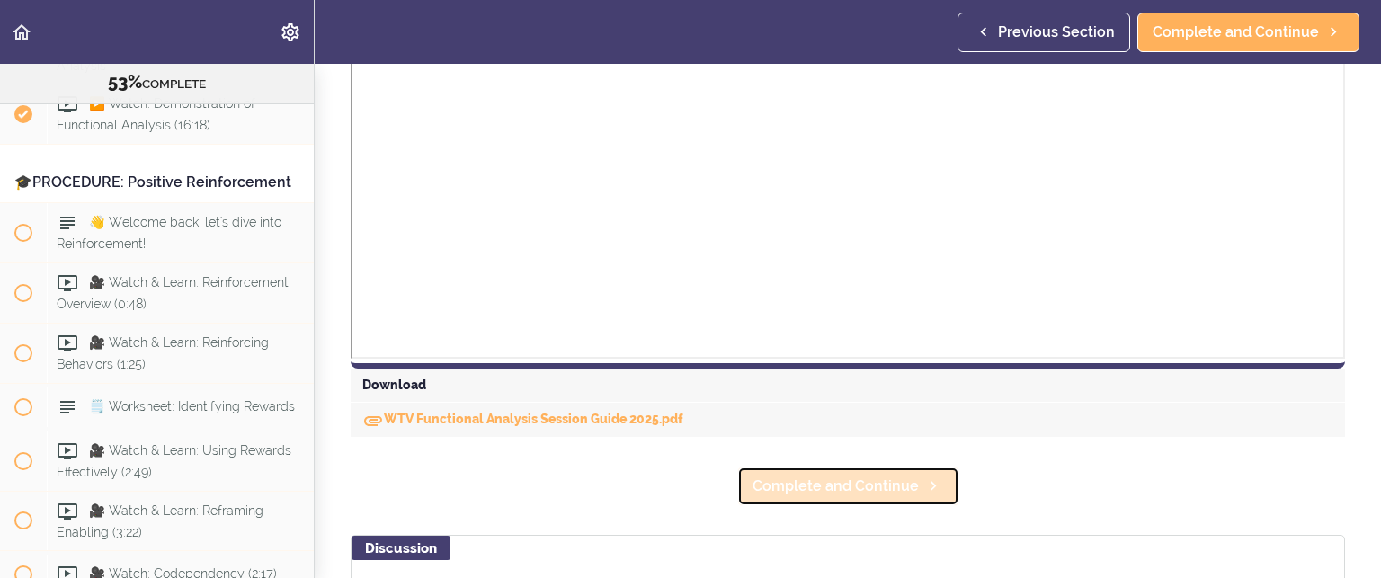
click at [802, 489] on span "Complete and Continue" at bounding box center [836, 487] width 166 height 22
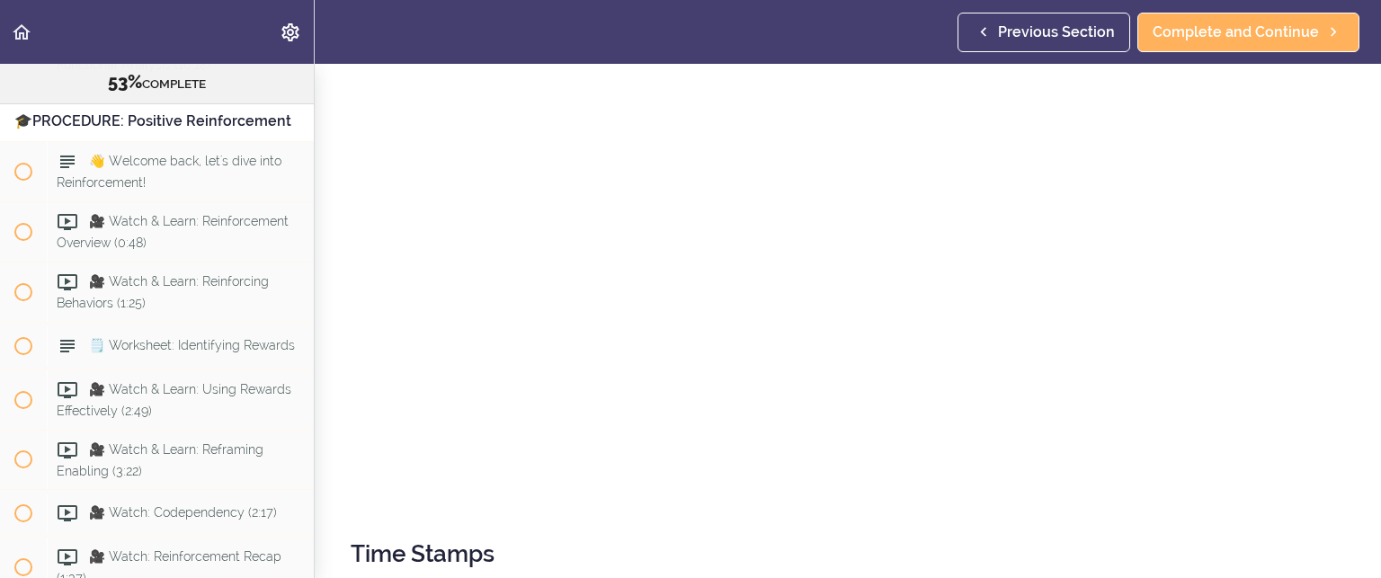
scroll to position [270, 0]
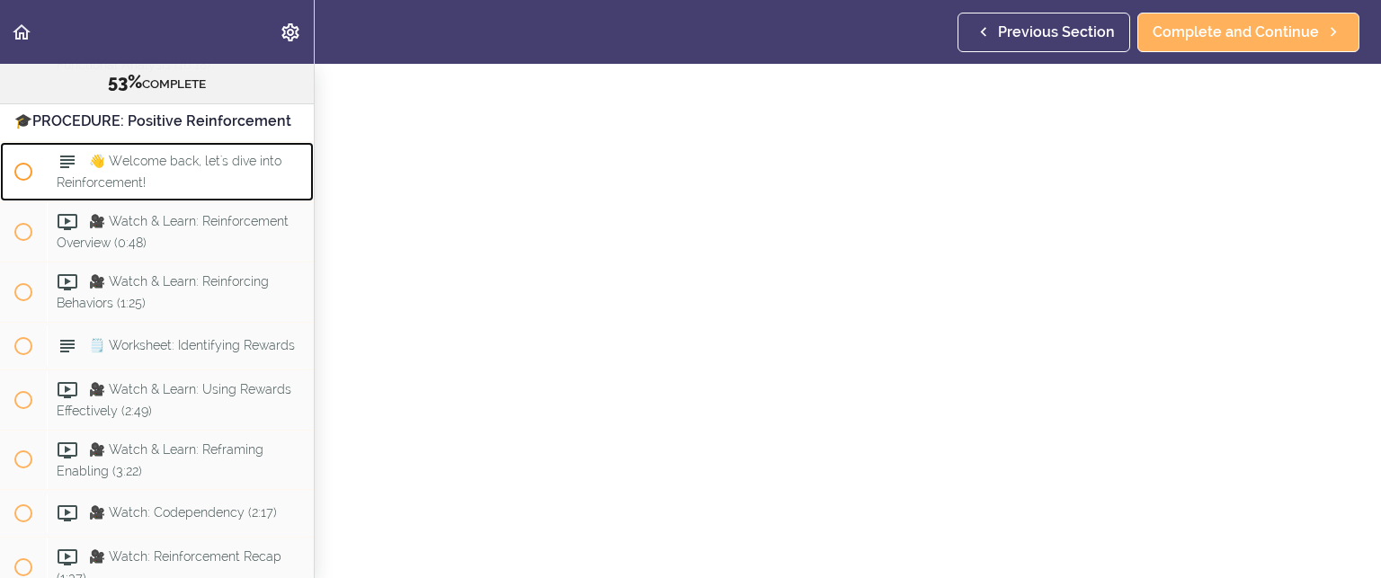
click at [141, 189] on span "👋 Welcome back, let's dive into Reinforcement!" at bounding box center [169, 171] width 225 height 35
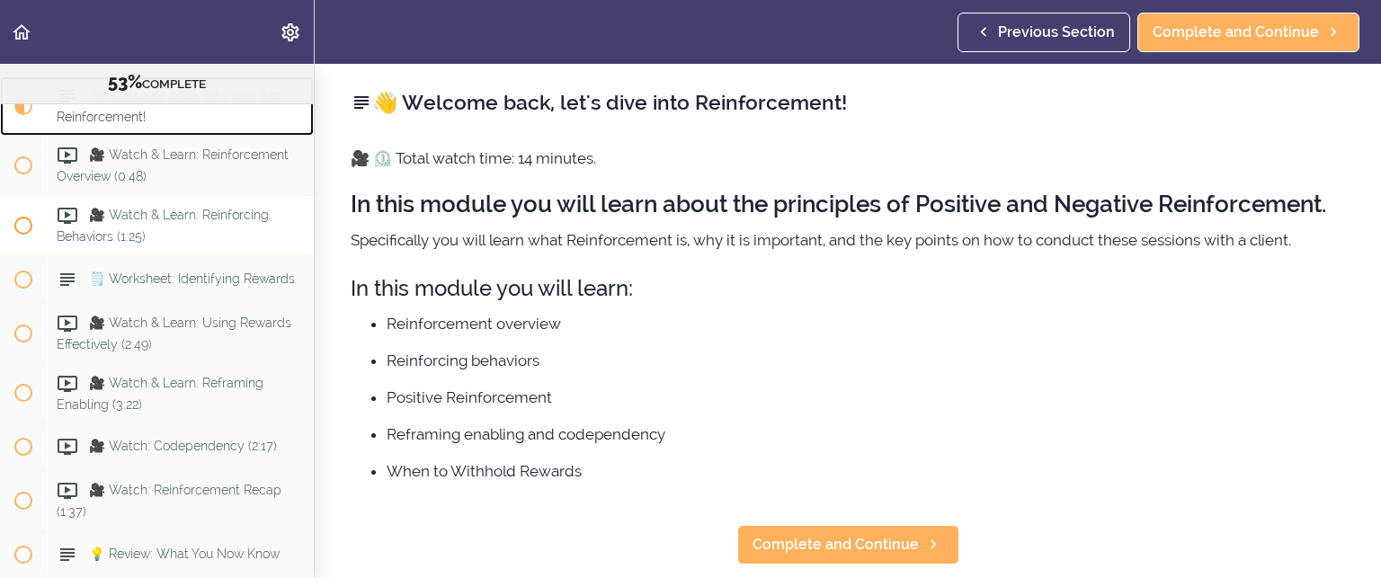
scroll to position [6870, 0]
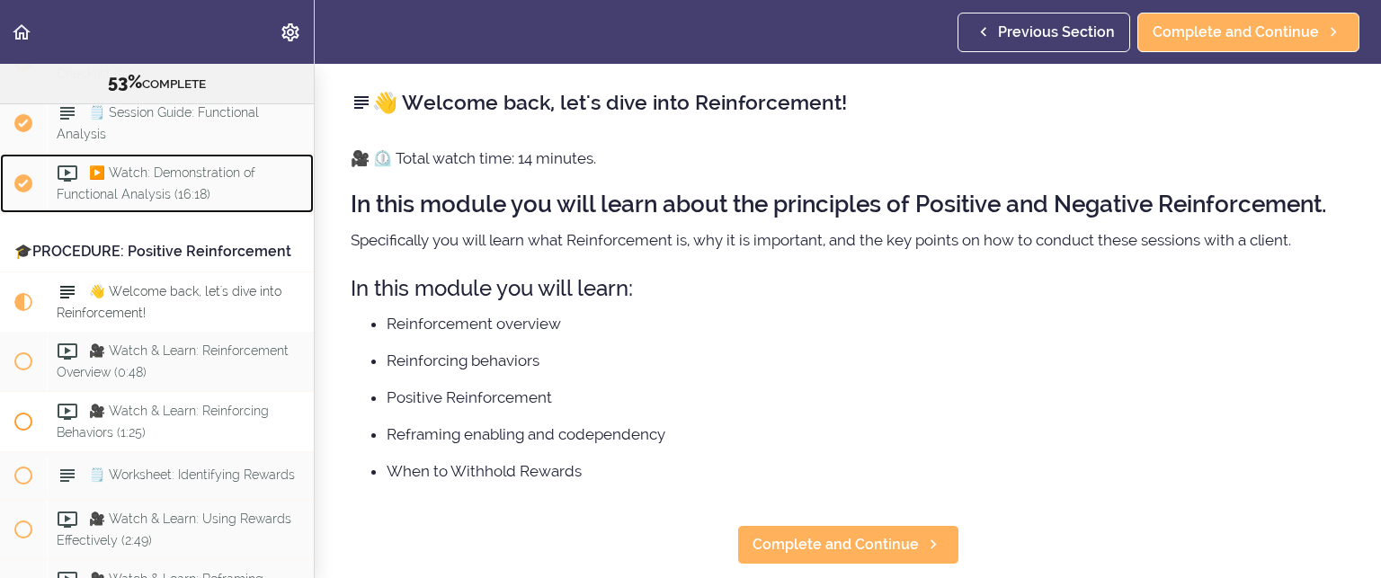
click at [194, 201] on span "▶️ Watch: Demonstration of Functional Analysis (16:18)" at bounding box center [156, 182] width 199 height 35
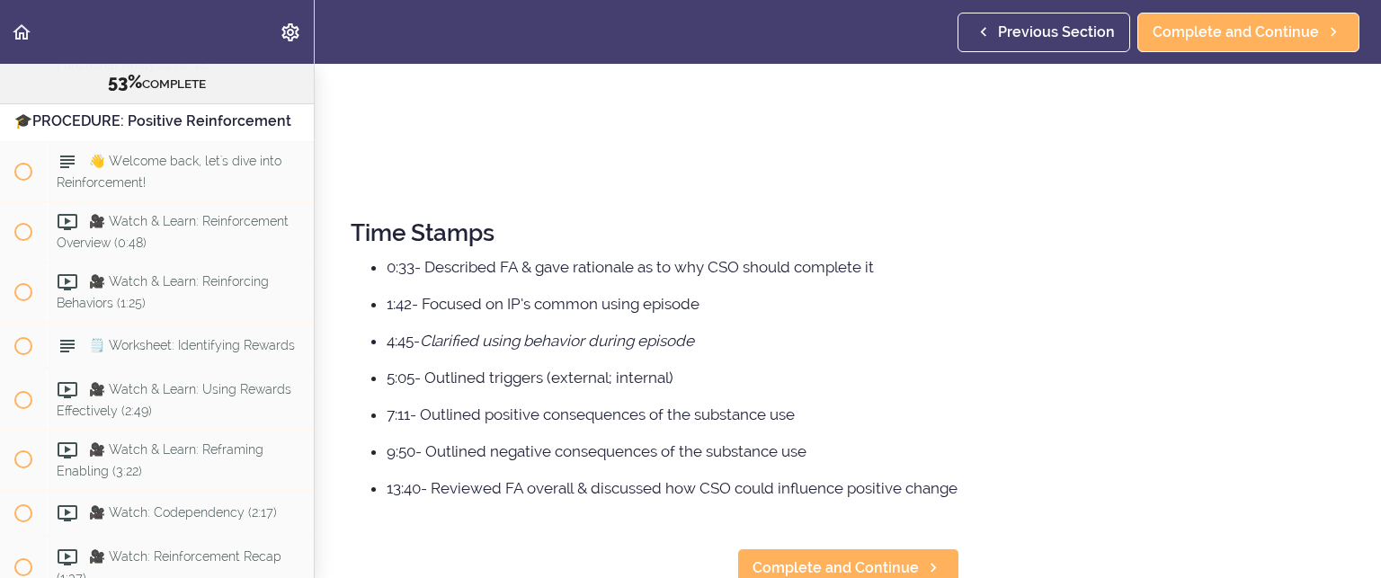
scroll to position [672, 0]
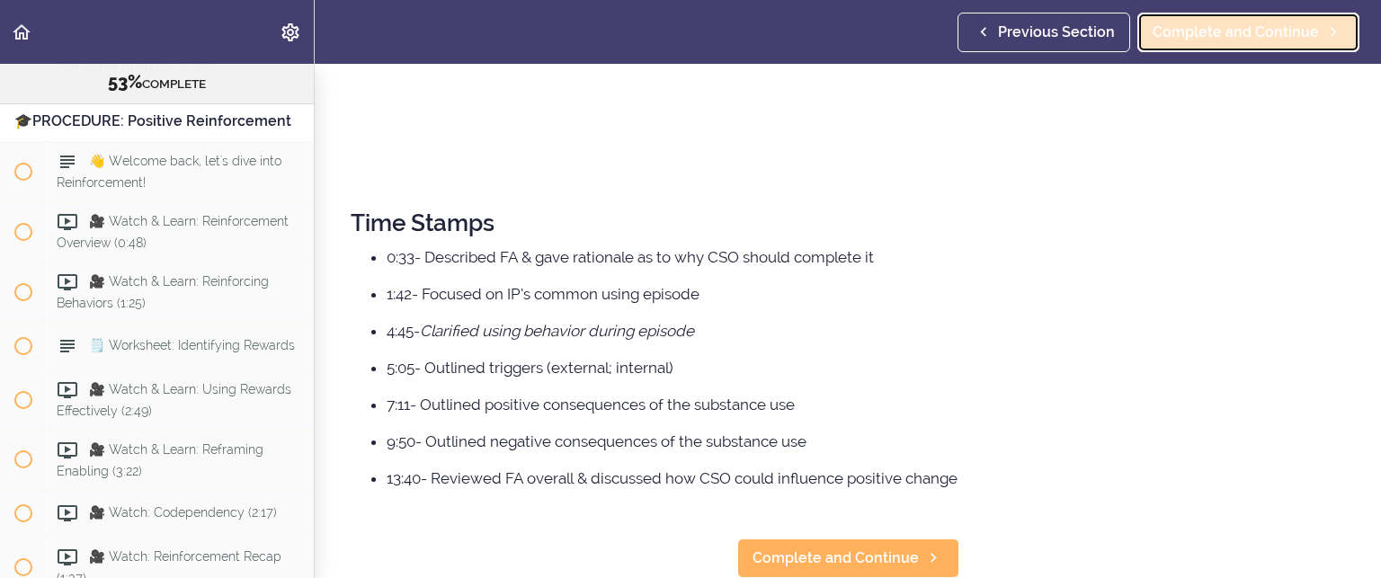
click at [1270, 39] on span "Complete and Continue" at bounding box center [1236, 33] width 166 height 22
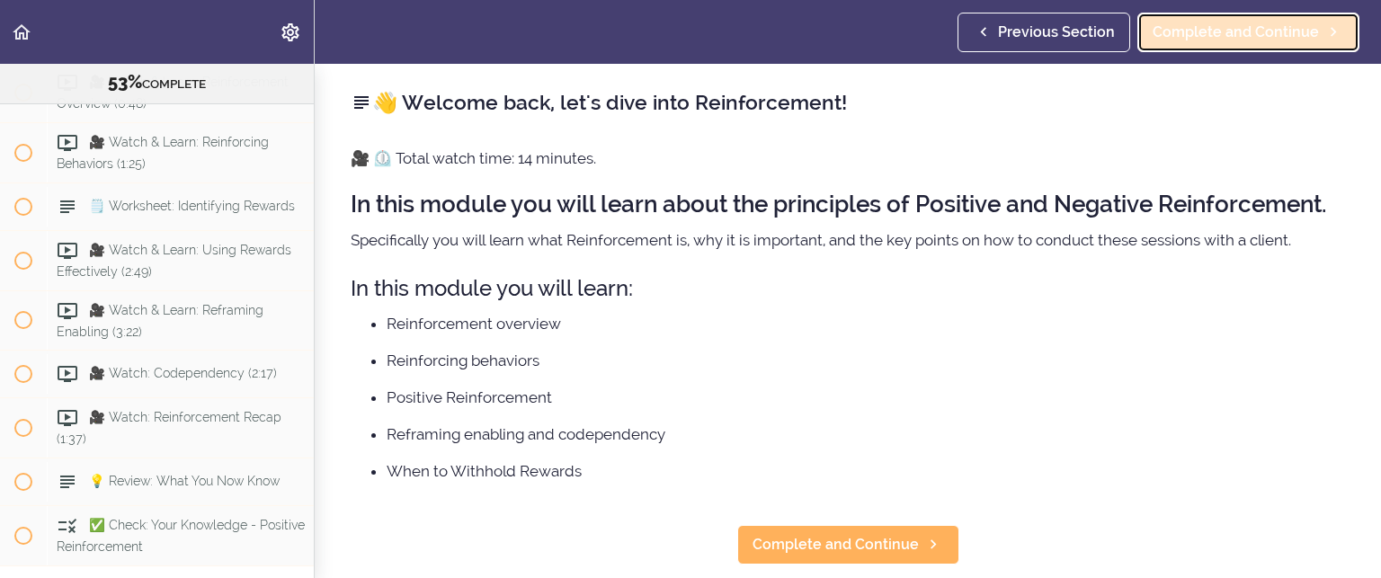
scroll to position [7139, 0]
